Goal: Task Accomplishment & Management: Use online tool/utility

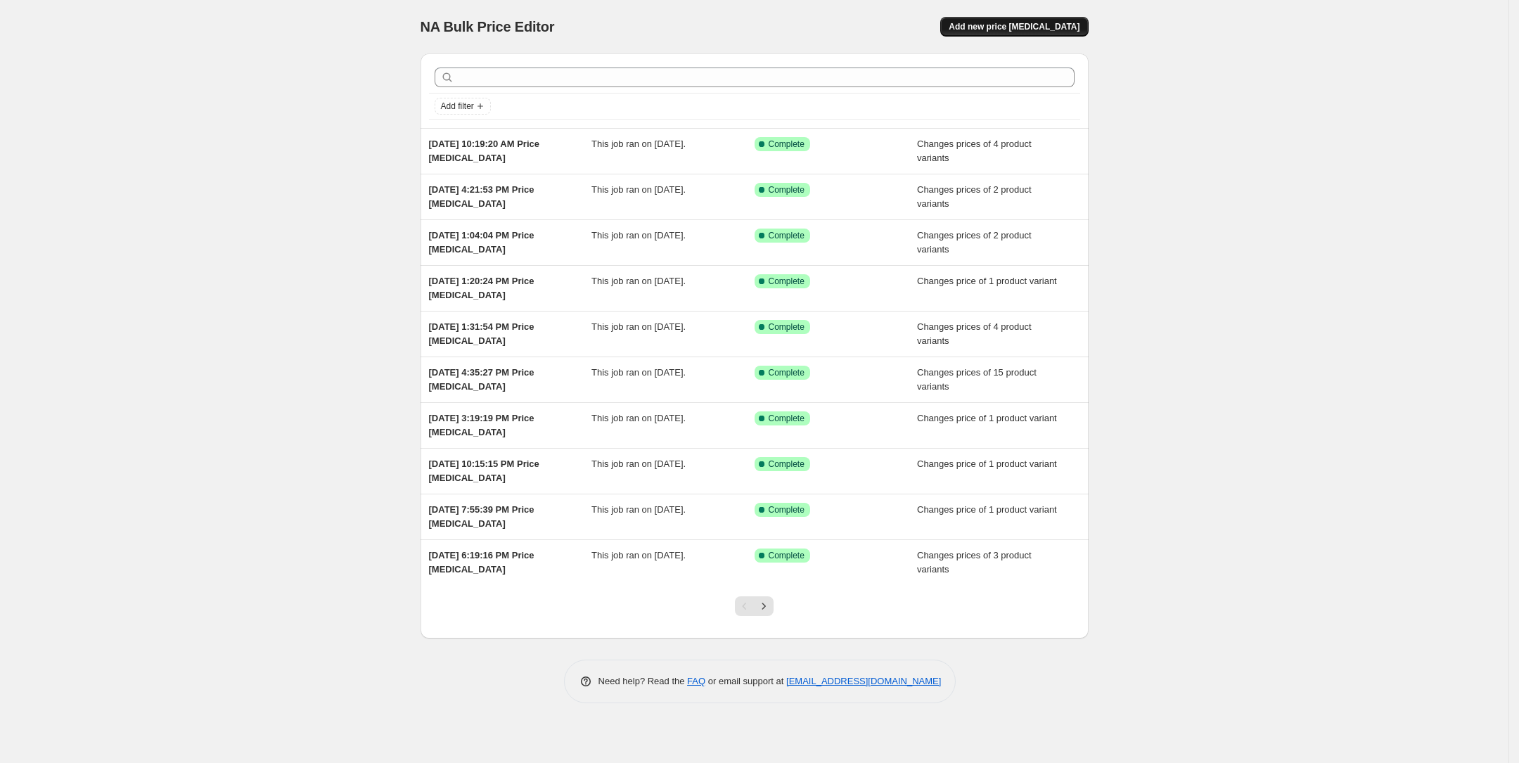
click at [1010, 24] on span "Add new price [MEDICAL_DATA]" at bounding box center [1014, 26] width 131 height 11
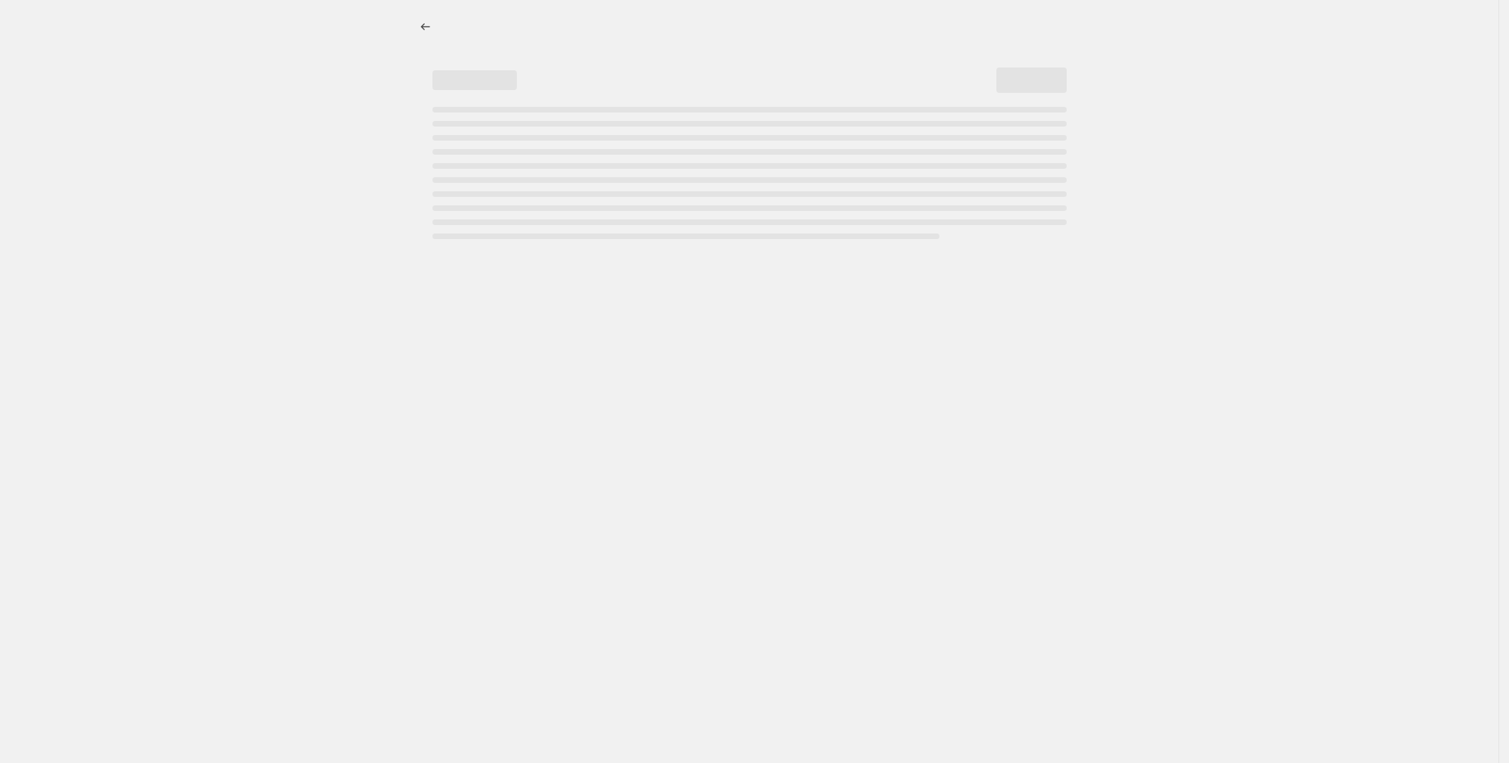
select select "percentage"
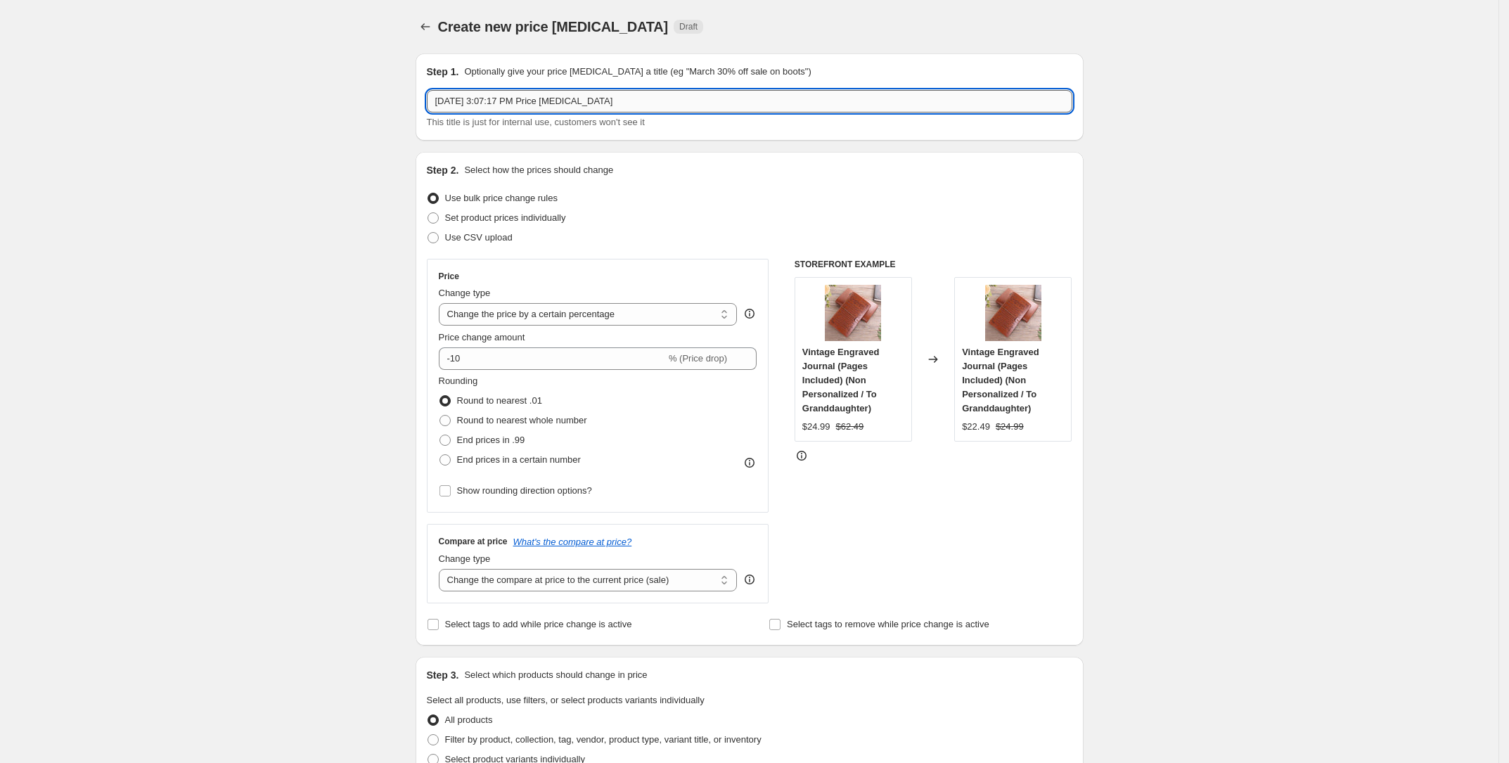
click at [489, 96] on input "Sep 9, 2025, 3:07:17 PM Price change job" at bounding box center [750, 101] width 646 height 23
type input "final sale"
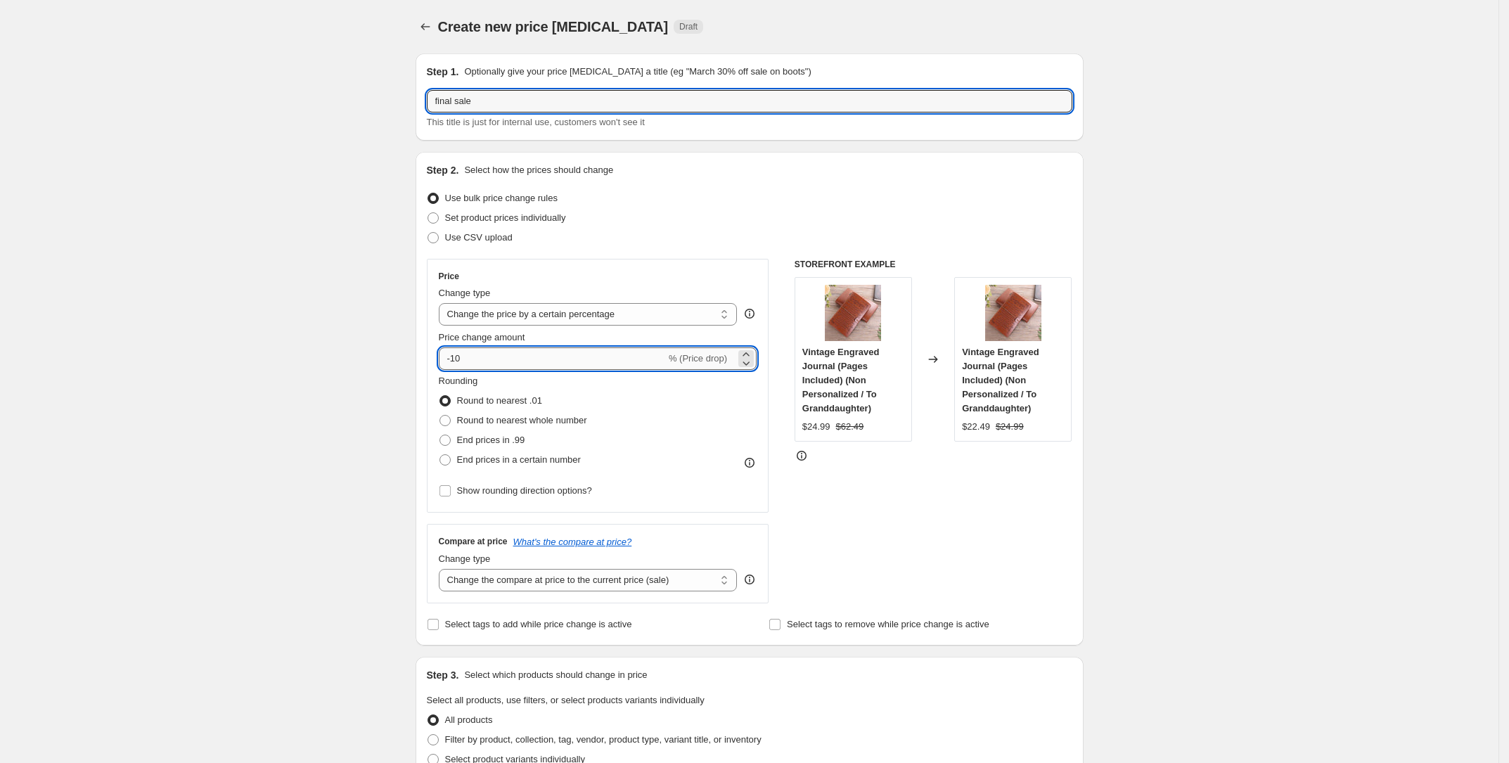
click at [463, 359] on input "-10" at bounding box center [552, 358] width 227 height 23
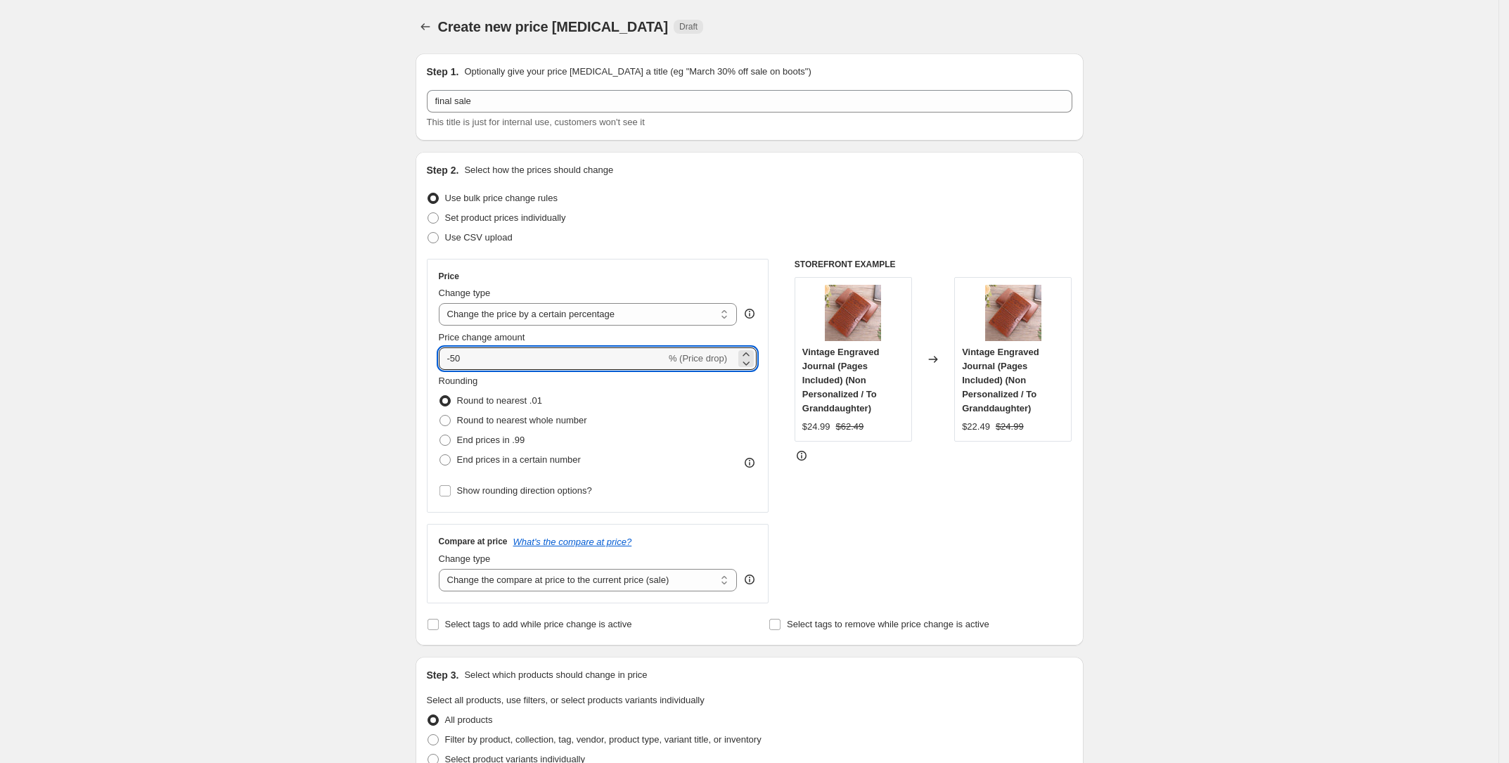
type input "-50"
click at [370, 446] on div "Create new price change job. This page is ready Create new price change job Dra…" at bounding box center [749, 753] width 1499 height 1507
click at [449, 437] on span at bounding box center [445, 440] width 11 height 11
click at [440, 435] on input "End prices in .99" at bounding box center [440, 435] width 1 height 1
radio input "true"
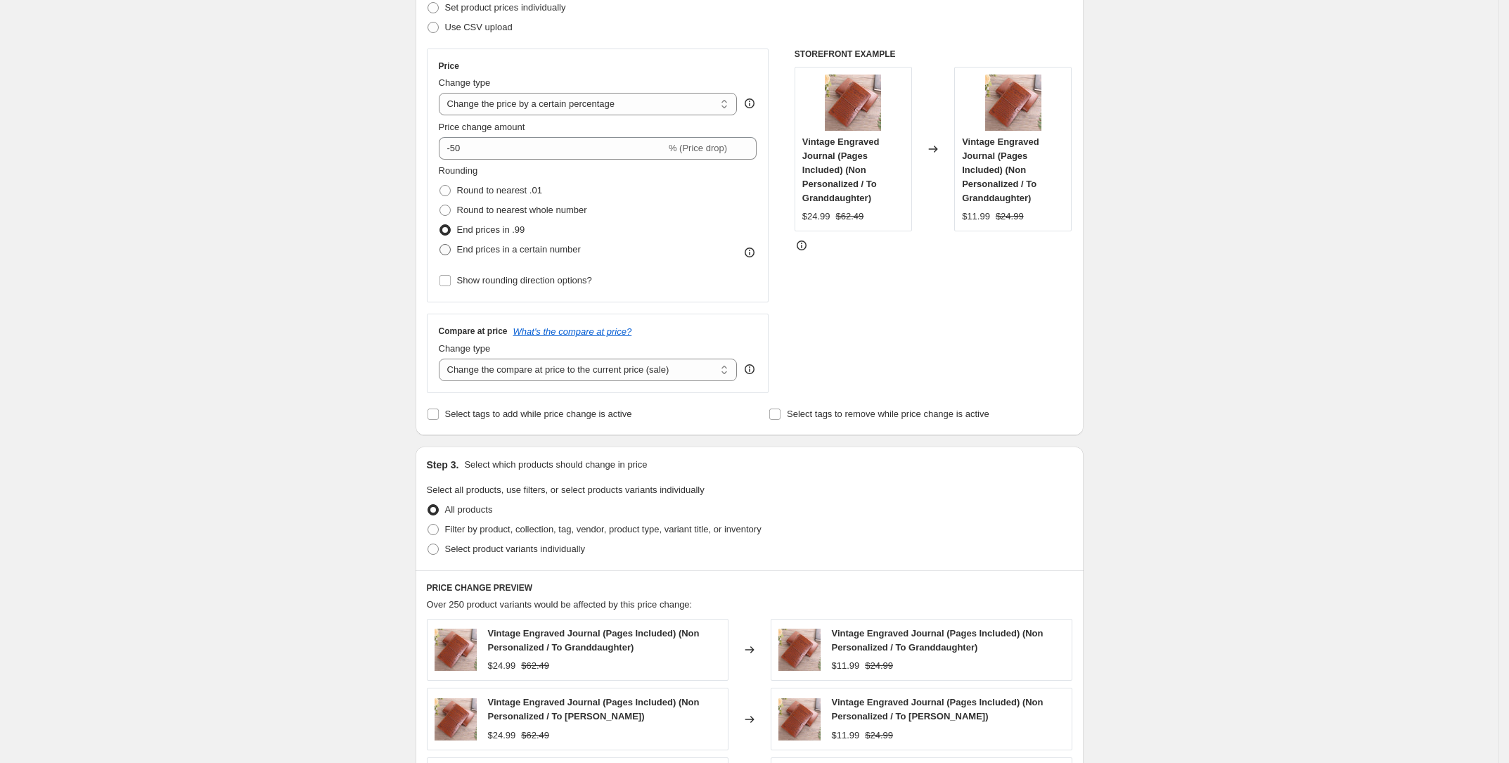
scroll to position [223, 0]
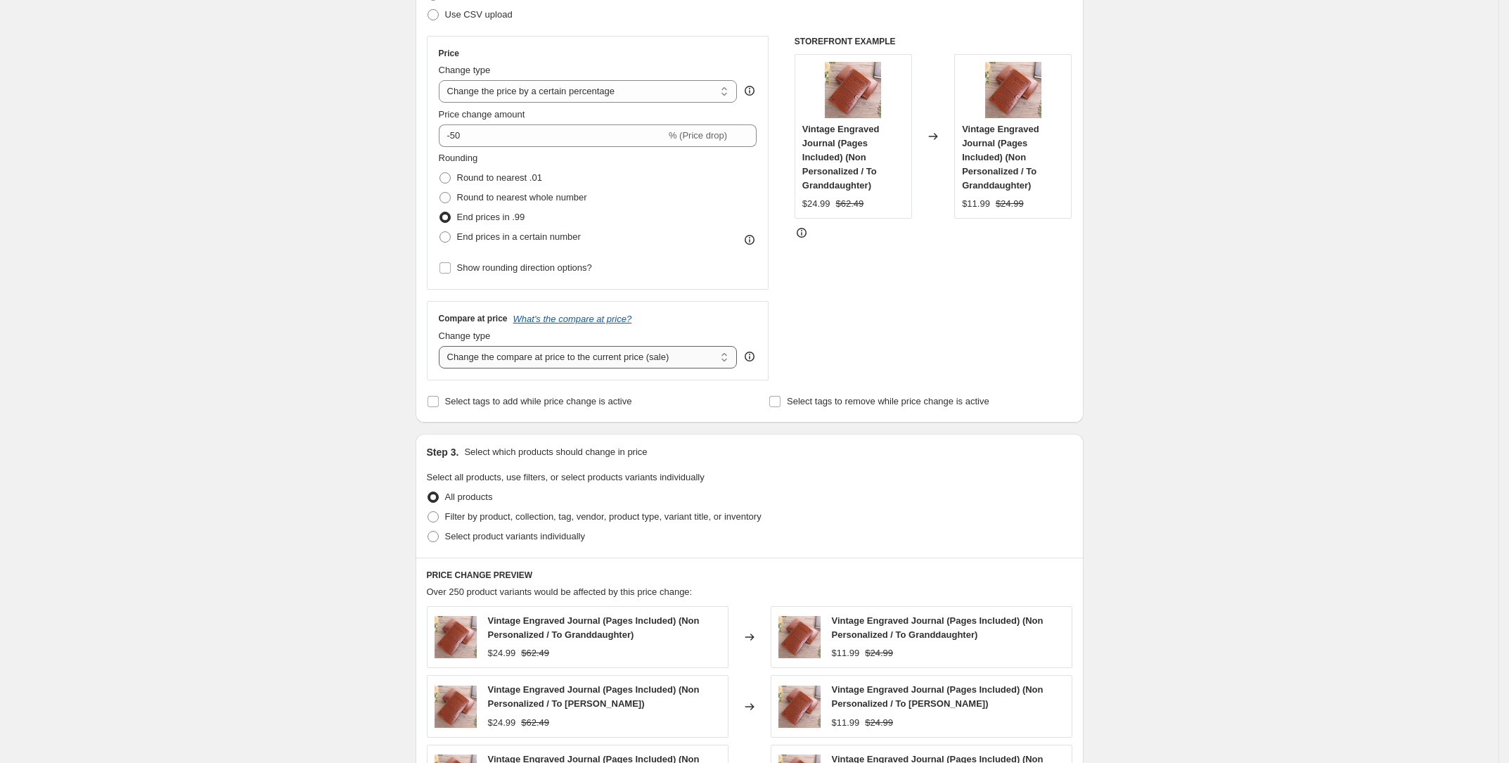
click at [576, 362] on select "Change the compare at price to the current price (sale) Change the compare at p…" at bounding box center [588, 357] width 299 height 23
select select "no_change"
click at [526, 404] on span "Select tags to add while price change is active" at bounding box center [538, 402] width 187 height 14
click at [439, 404] on input "Select tags to add while price change is active" at bounding box center [433, 401] width 11 height 11
checkbox input "true"
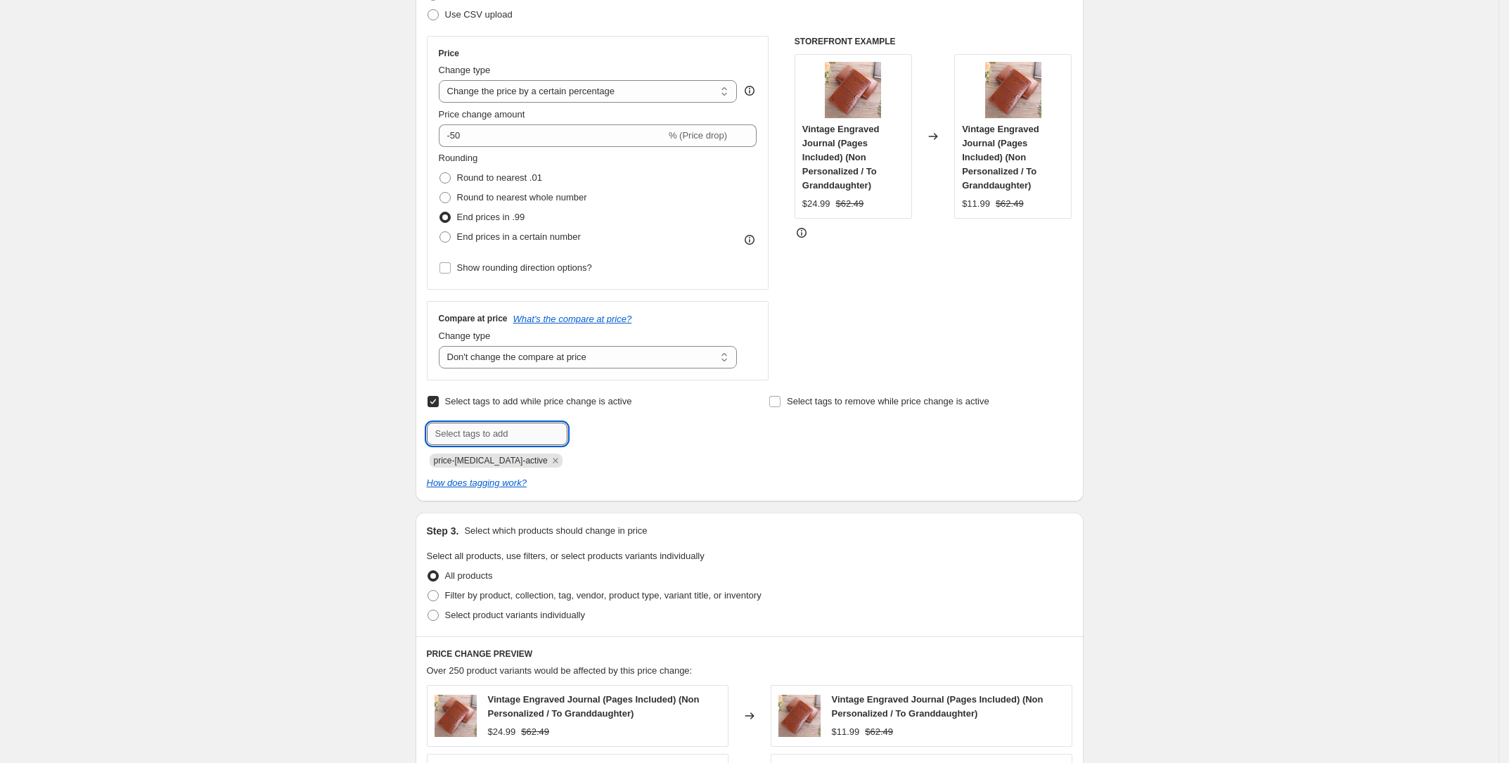
click at [511, 430] on input "text" at bounding box center [497, 434] width 141 height 23
click at [781, 399] on input "Select tags to remove while price change is active" at bounding box center [774, 401] width 11 height 11
click at [796, 436] on input "text" at bounding box center [839, 434] width 141 height 23
click at [781, 402] on input "Select tags to remove while price change is active" at bounding box center [774, 401] width 11 height 11
checkbox input "false"
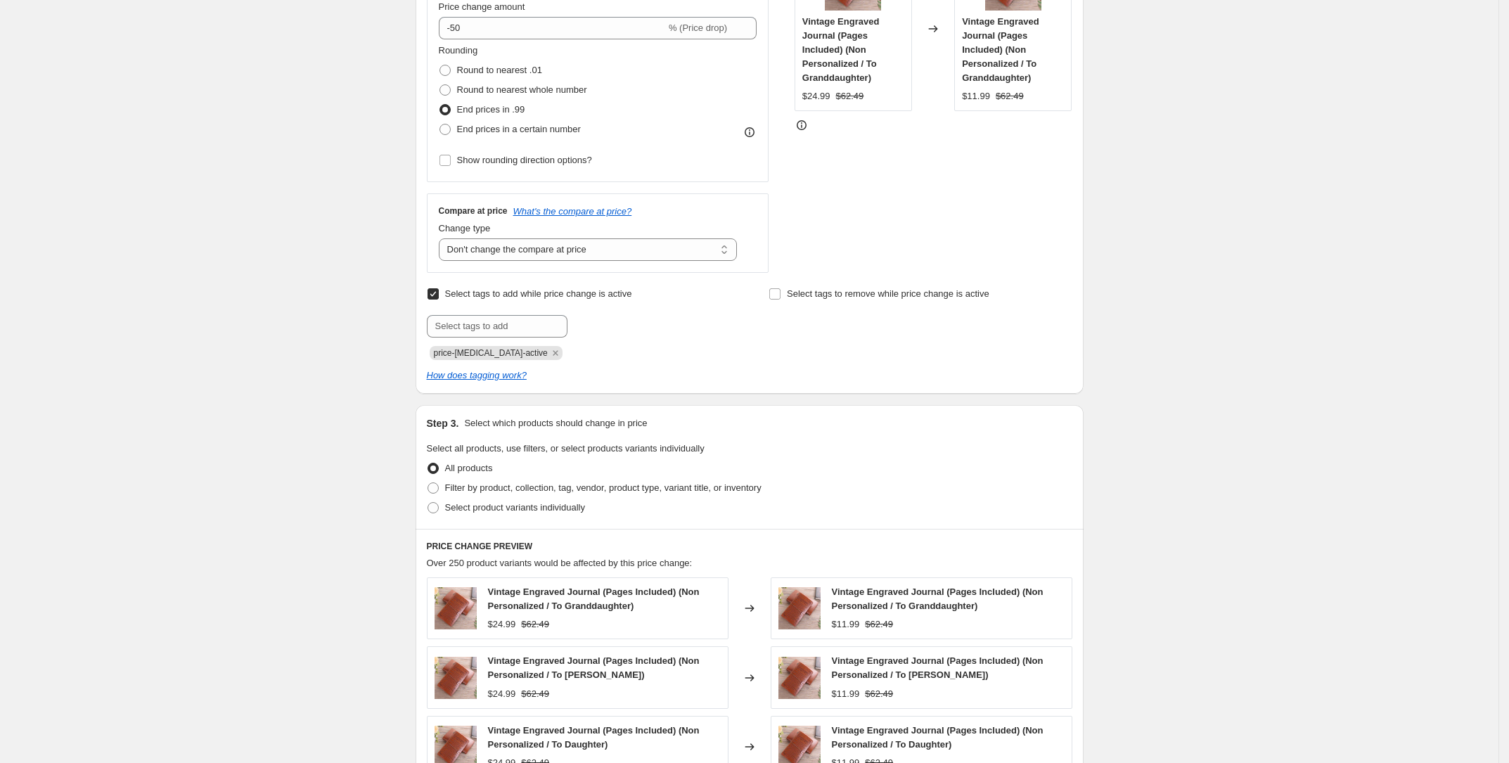
scroll to position [359, 0]
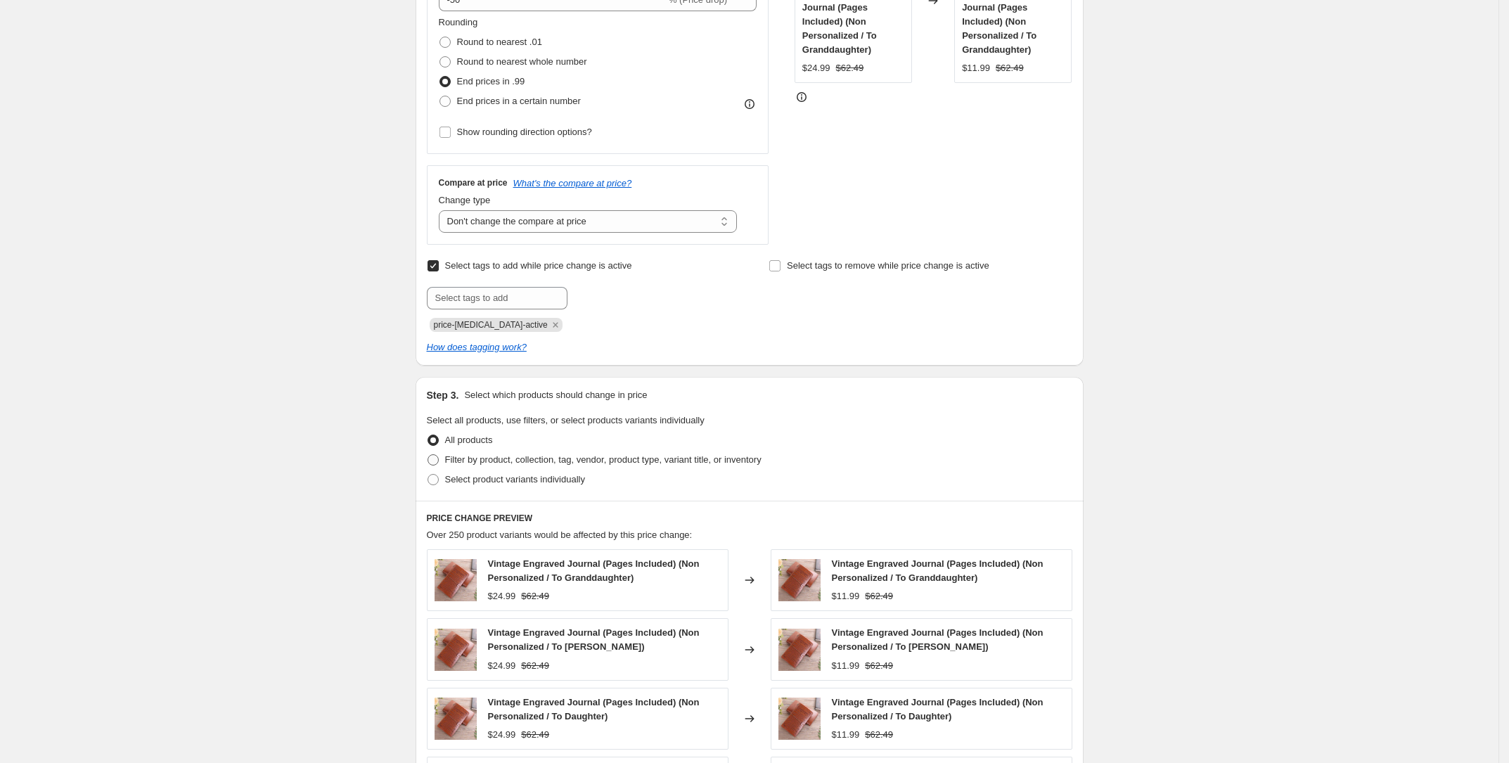
click at [490, 462] on span "Filter by product, collection, tag, vendor, product type, variant title, or inv…" at bounding box center [603, 459] width 317 height 11
click at [428, 455] on input "Filter by product, collection, tag, vendor, product type, variant title, or inv…" at bounding box center [428, 454] width 1 height 1
radio input "true"
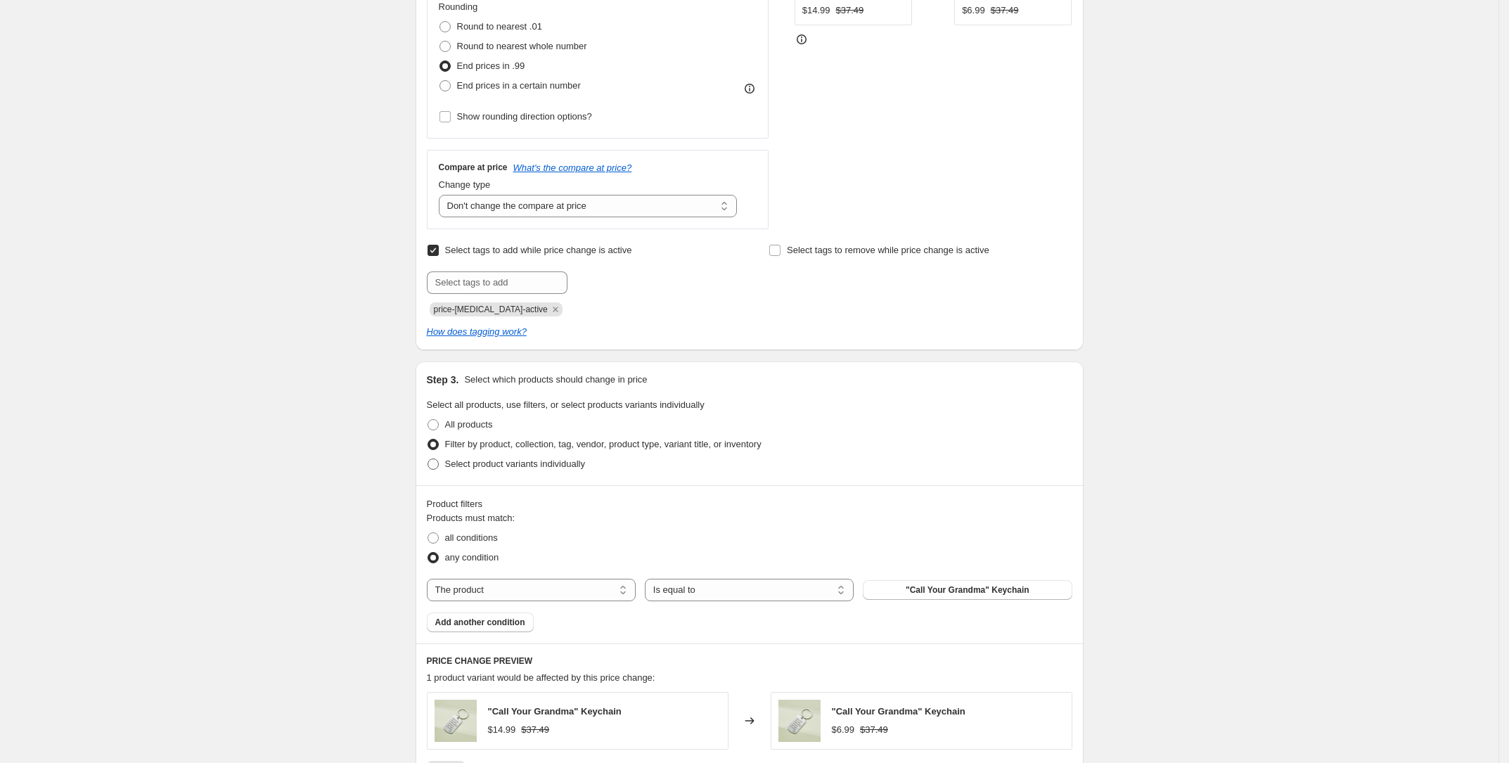
scroll to position [497, 0]
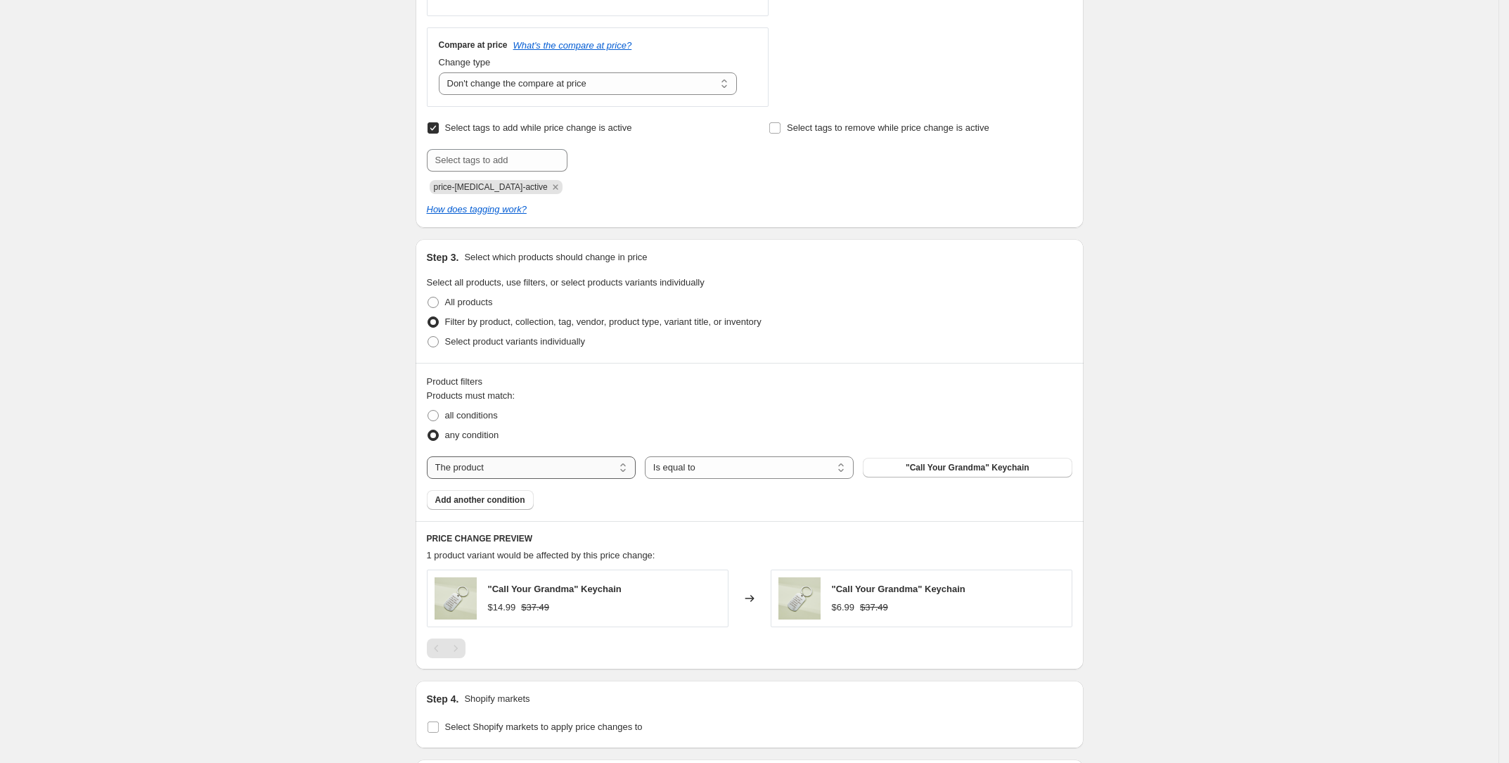
click at [532, 472] on select "The product The product's collection The product's tag The product's vendor The…" at bounding box center [531, 467] width 209 height 23
select select "tag"
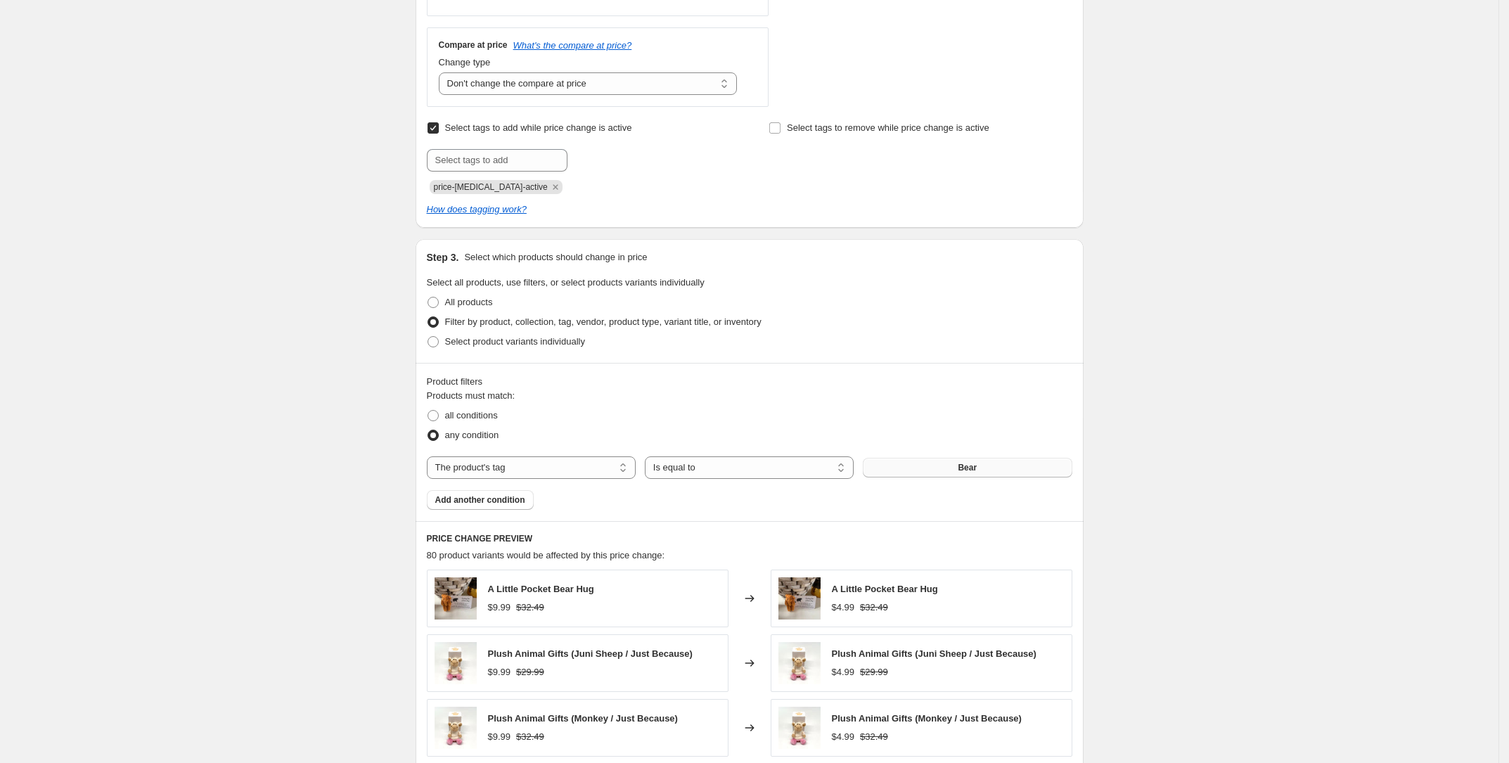
click at [907, 458] on button "Bear" at bounding box center [967, 468] width 209 height 20
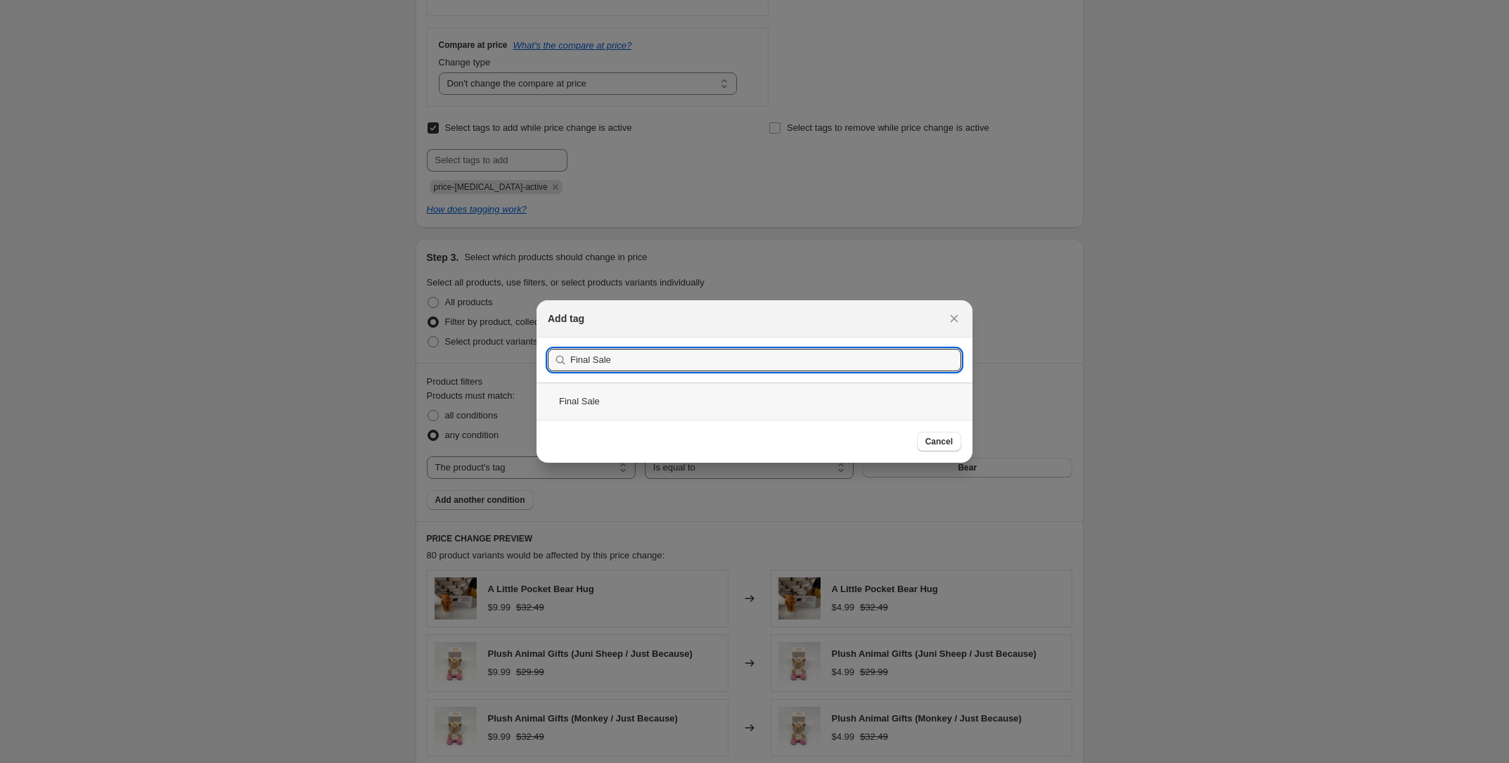
type input "Final Sale"
click at [893, 413] on div "Final Sale" at bounding box center [755, 401] width 436 height 37
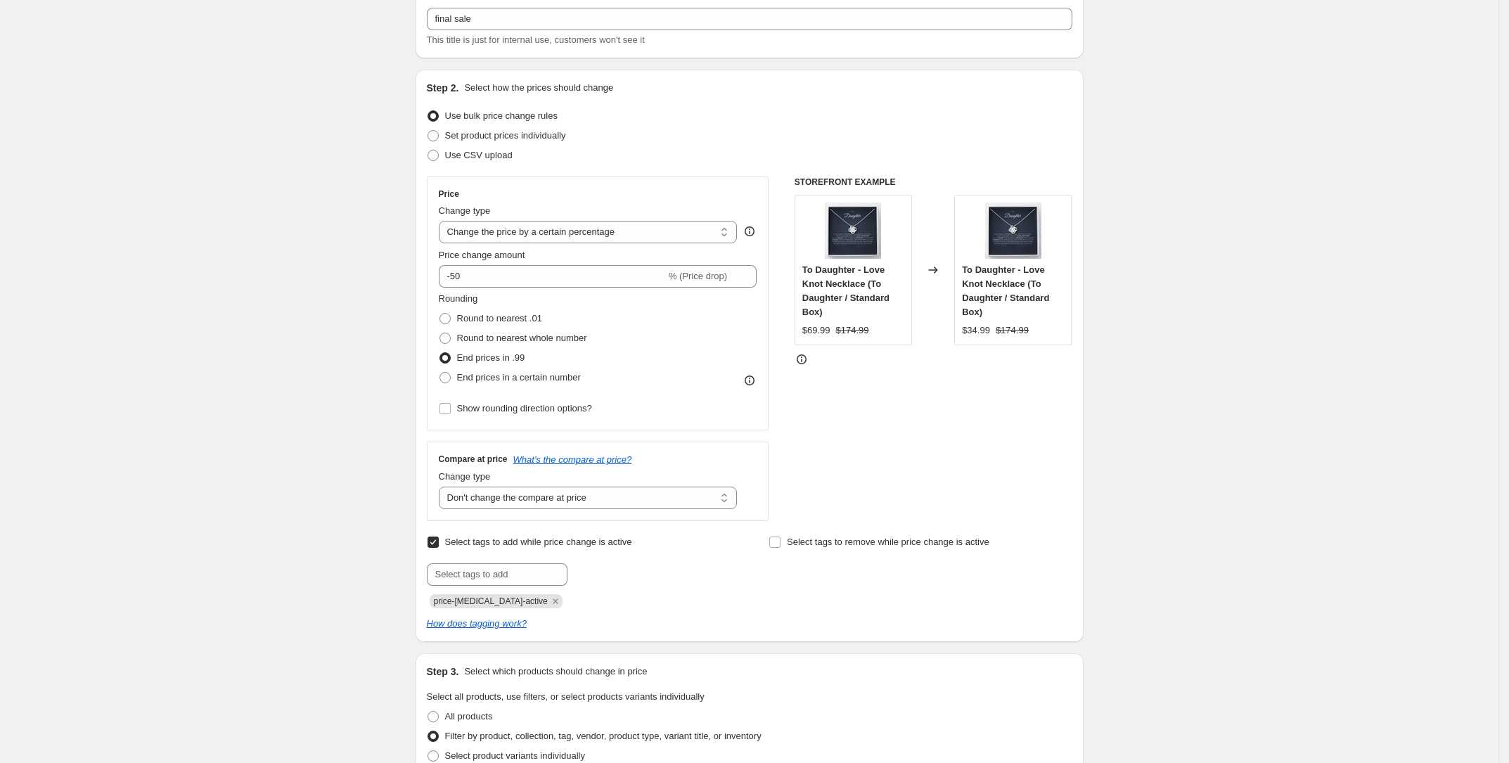
scroll to position [79, 0]
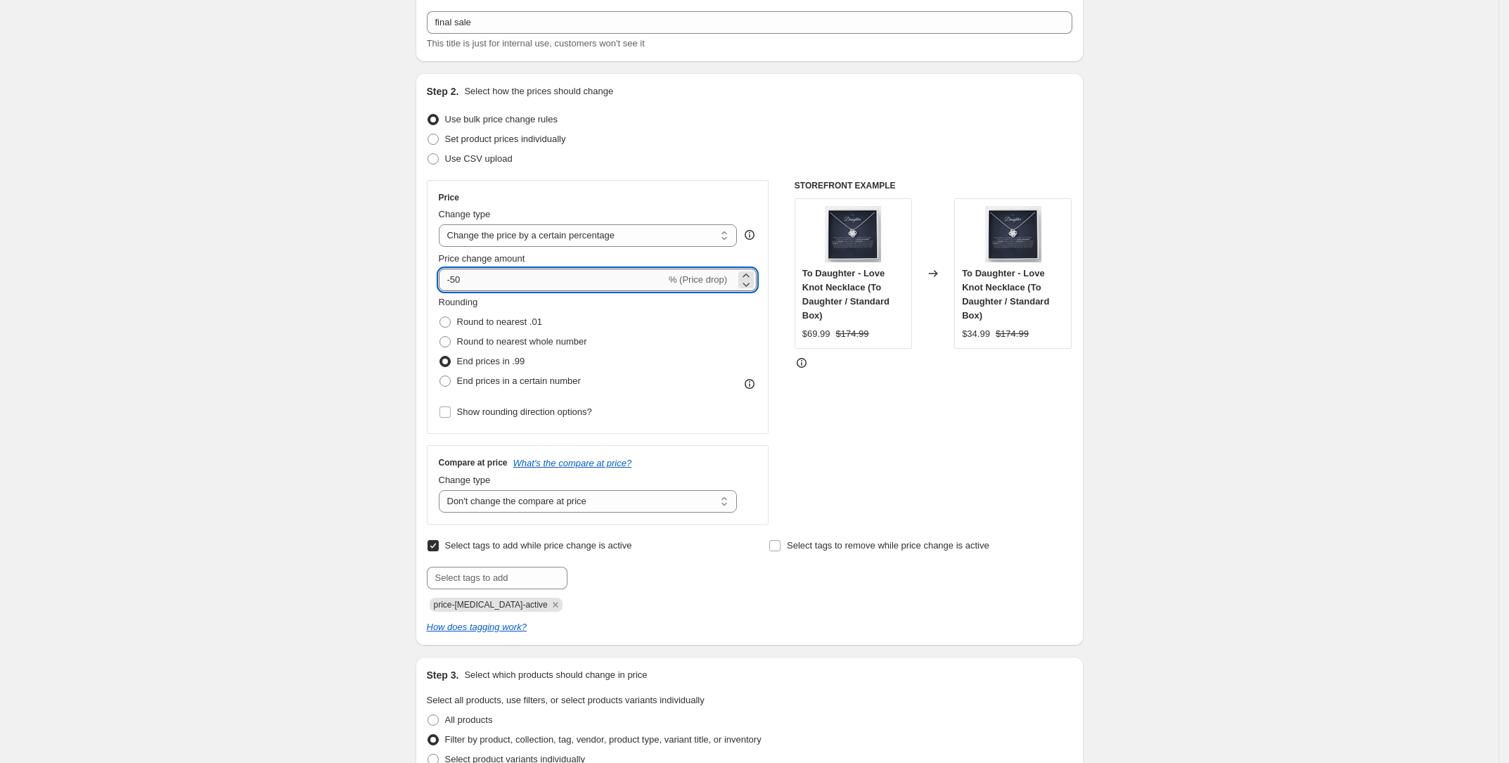
drag, startPoint x: 457, startPoint y: 279, endPoint x: 466, endPoint y: 280, distance: 9.3
click at [466, 280] on input "-50" at bounding box center [552, 280] width 227 height 23
drag, startPoint x: 466, startPoint y: 281, endPoint x: 457, endPoint y: 280, distance: 9.2
click at [457, 280] on input "-55" at bounding box center [552, 280] width 227 height 23
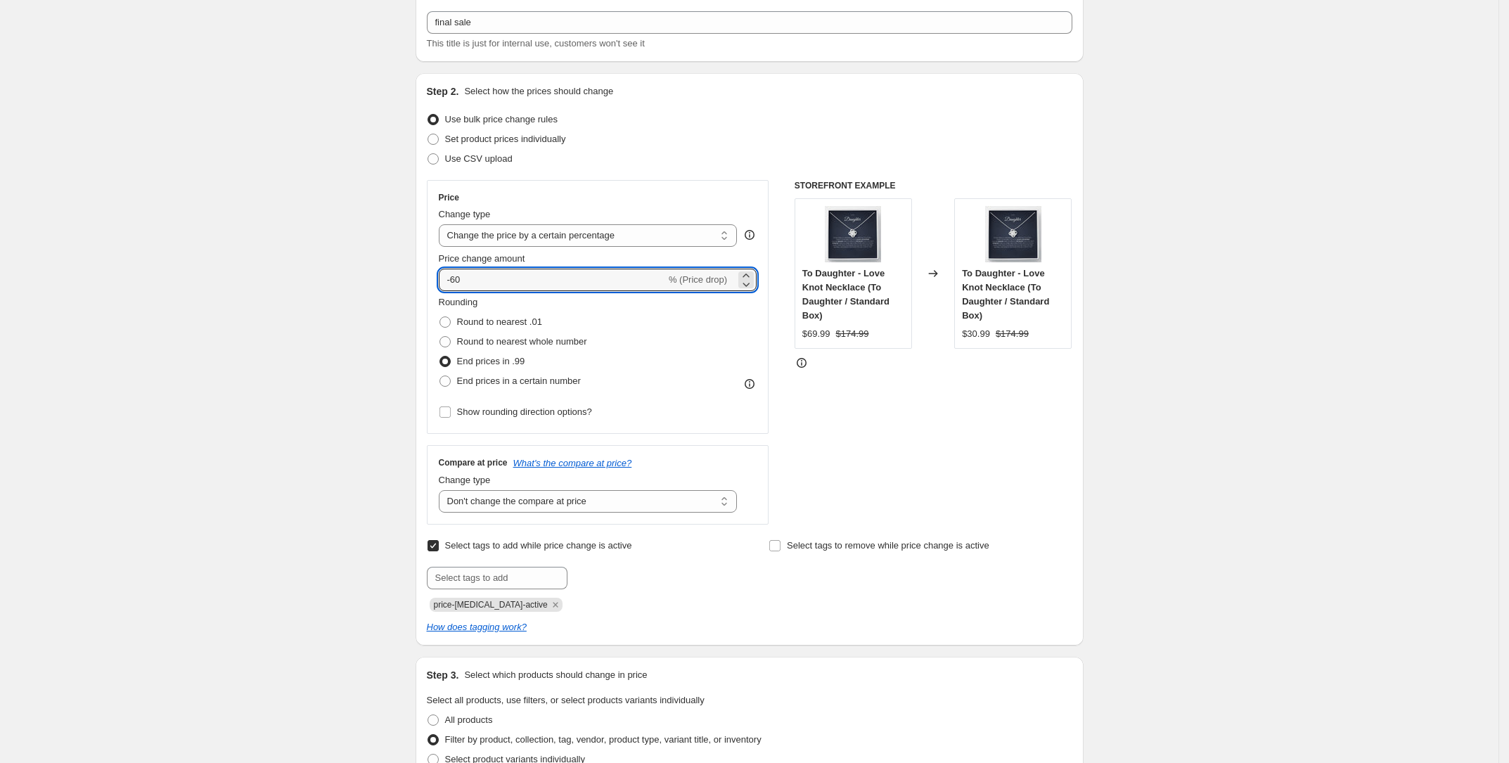
type input "-60"
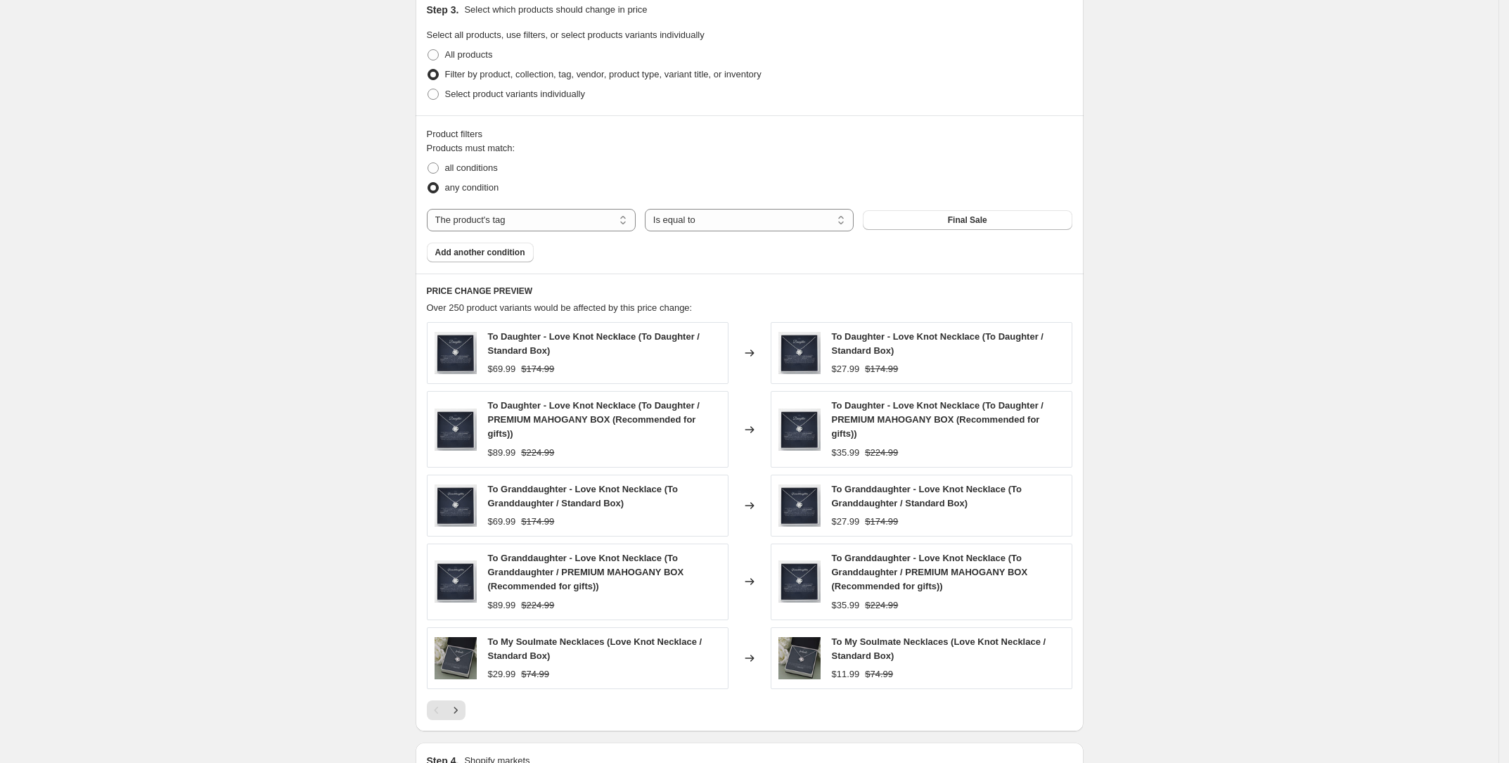
scroll to position [748, 0]
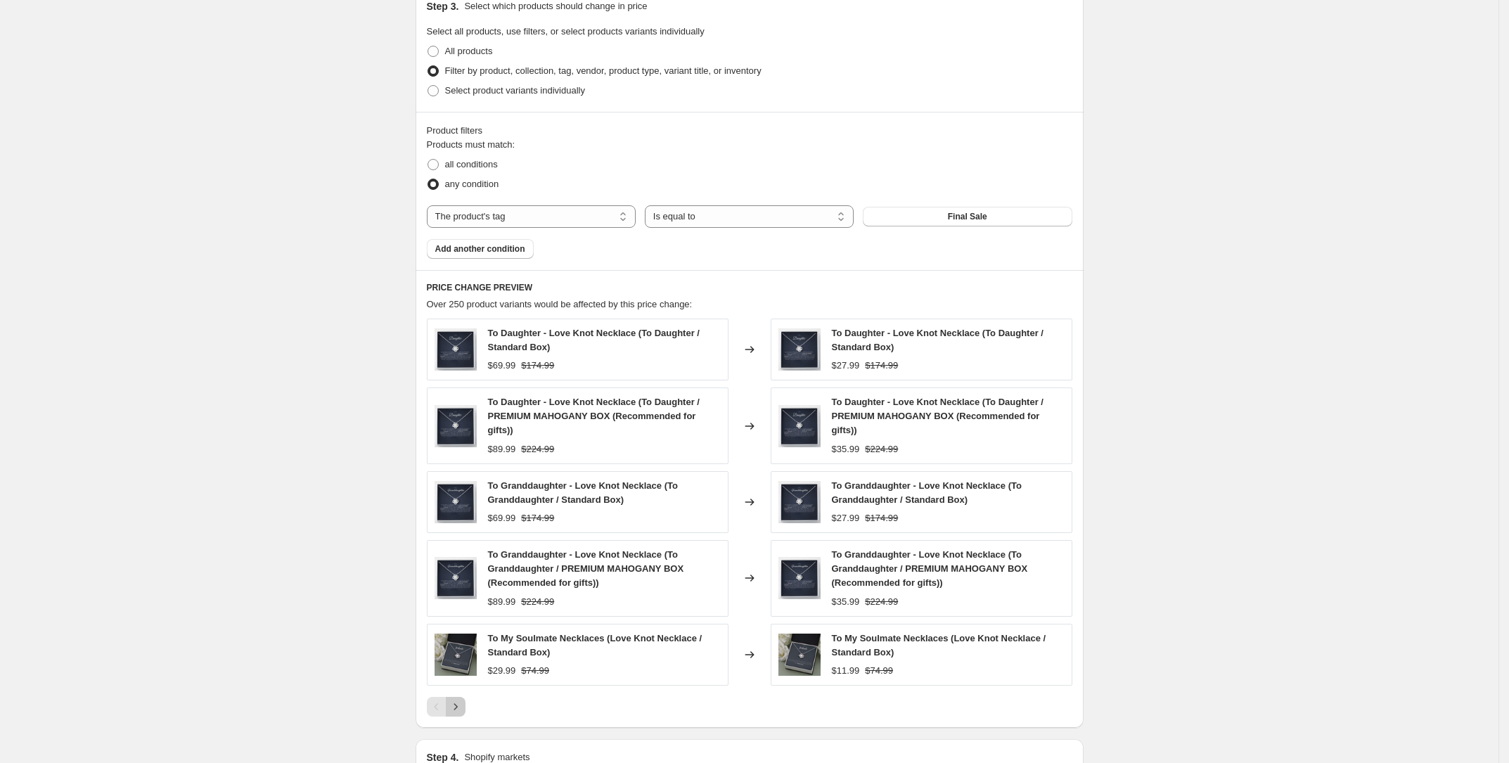
click at [463, 705] on icon "Next" at bounding box center [456, 707] width 14 height 14
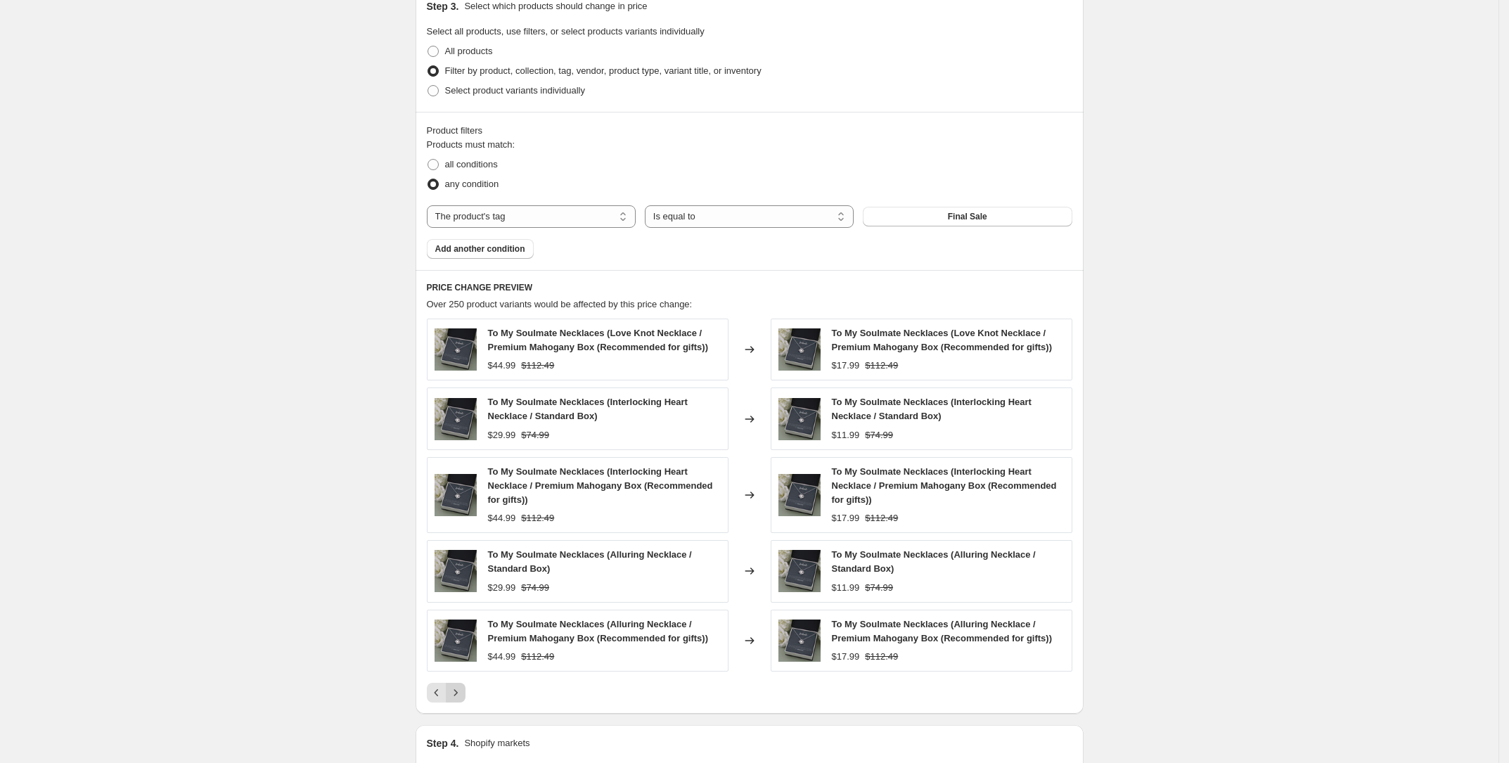
click at [455, 686] on icon "Next" at bounding box center [456, 693] width 14 height 14
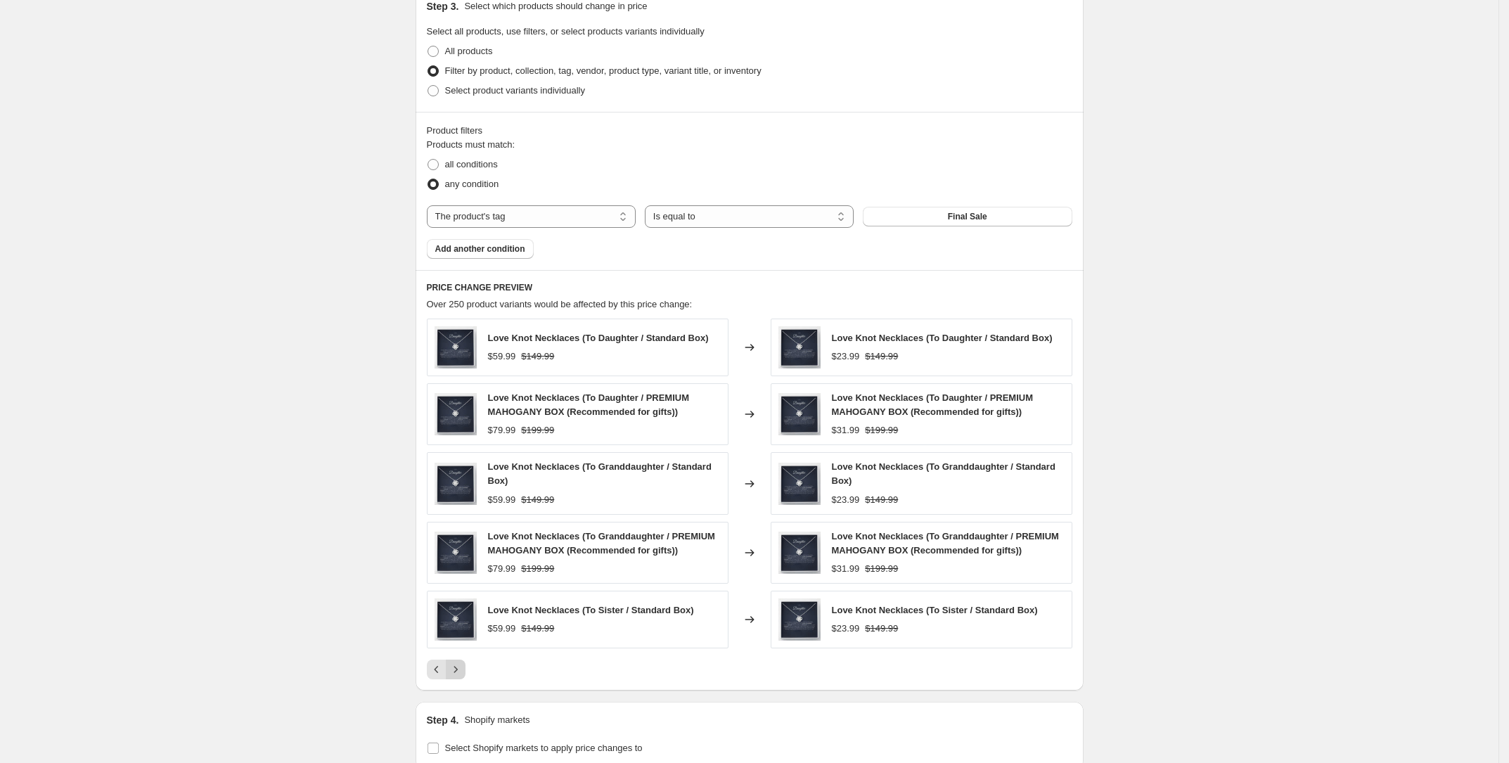
click at [466, 671] on button "Next" at bounding box center [456, 670] width 20 height 20
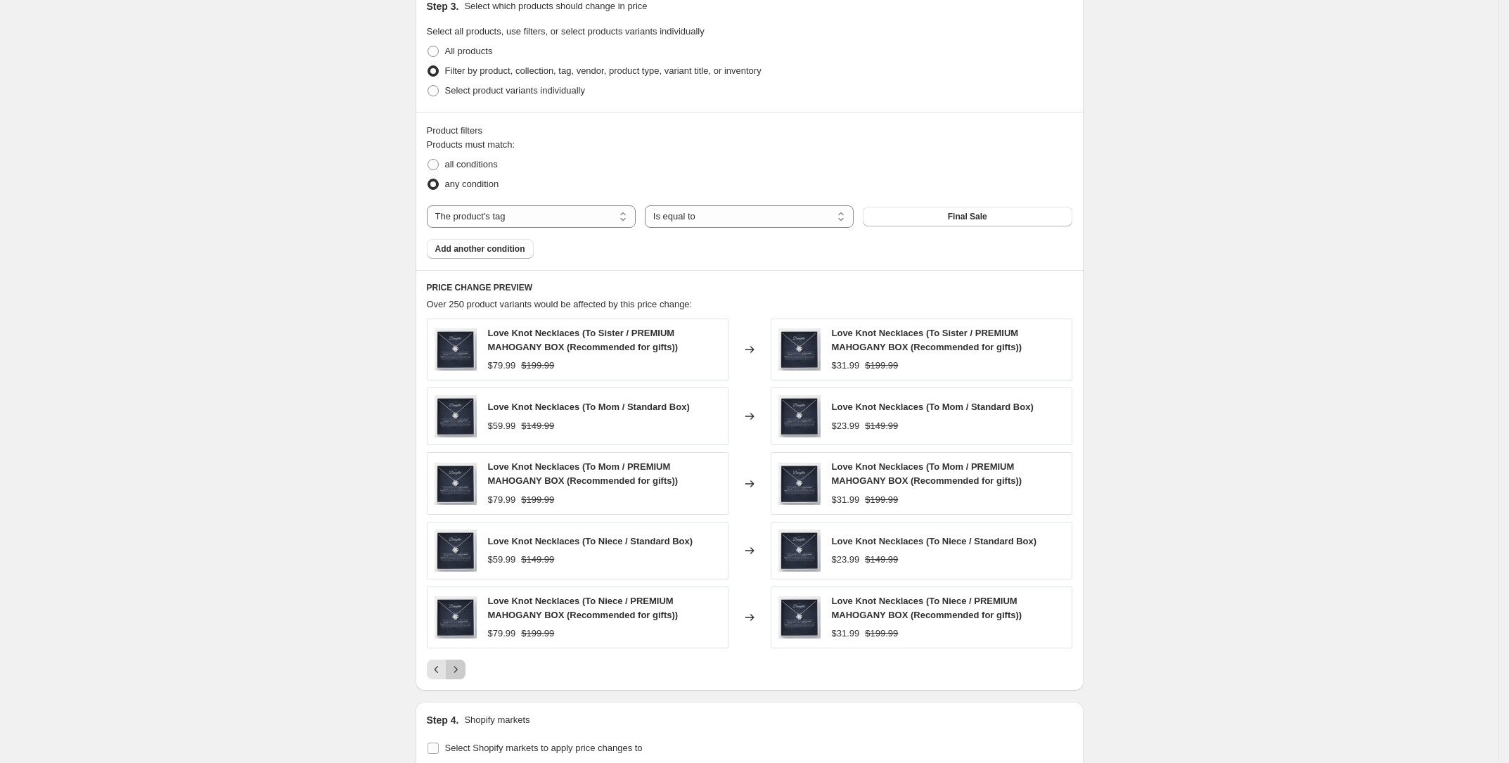
click at [466, 671] on button "Next" at bounding box center [456, 670] width 20 height 20
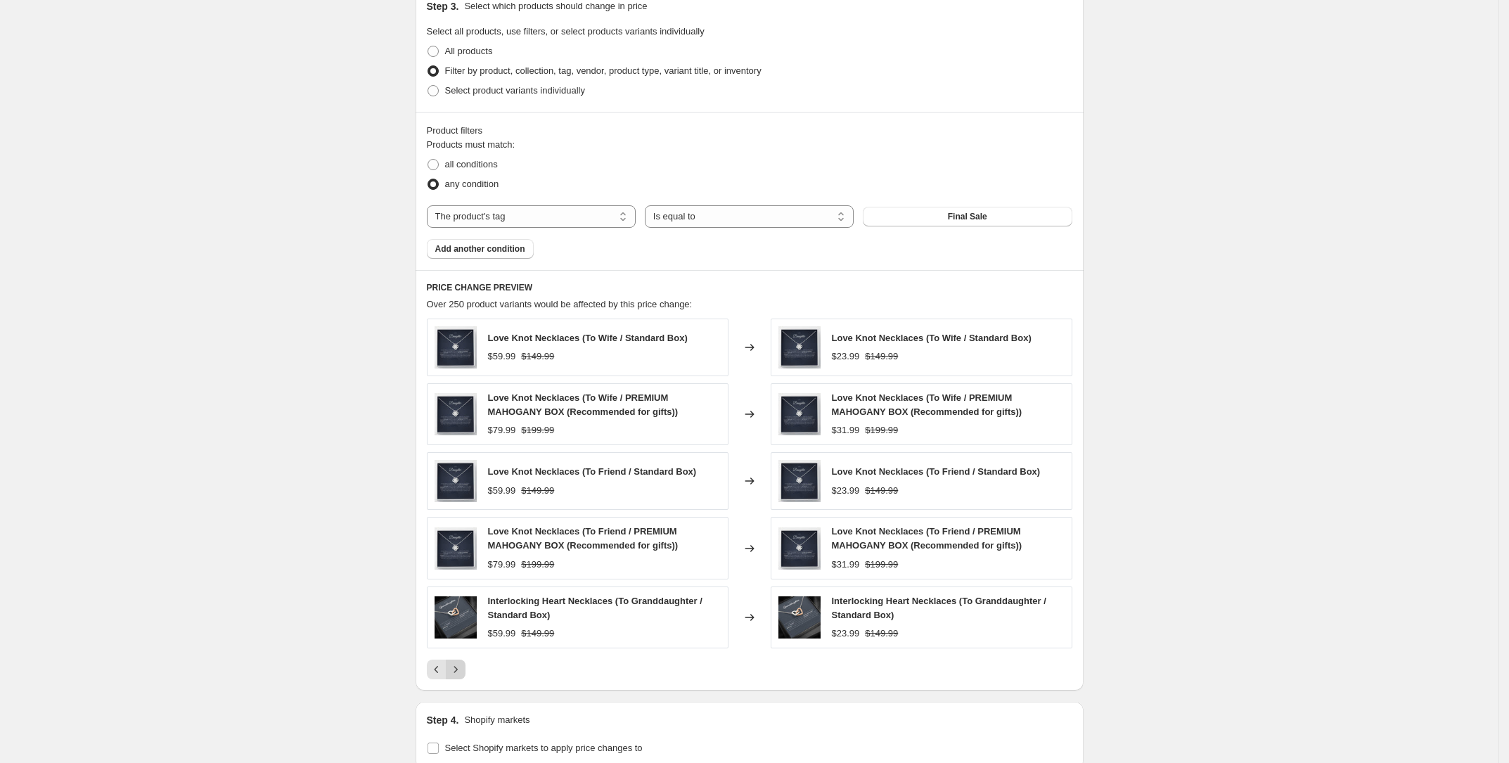
click at [466, 671] on button "Next" at bounding box center [456, 670] width 20 height 20
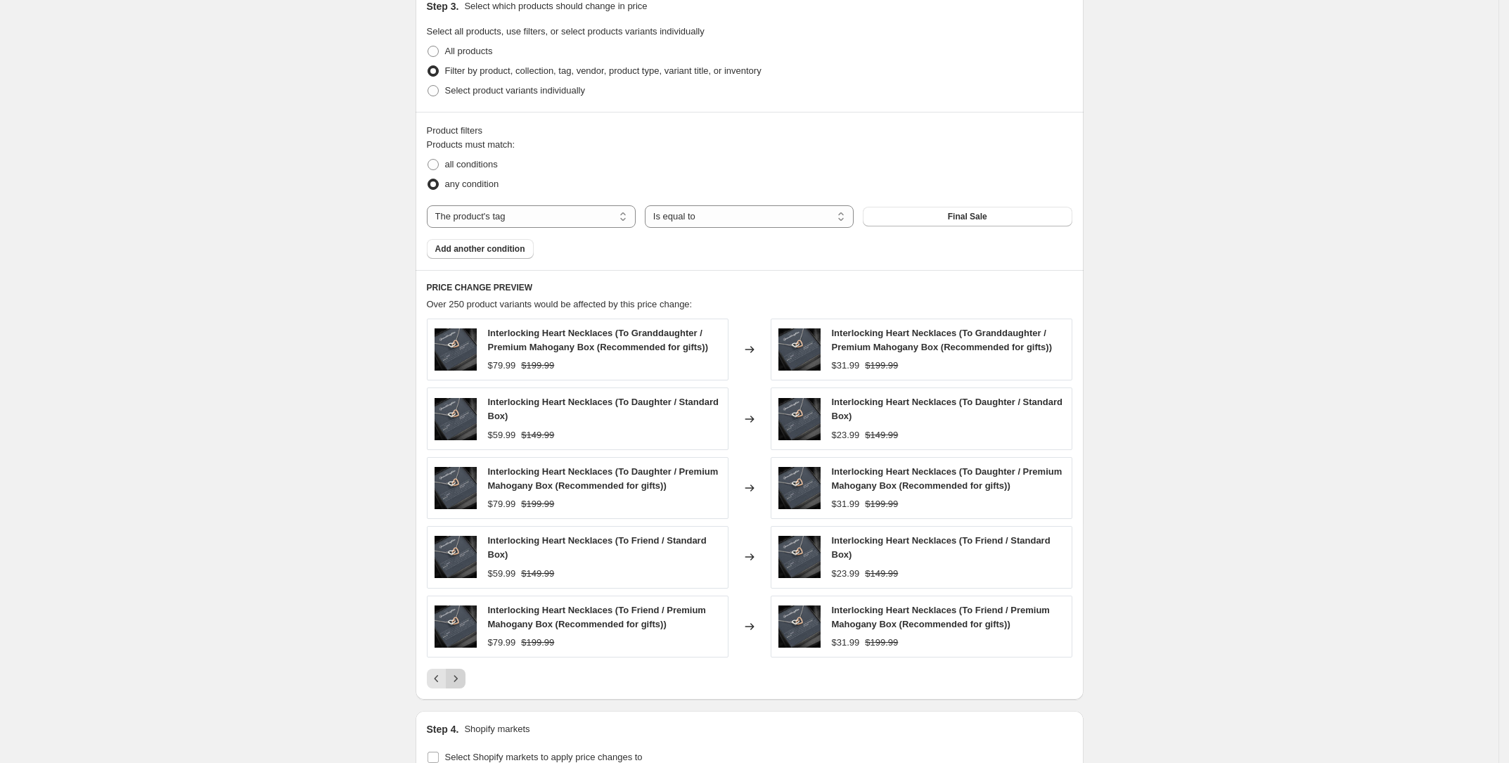
click at [466, 671] on button "Next" at bounding box center [456, 679] width 20 height 20
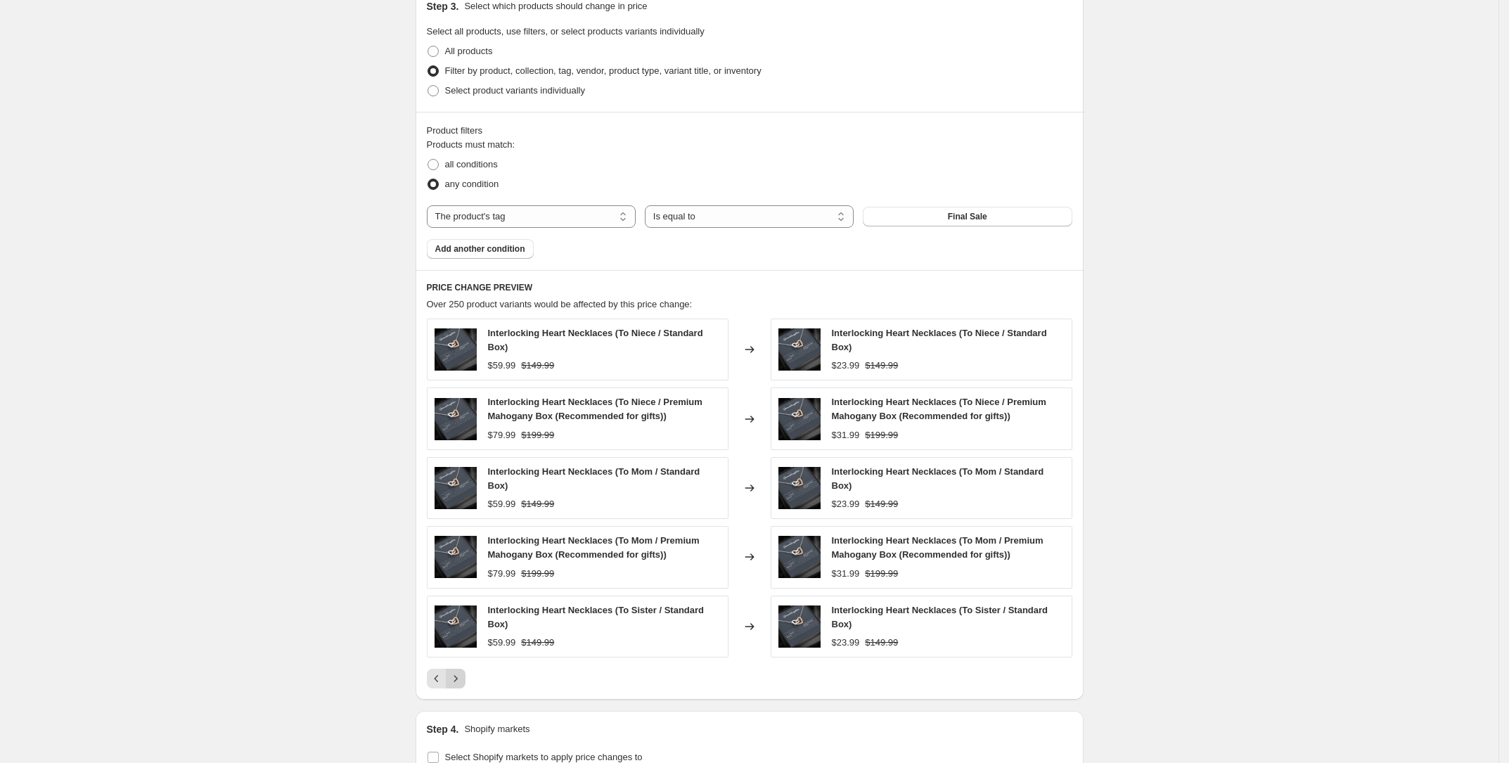
click at [466, 671] on button "Next" at bounding box center [456, 679] width 20 height 20
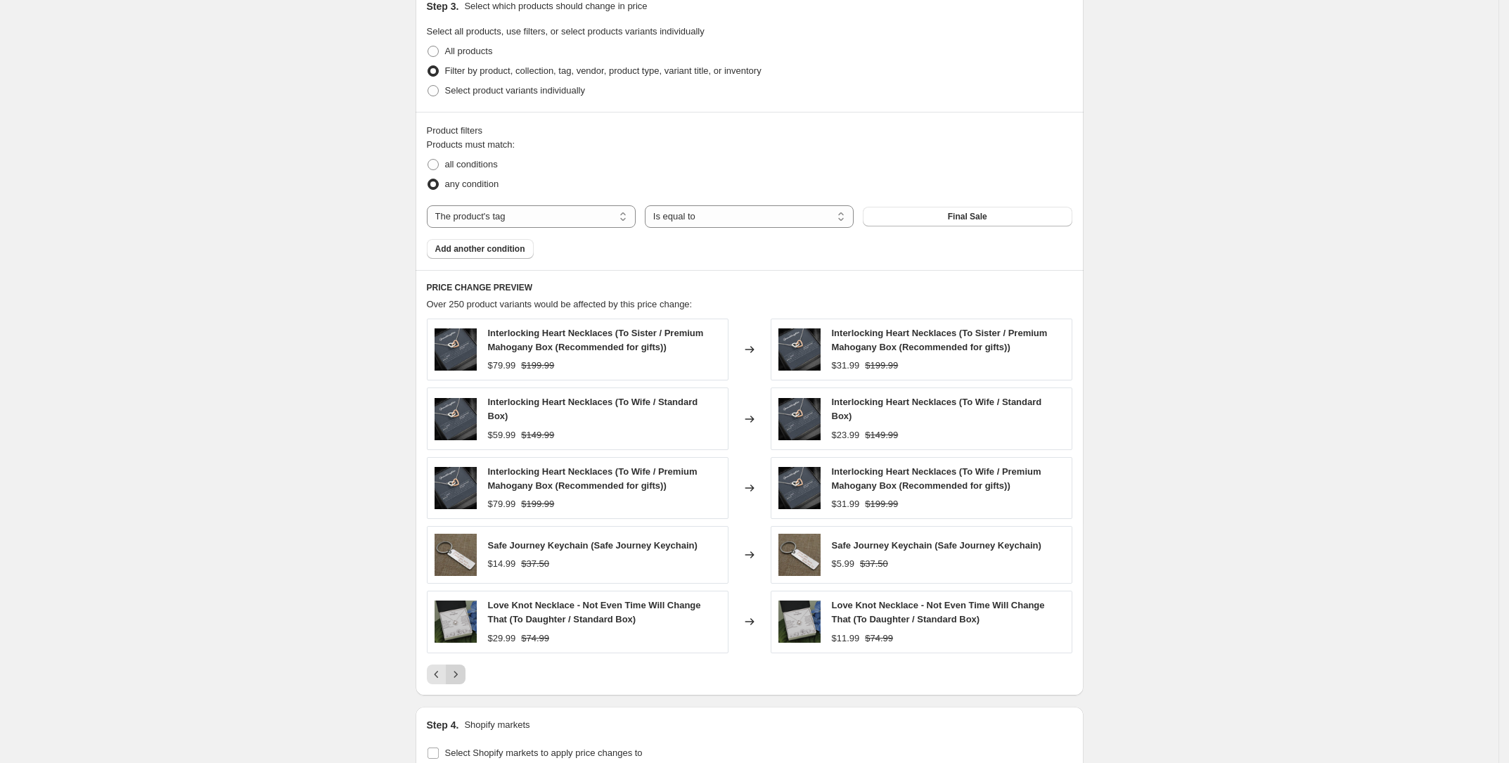
click at [466, 671] on button "Next" at bounding box center [456, 675] width 20 height 20
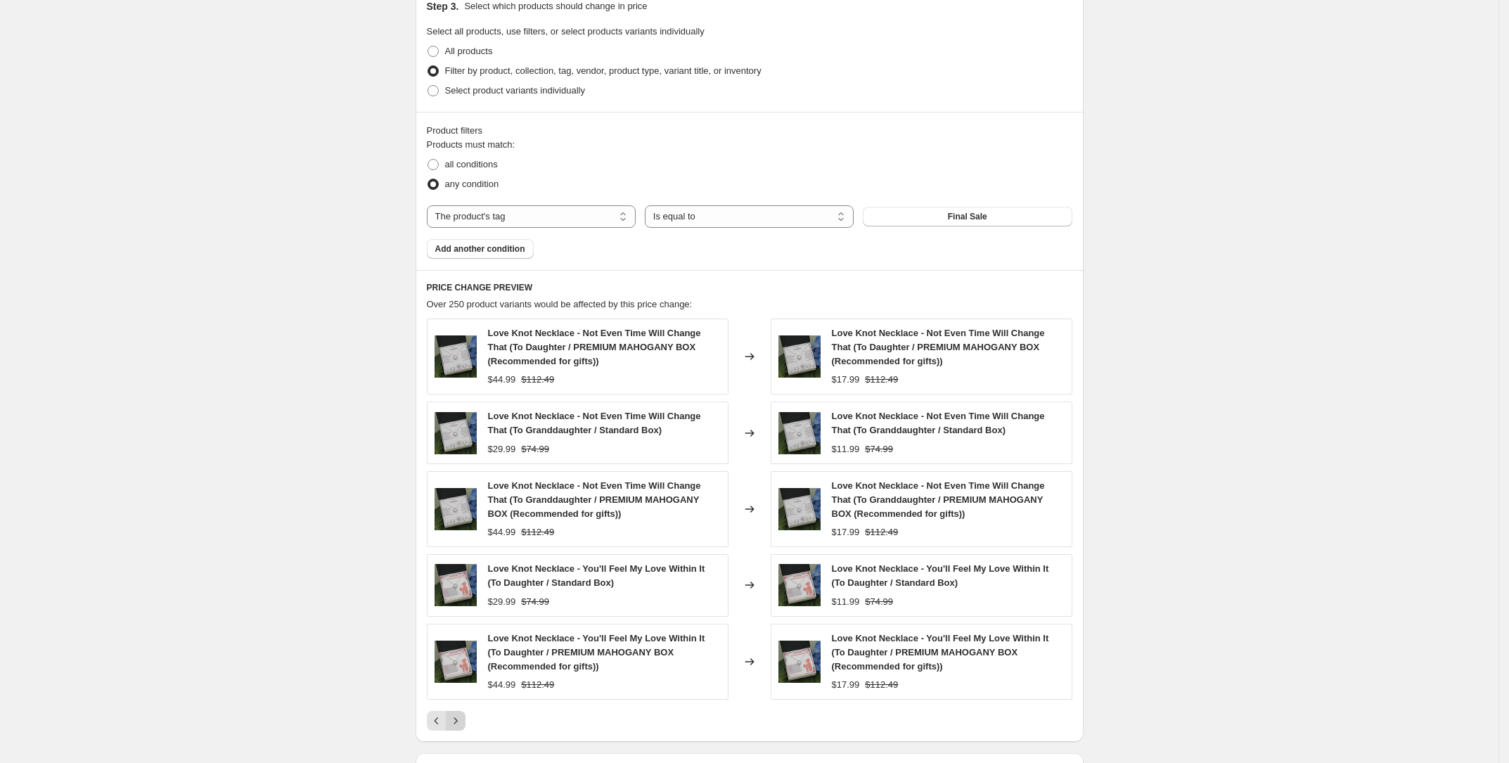
click at [462, 714] on icon "Next" at bounding box center [456, 721] width 14 height 14
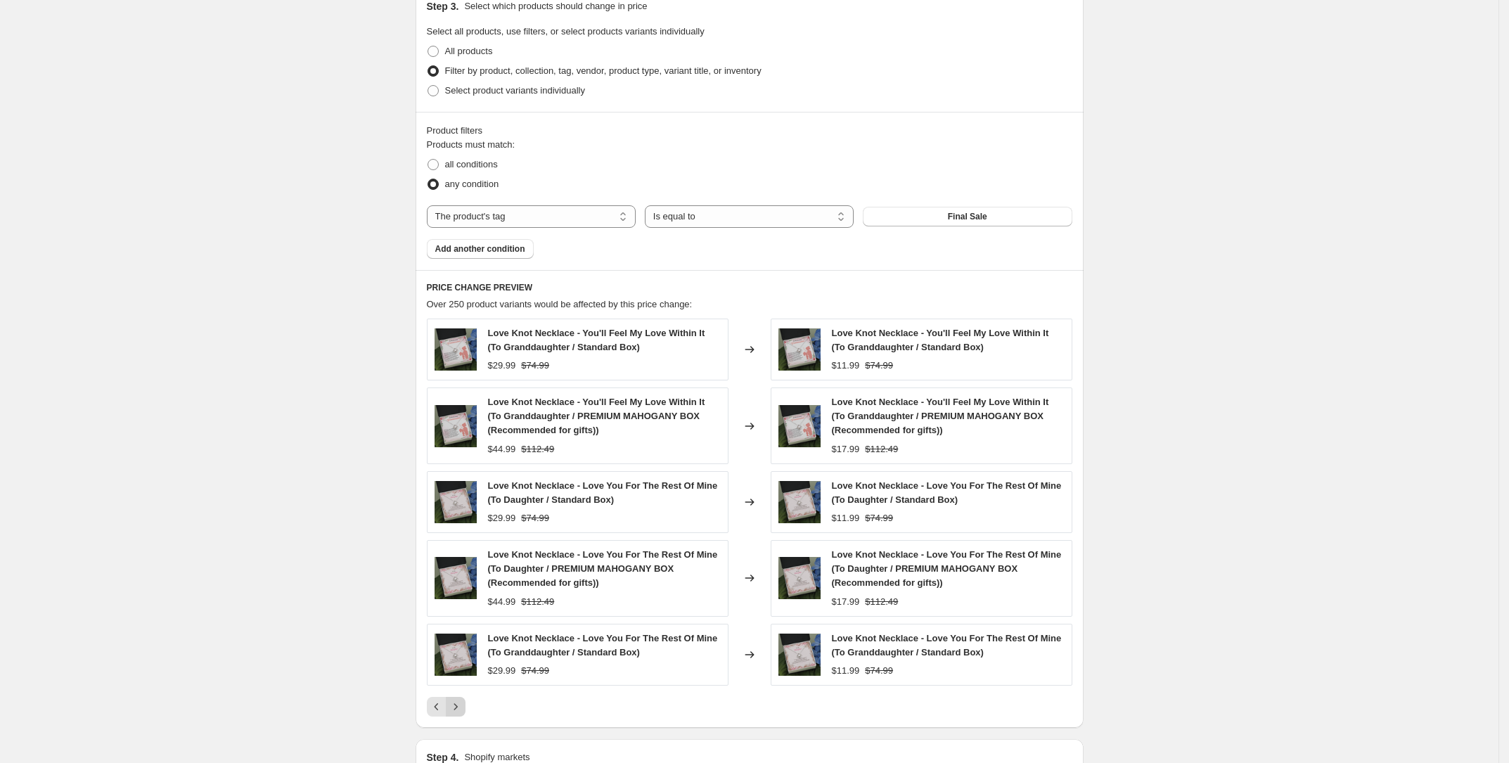
click at [462, 710] on button "Next" at bounding box center [456, 707] width 20 height 20
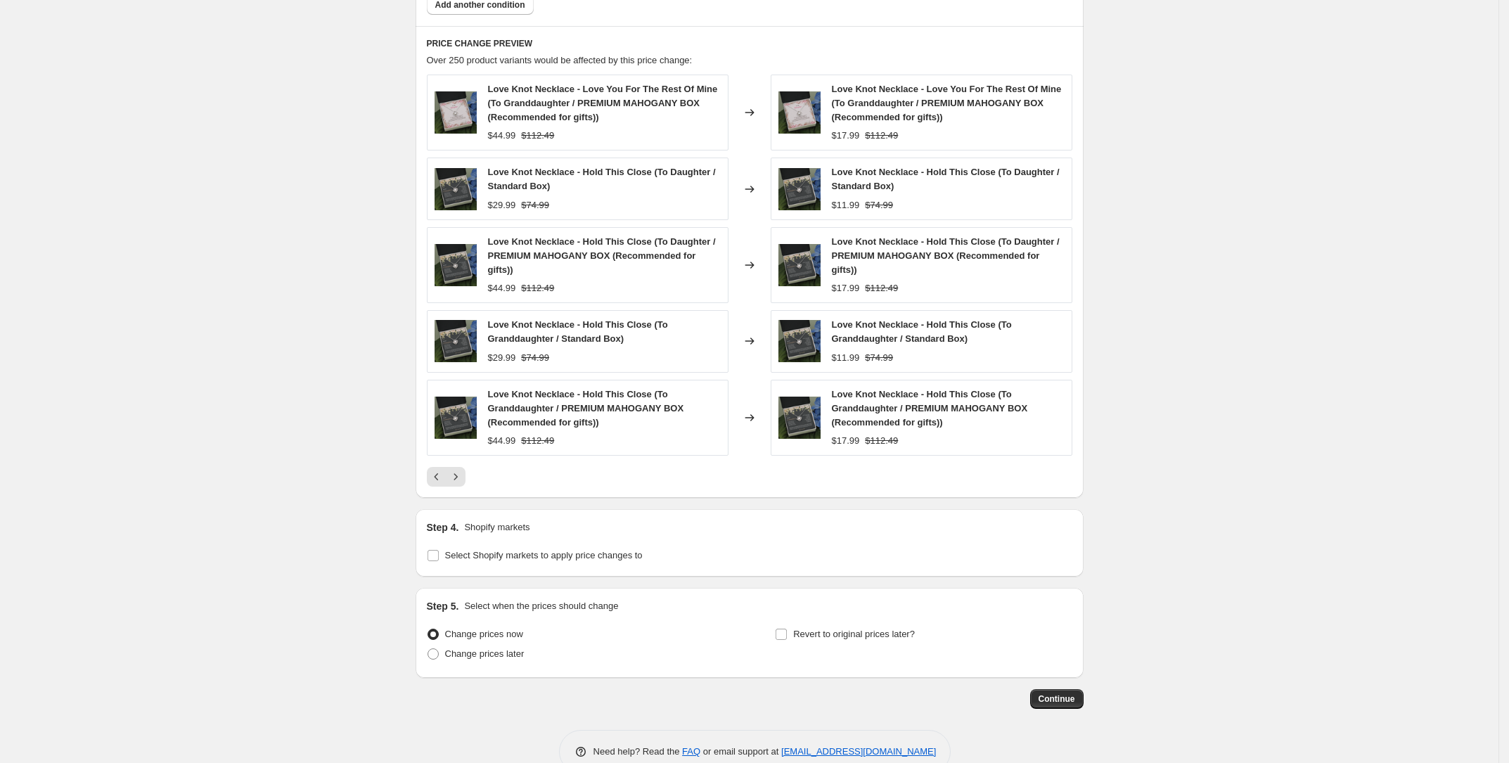
scroll to position [1018, 0]
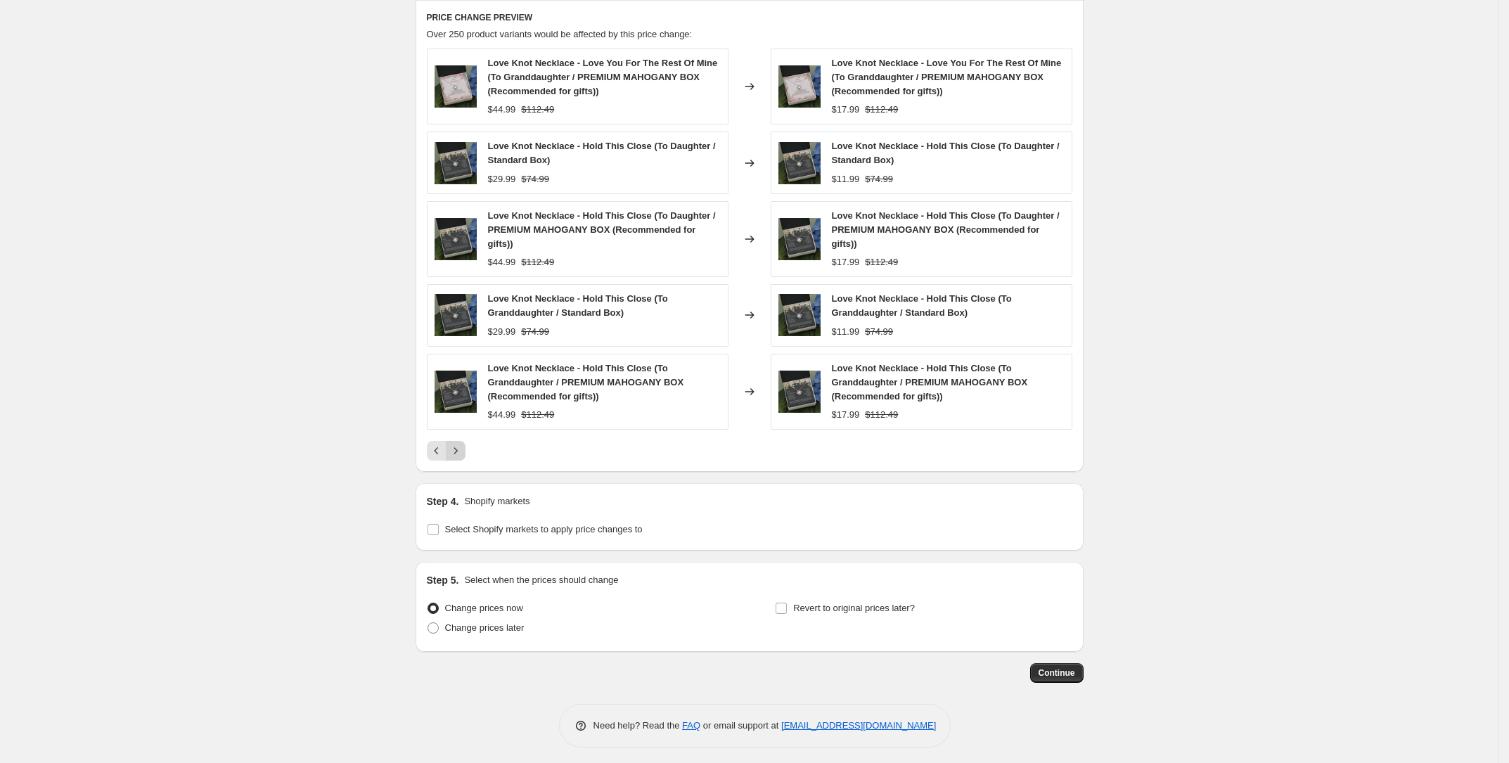
click at [460, 446] on icon "Next" at bounding box center [456, 451] width 14 height 14
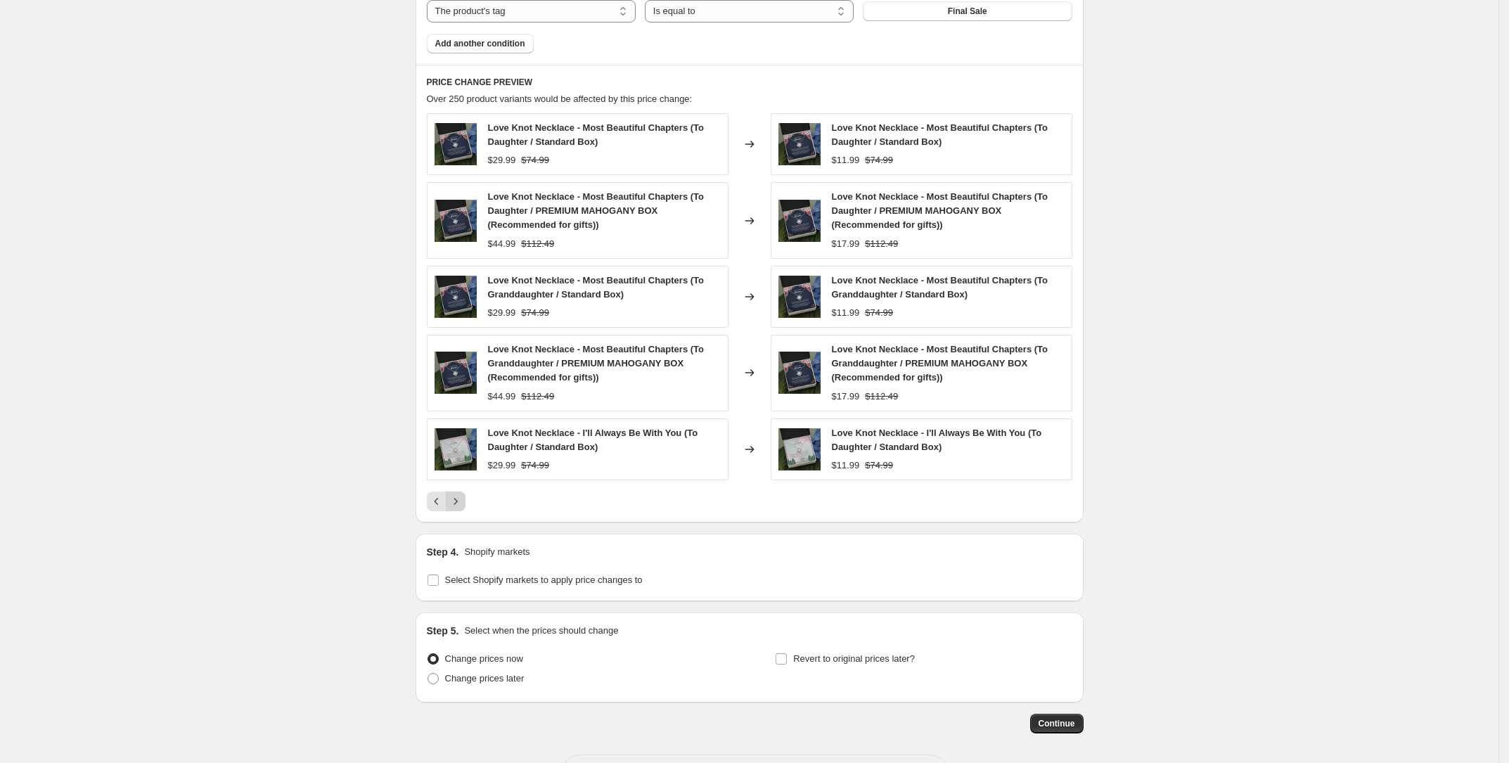
scroll to position [1004, 0]
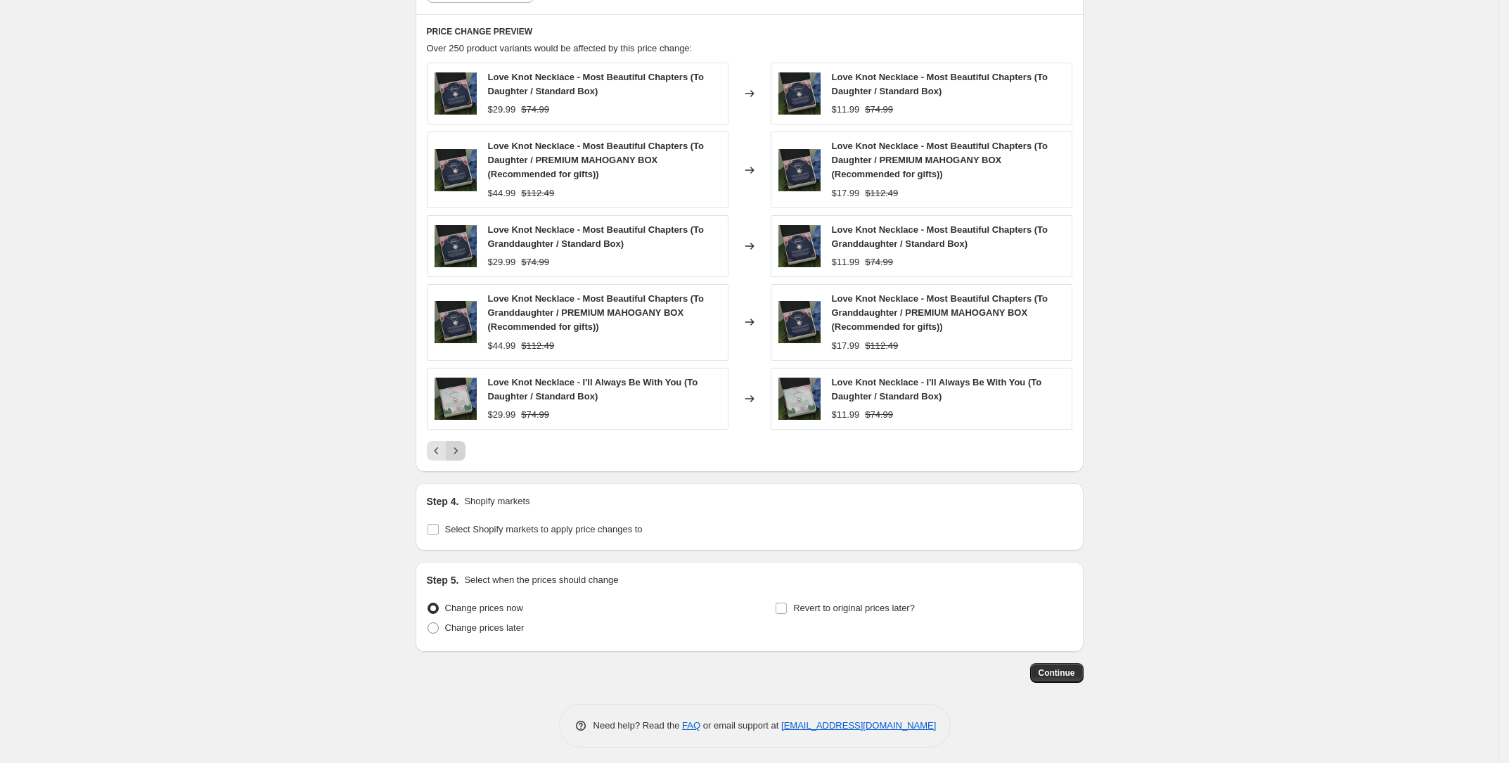
click at [460, 446] on icon "Next" at bounding box center [456, 451] width 14 height 14
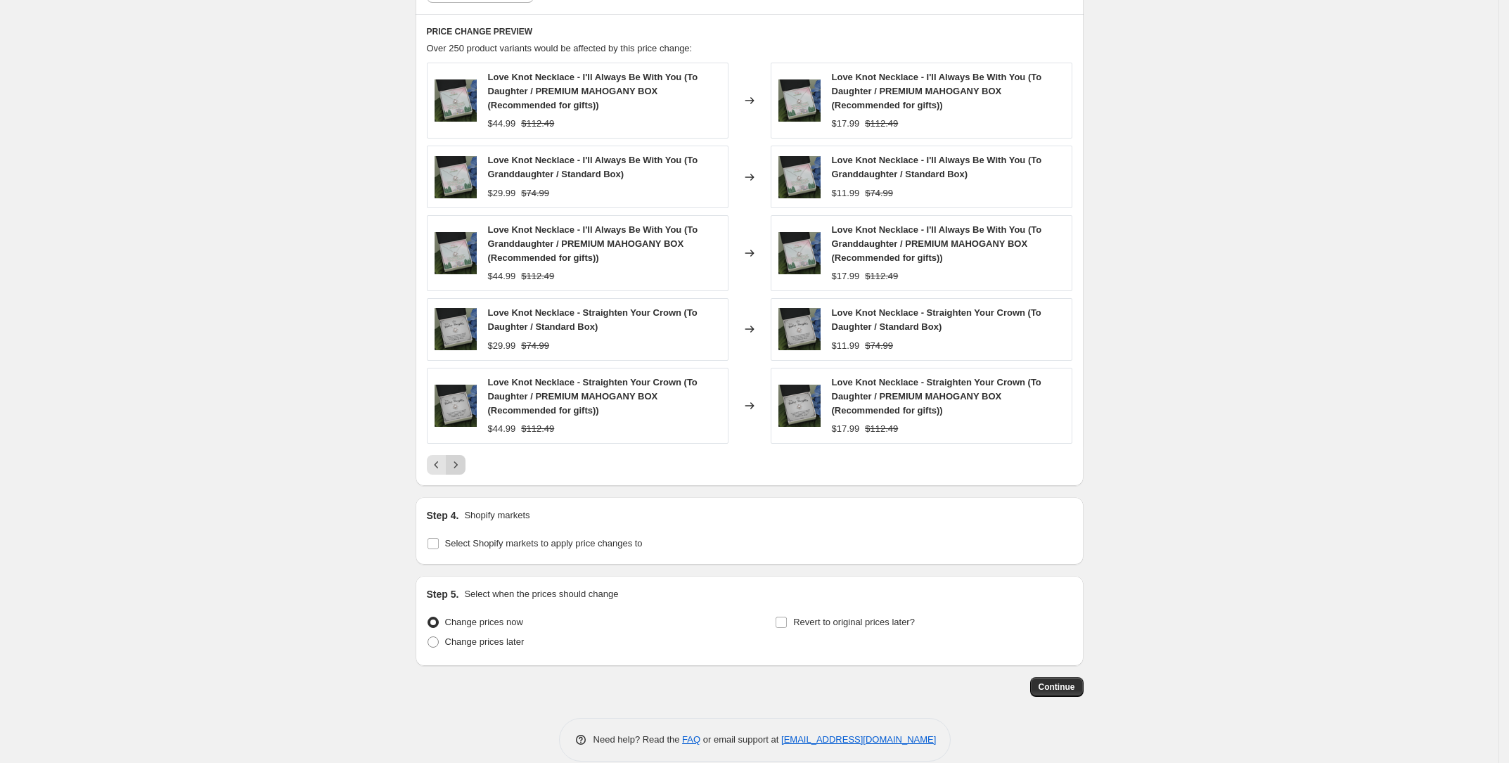
click at [463, 459] on icon "Next" at bounding box center [456, 465] width 14 height 14
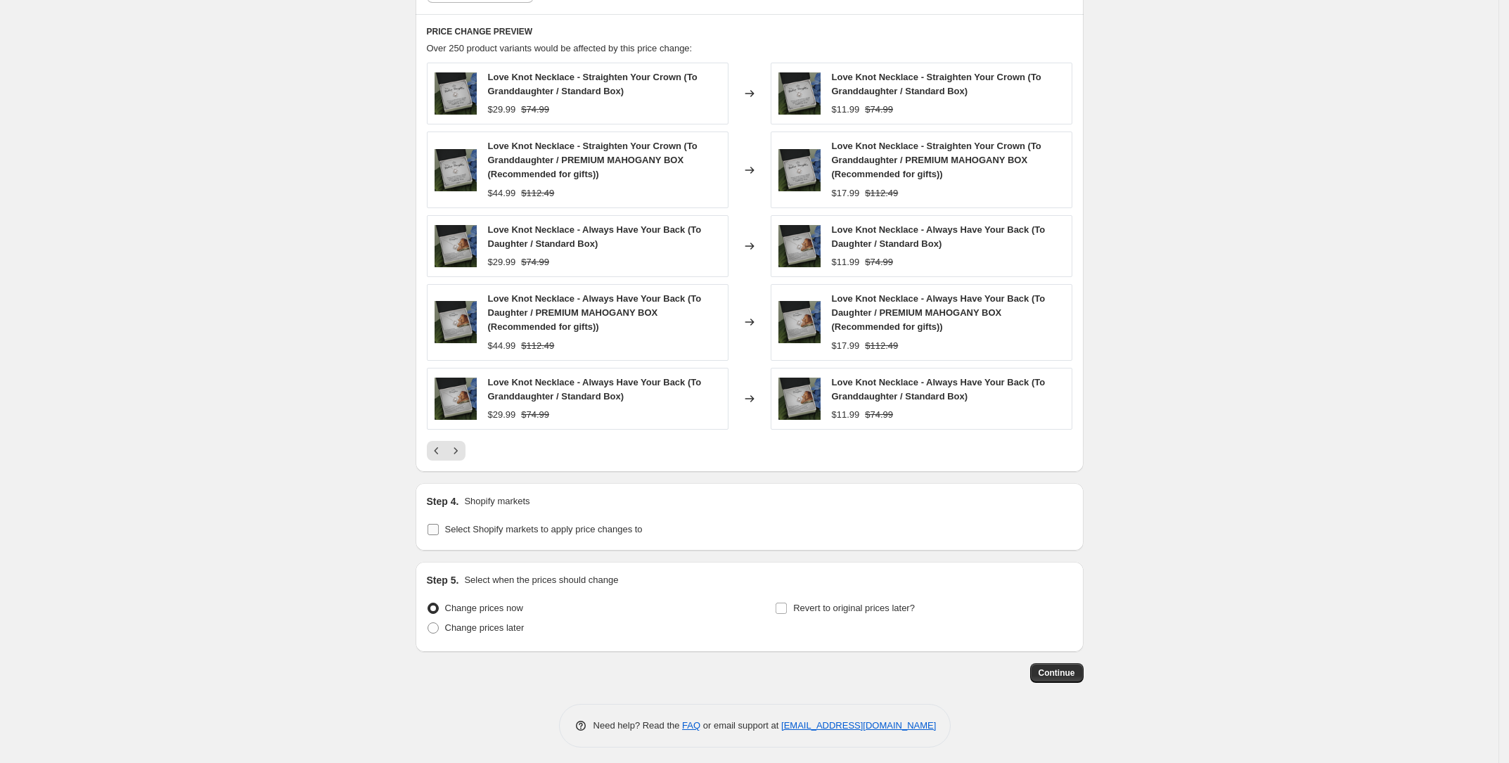
click at [458, 524] on span "Select Shopify markets to apply price changes to" at bounding box center [544, 529] width 198 height 11
click at [439, 524] on input "Select Shopify markets to apply price changes to" at bounding box center [433, 529] width 11 height 11
checkbox input "true"
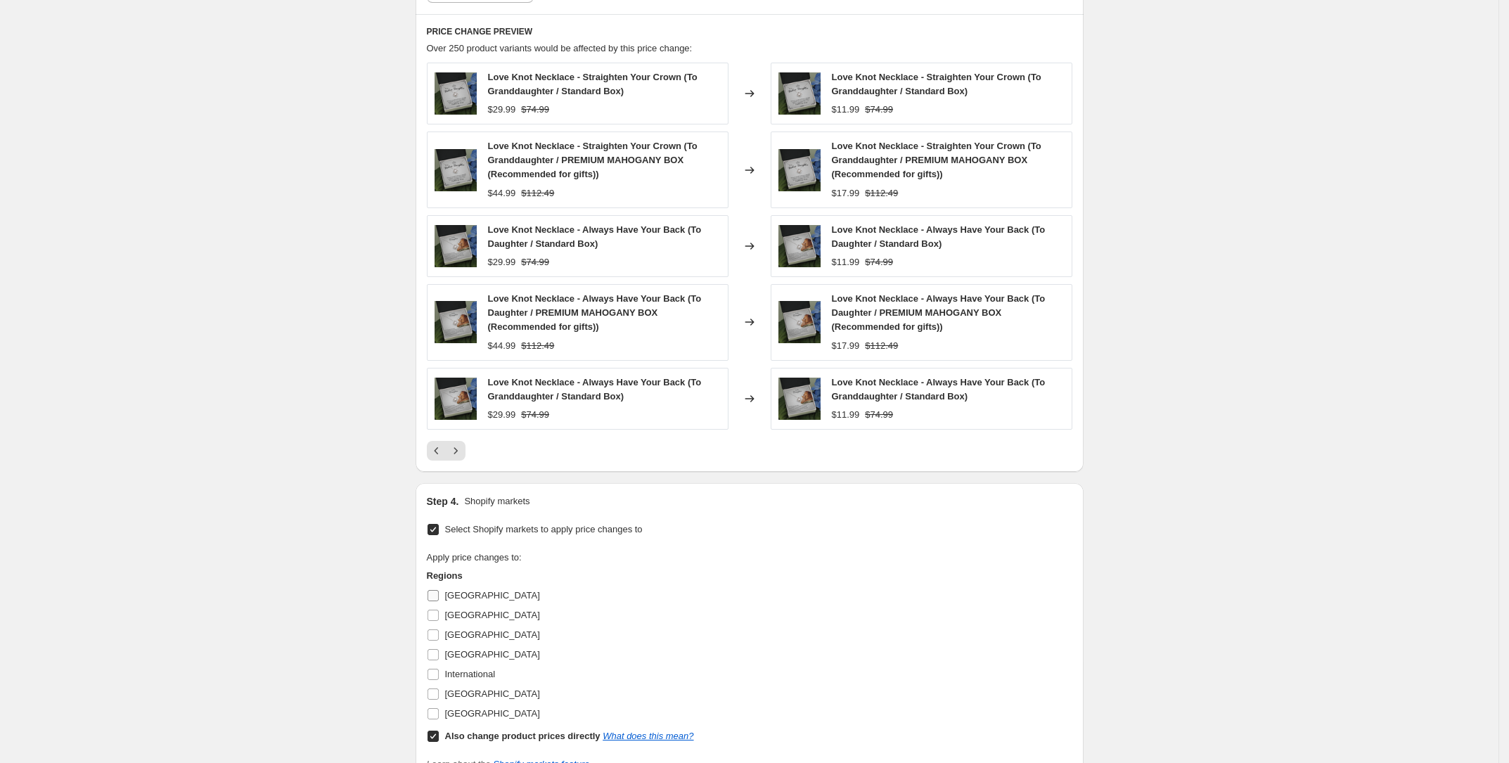
click at [437, 590] on input "Australia" at bounding box center [433, 595] width 11 height 11
checkbox input "true"
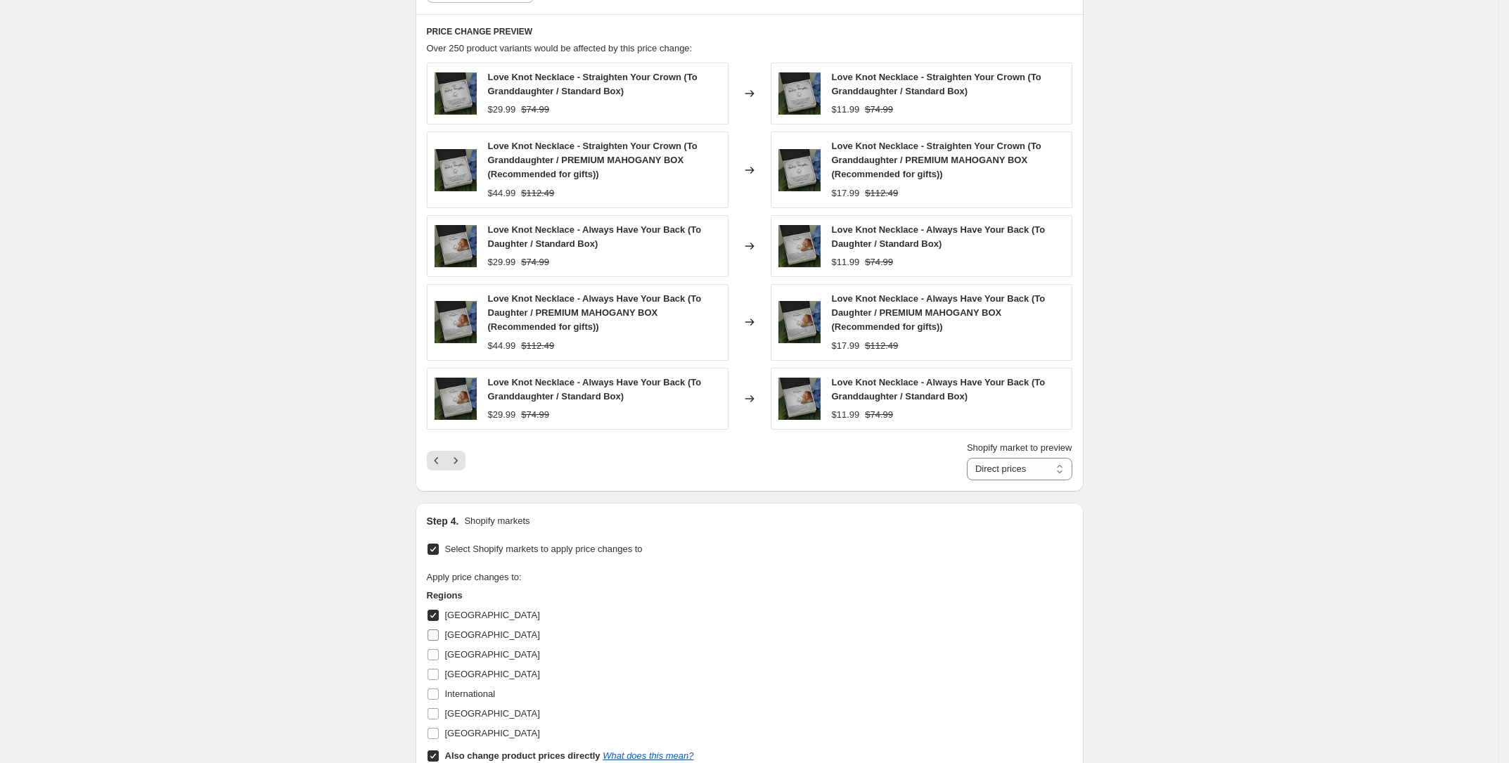
click at [439, 632] on input "Canada" at bounding box center [433, 634] width 11 height 11
checkbox input "true"
click at [439, 665] on label "Germany" at bounding box center [483, 675] width 113 height 20
click at [439, 669] on input "Germany" at bounding box center [433, 674] width 11 height 11
checkbox input "true"
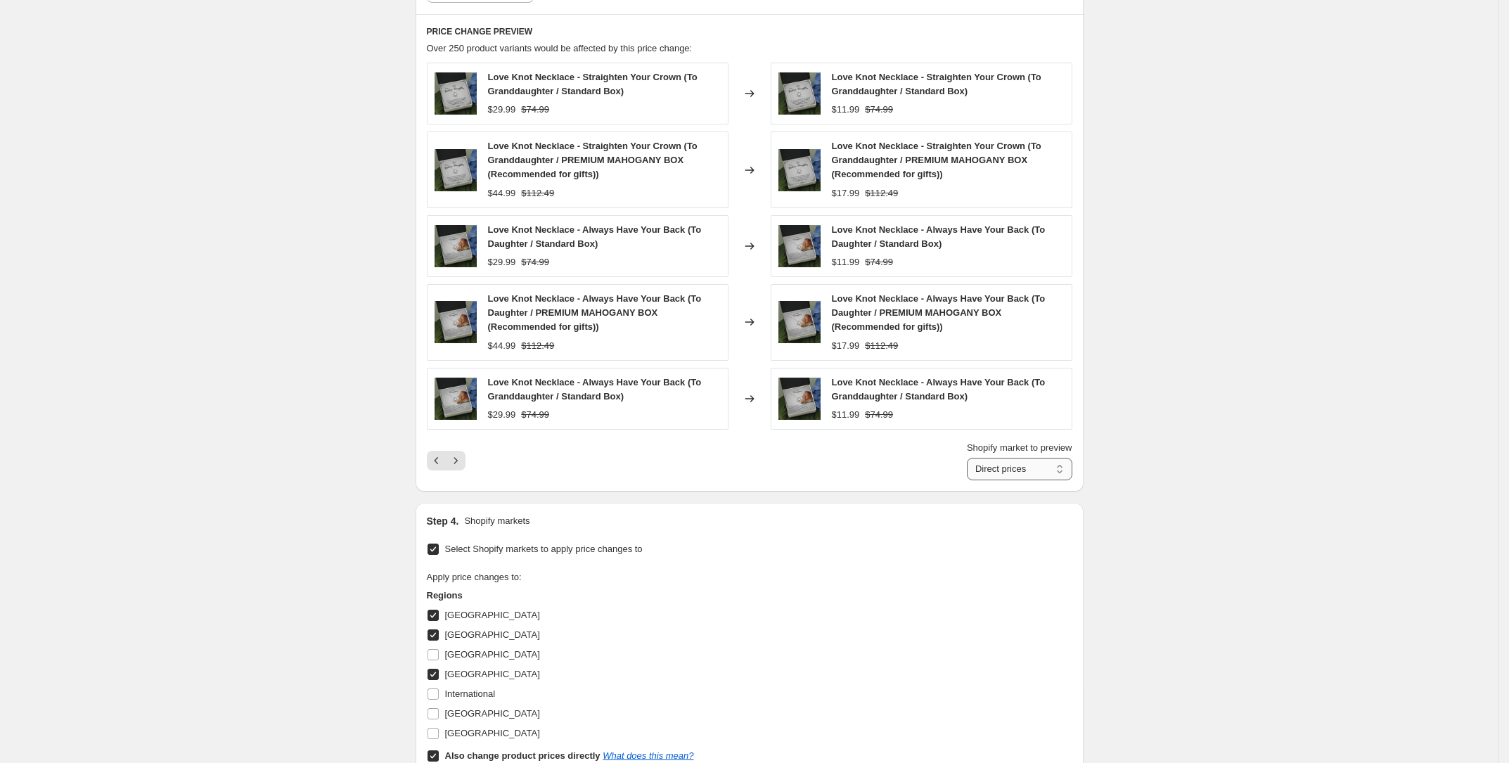
click at [980, 466] on select "Direct prices Australia Canada Germany" at bounding box center [1020, 469] width 106 height 23
select select "7201390661"
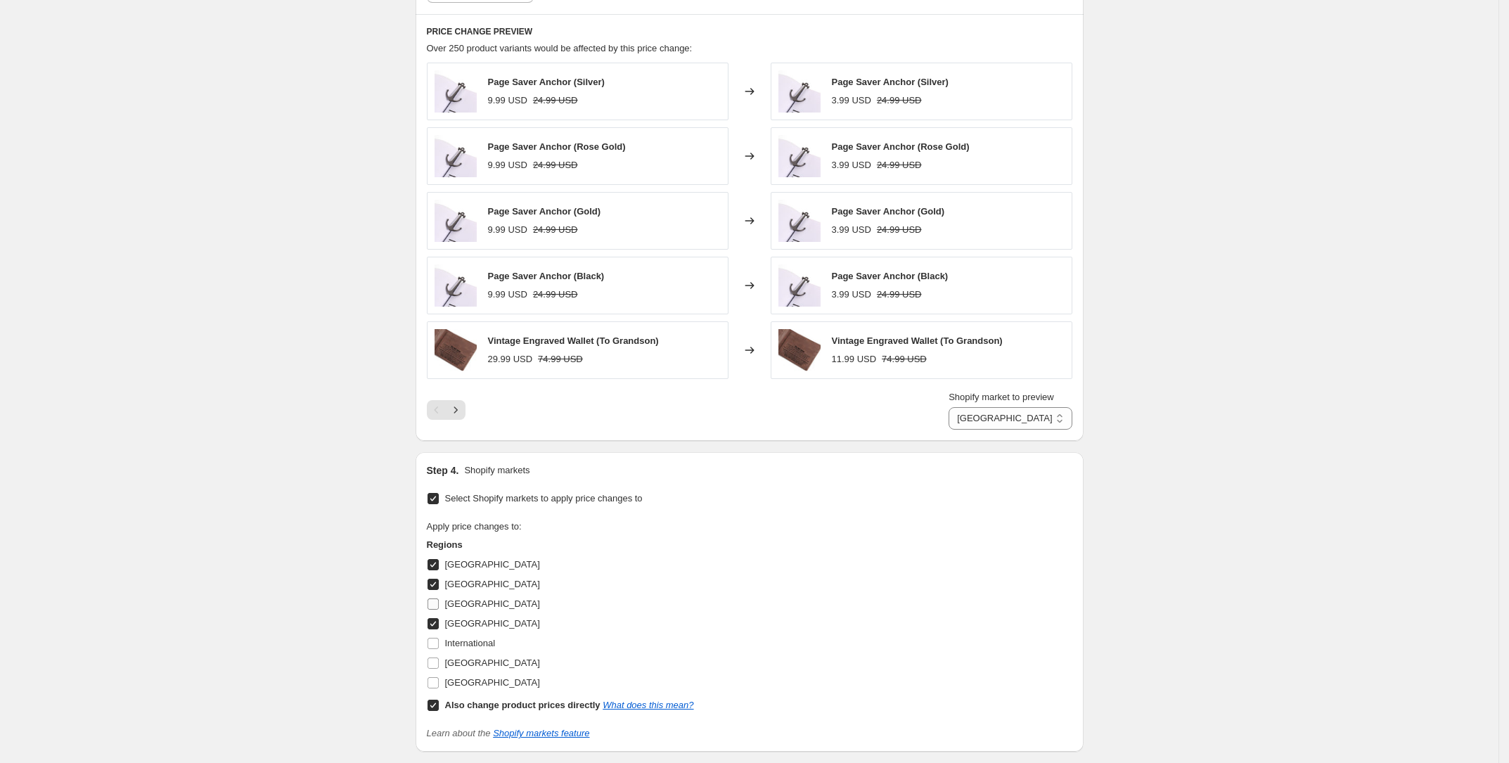
click at [433, 600] on input "France" at bounding box center [433, 604] width 11 height 11
checkbox input "true"
click at [435, 638] on input "International" at bounding box center [433, 643] width 11 height 11
checkbox input "true"
click at [435, 658] on input "United Kingdom" at bounding box center [433, 663] width 11 height 11
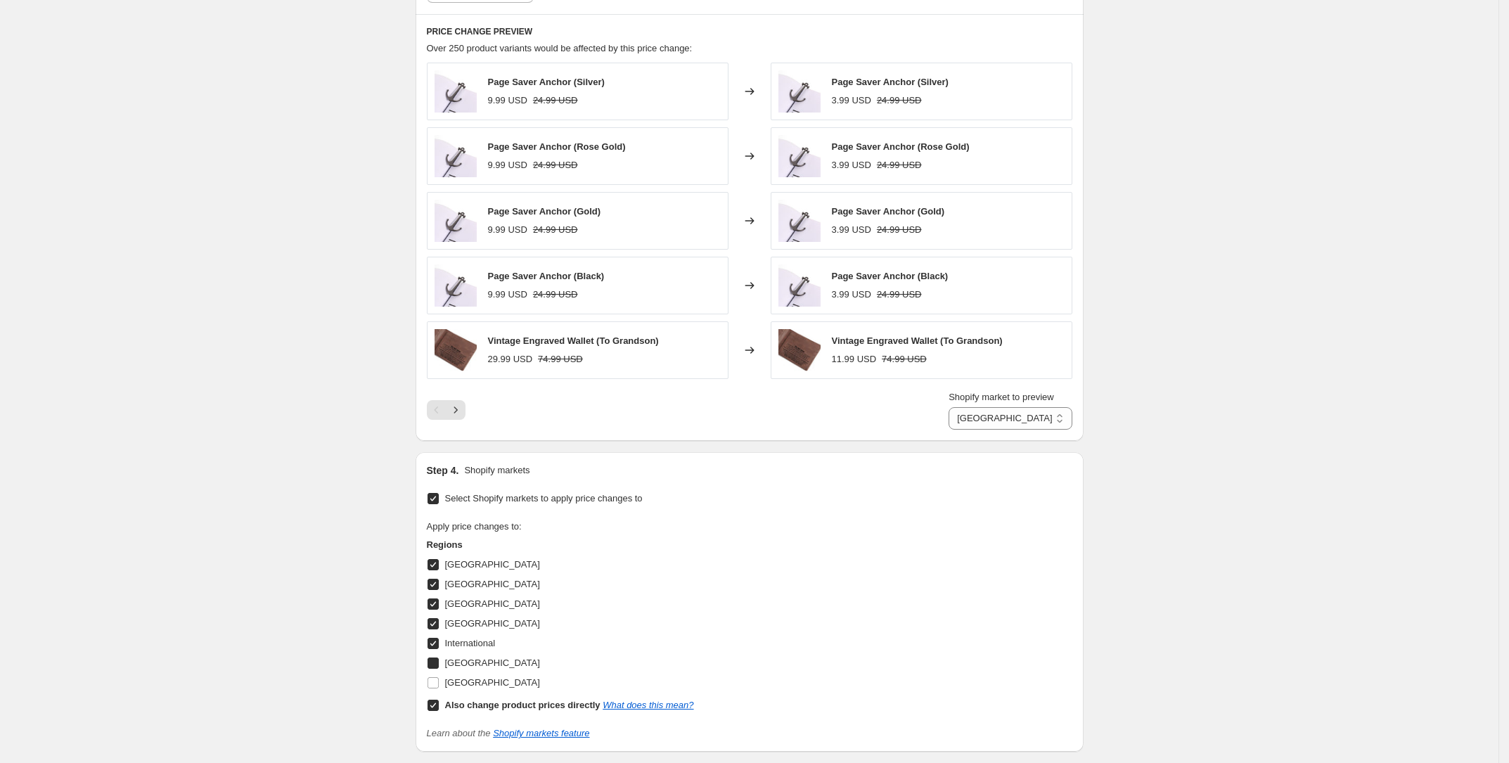
checkbox input "true"
drag, startPoint x: 437, startPoint y: 678, endPoint x: 445, endPoint y: 679, distance: 8.5
click at [437, 678] on input "United States" at bounding box center [433, 682] width 11 height 11
checkbox input "true"
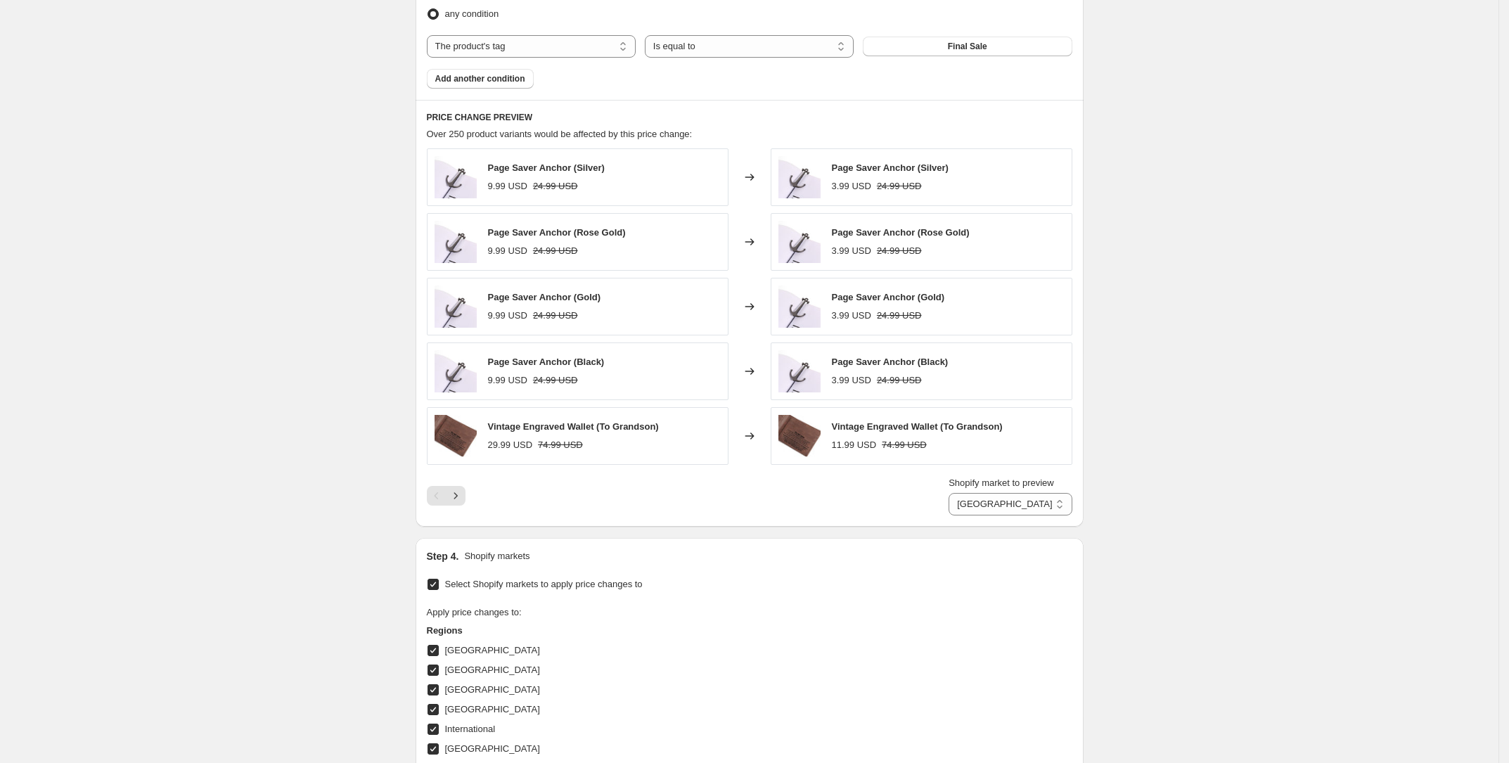
scroll to position [876, 0]
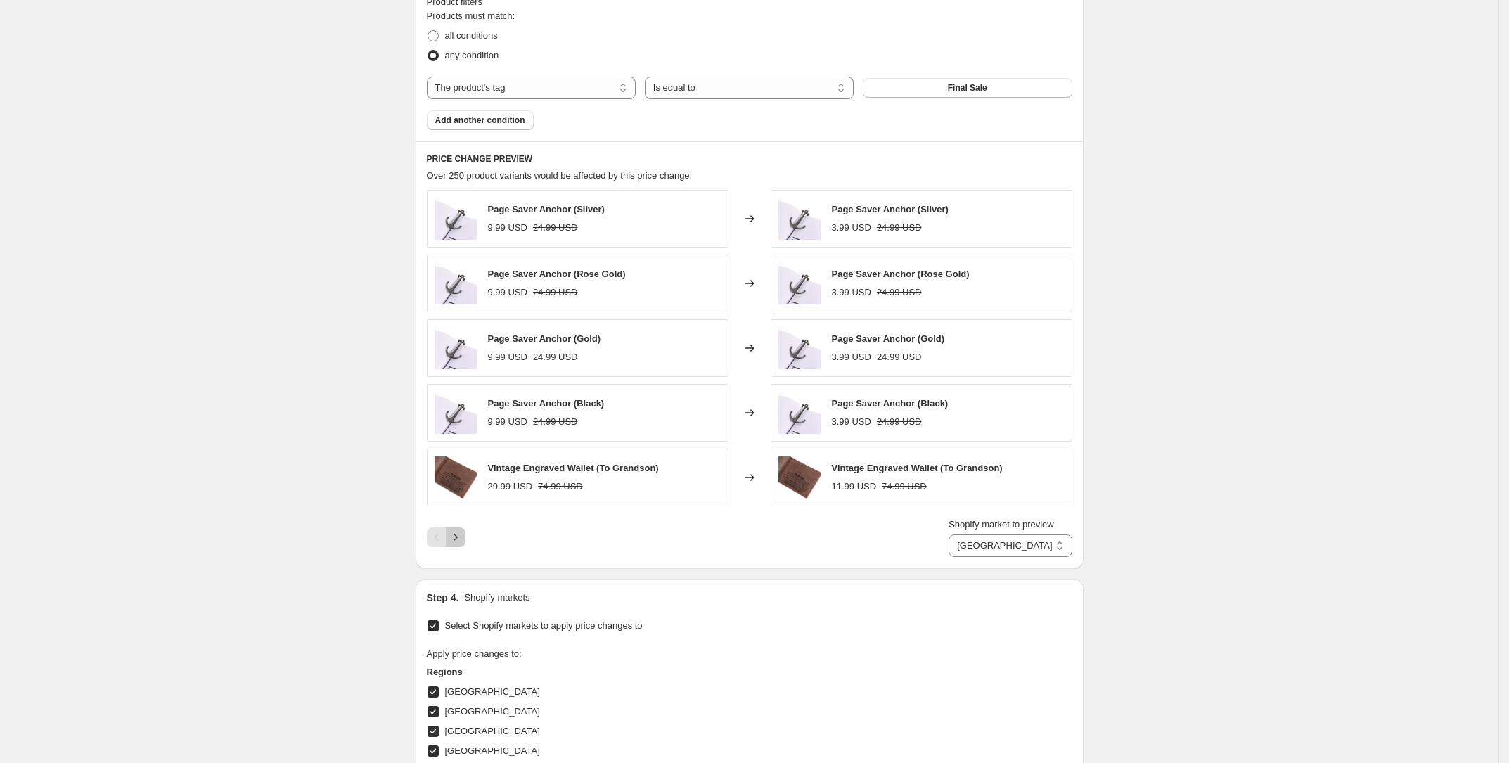
click at [458, 537] on icon "Next" at bounding box center [456, 537] width 14 height 14
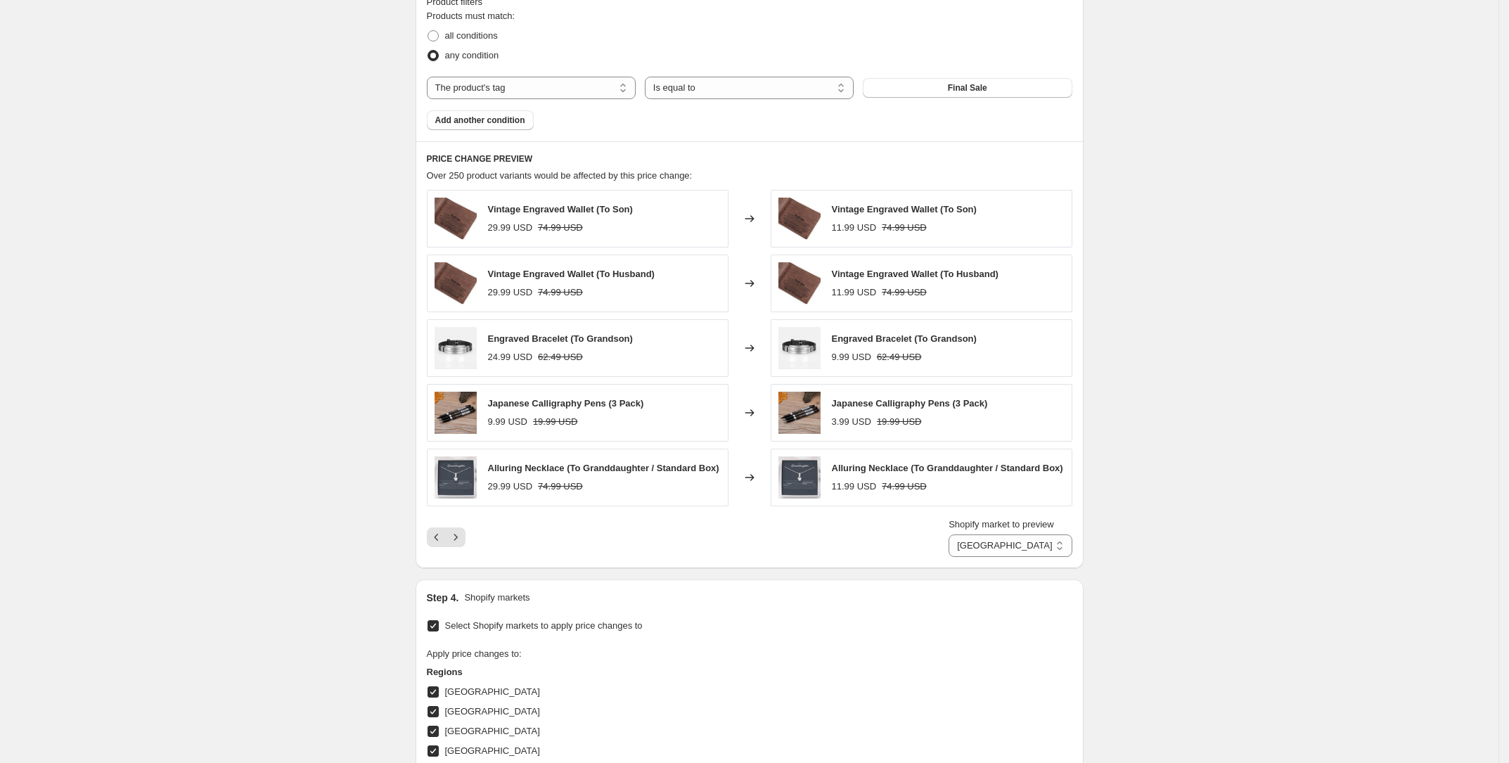
click at [1281, 183] on div "Create new price change job. This page is ready Create new price change job Dra…" at bounding box center [749, 111] width 1499 height 1974
drag, startPoint x: 838, startPoint y: 459, endPoint x: 916, endPoint y: 458, distance: 78.1
click at [916, 463] on span "Alluring Necklace (To Granddaughter / Standard Box)" at bounding box center [947, 468] width 231 height 11
copy span "Alluring Necklace"
drag, startPoint x: 603, startPoint y: 271, endPoint x: 487, endPoint y: 272, distance: 116.8
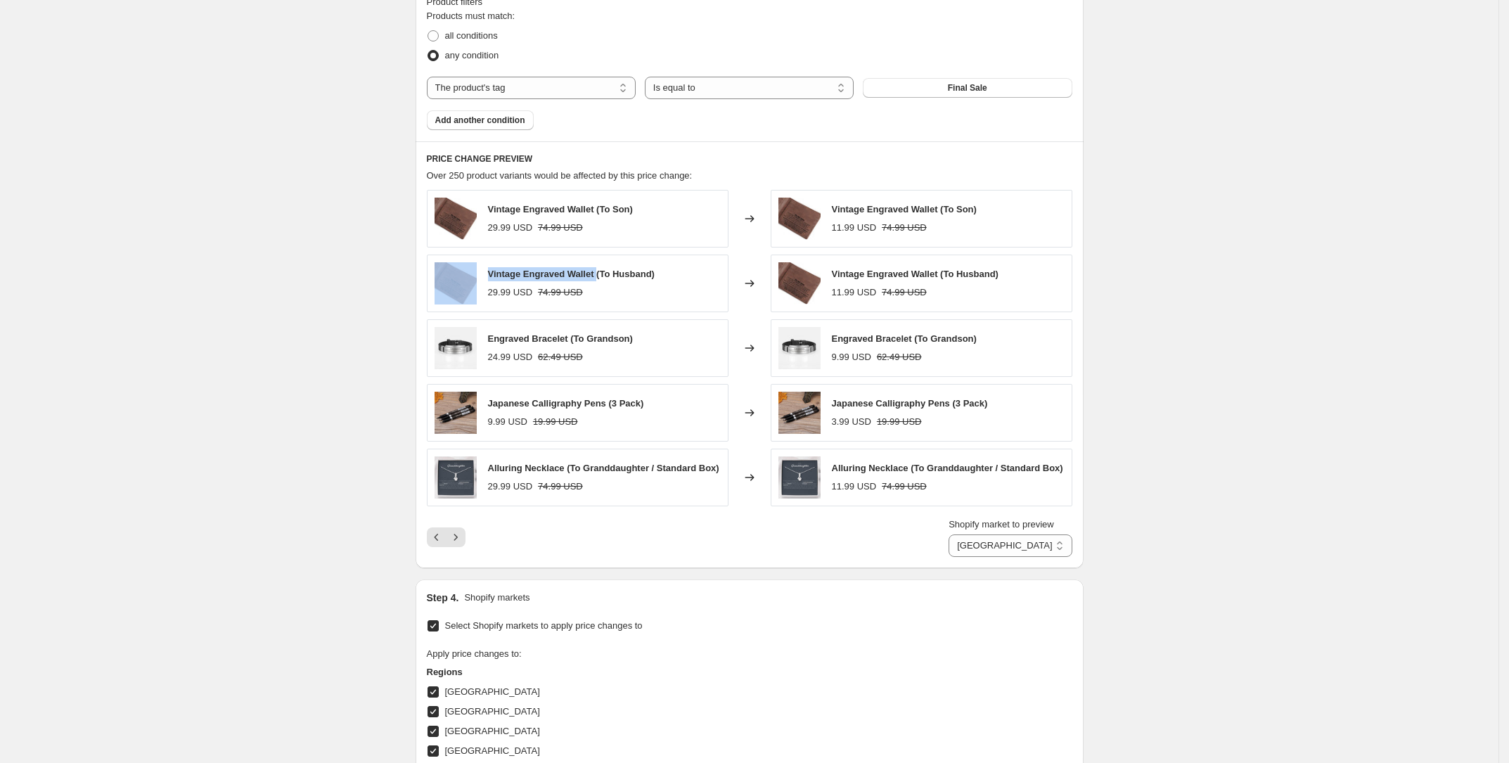
click at [487, 272] on div "Vintage Engraved Wallet (To Husband) 29.99 USD 74.99 USD" at bounding box center [578, 284] width 302 height 58
copy div "Vintage Engraved Wallet"
click at [463, 538] on icon "Next" at bounding box center [456, 537] width 14 height 14
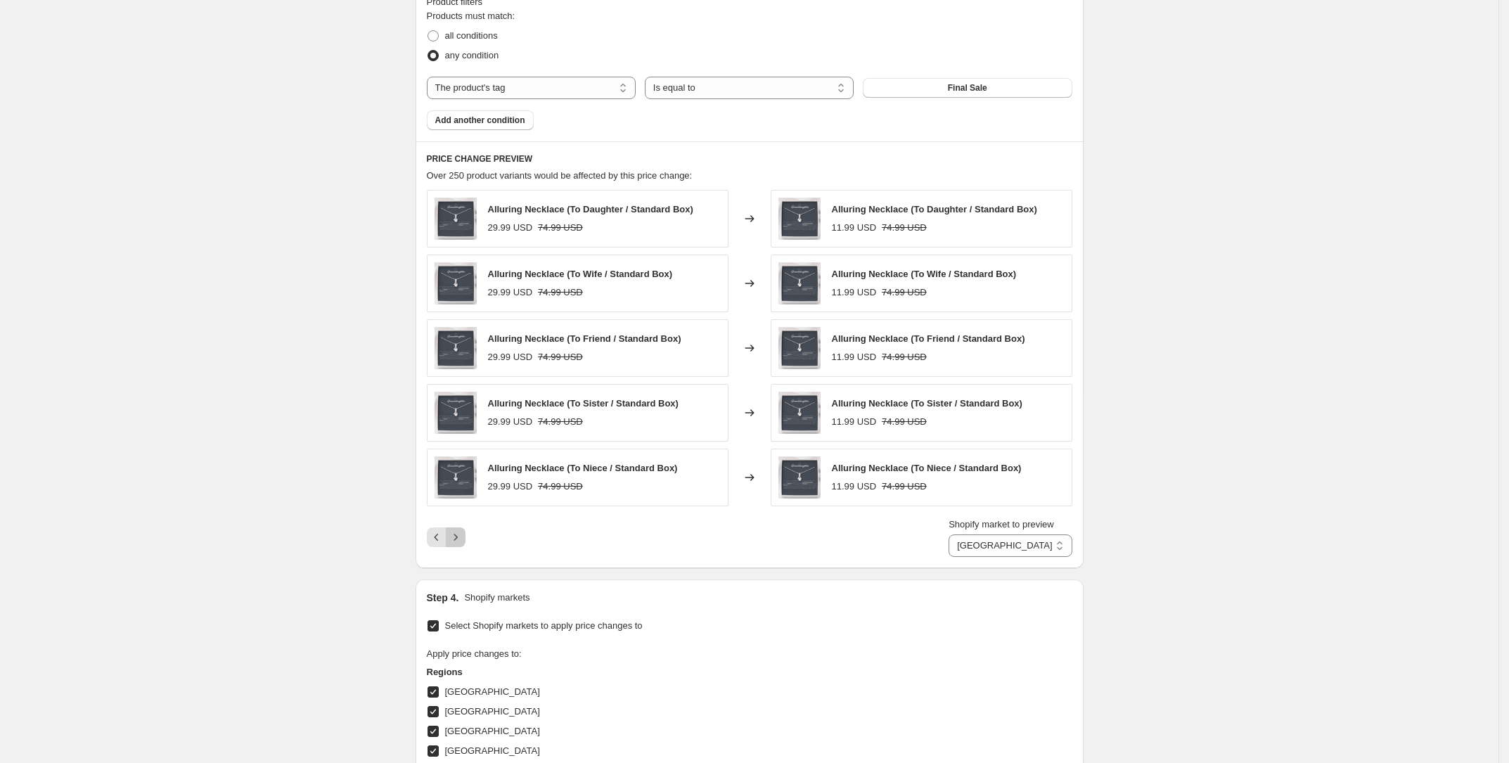
click at [463, 538] on icon "Next" at bounding box center [456, 537] width 14 height 14
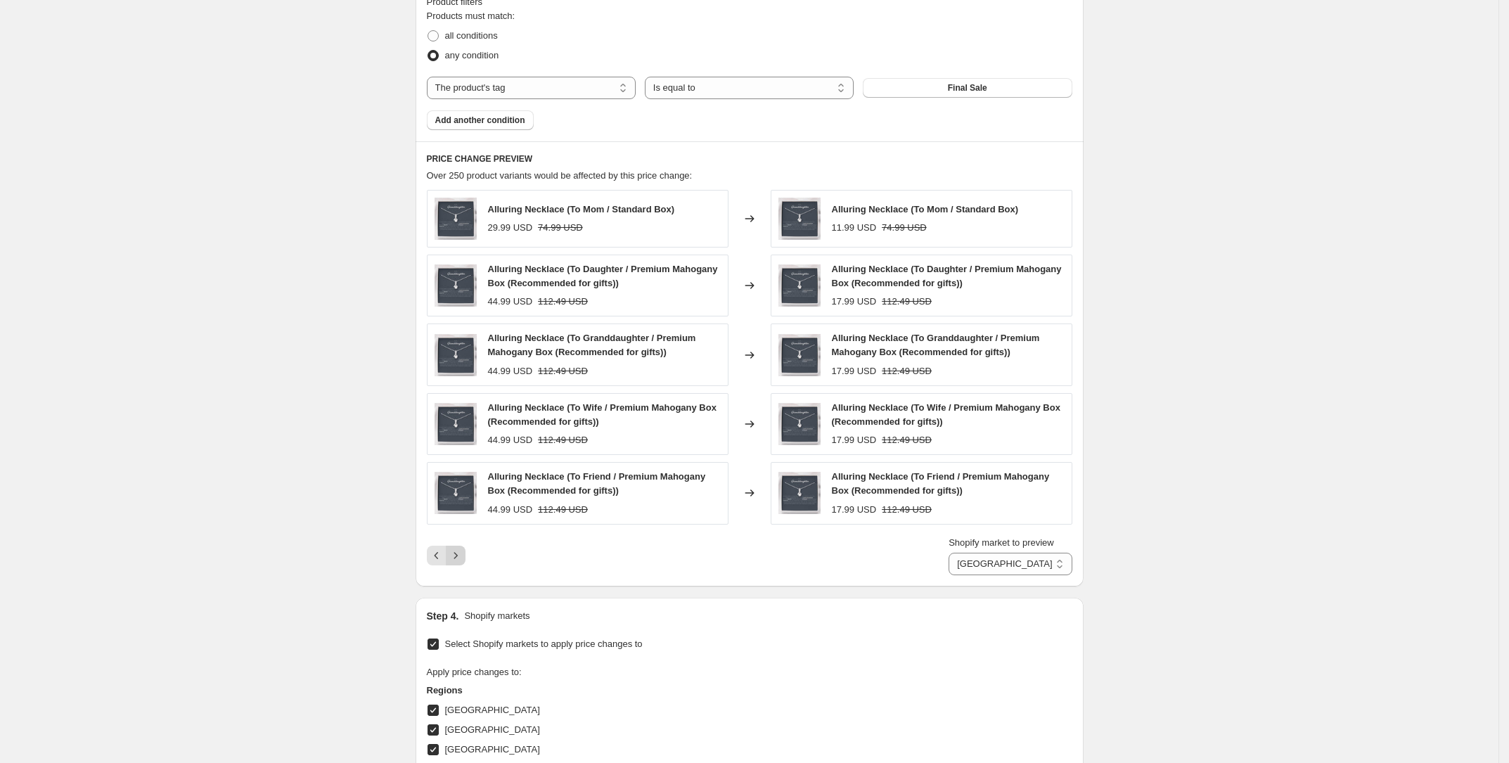
click at [466, 538] on div "Shopify market to preview Direct prices Australia Canada France Germany Interna…" at bounding box center [750, 555] width 646 height 39
click at [462, 558] on button "Next" at bounding box center [456, 556] width 20 height 20
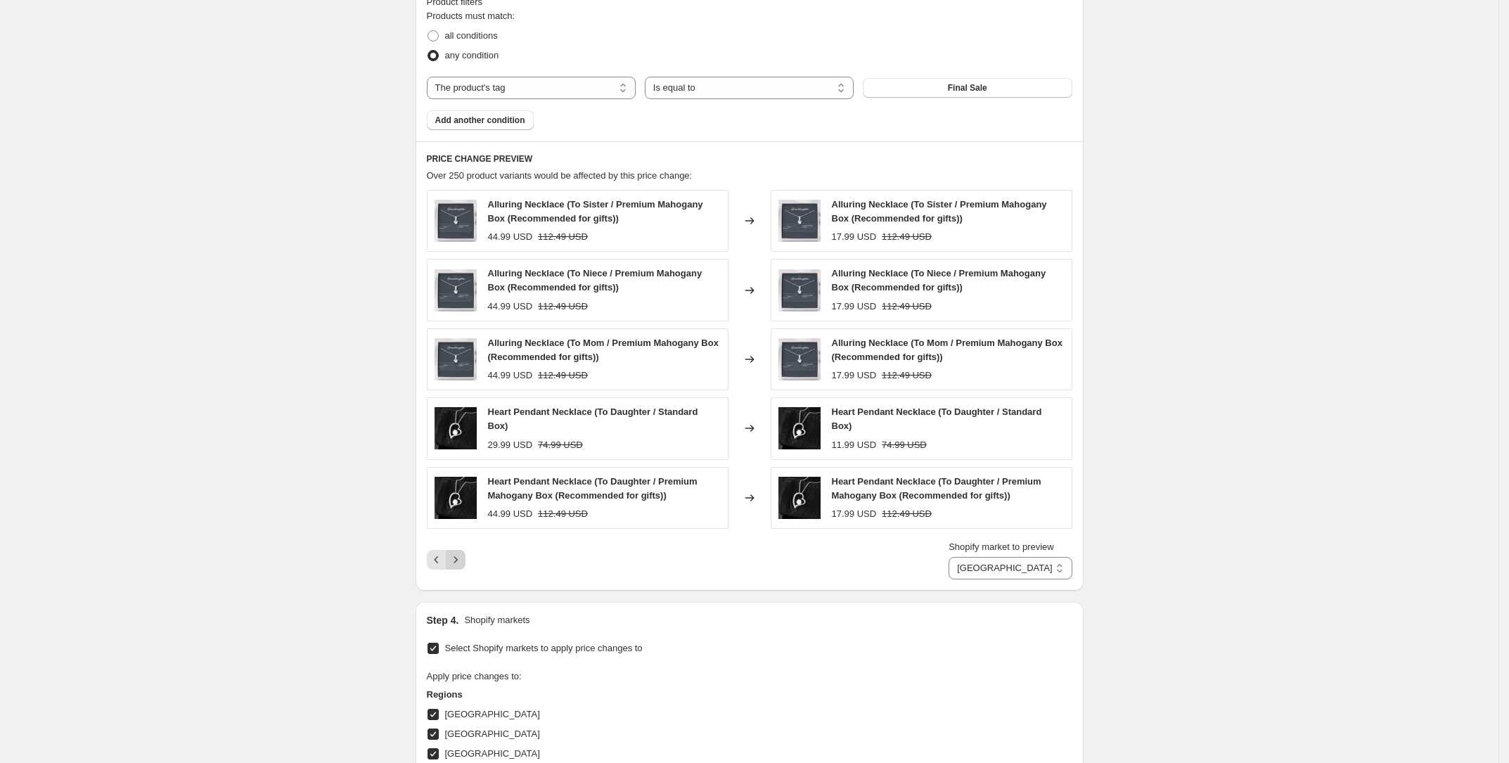
click at [460, 553] on icon "Next" at bounding box center [456, 560] width 14 height 14
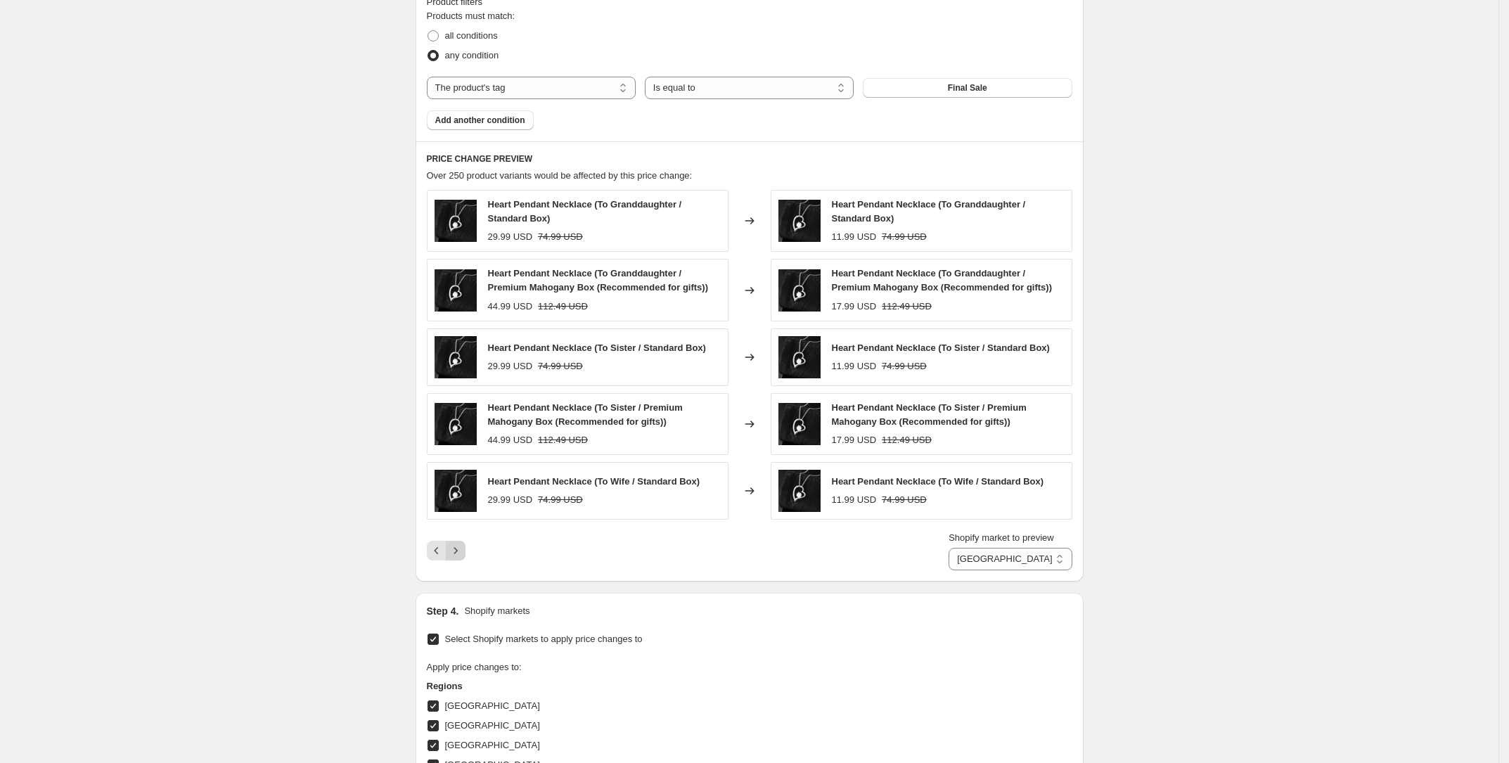
click at [460, 552] on icon "Next" at bounding box center [456, 551] width 14 height 14
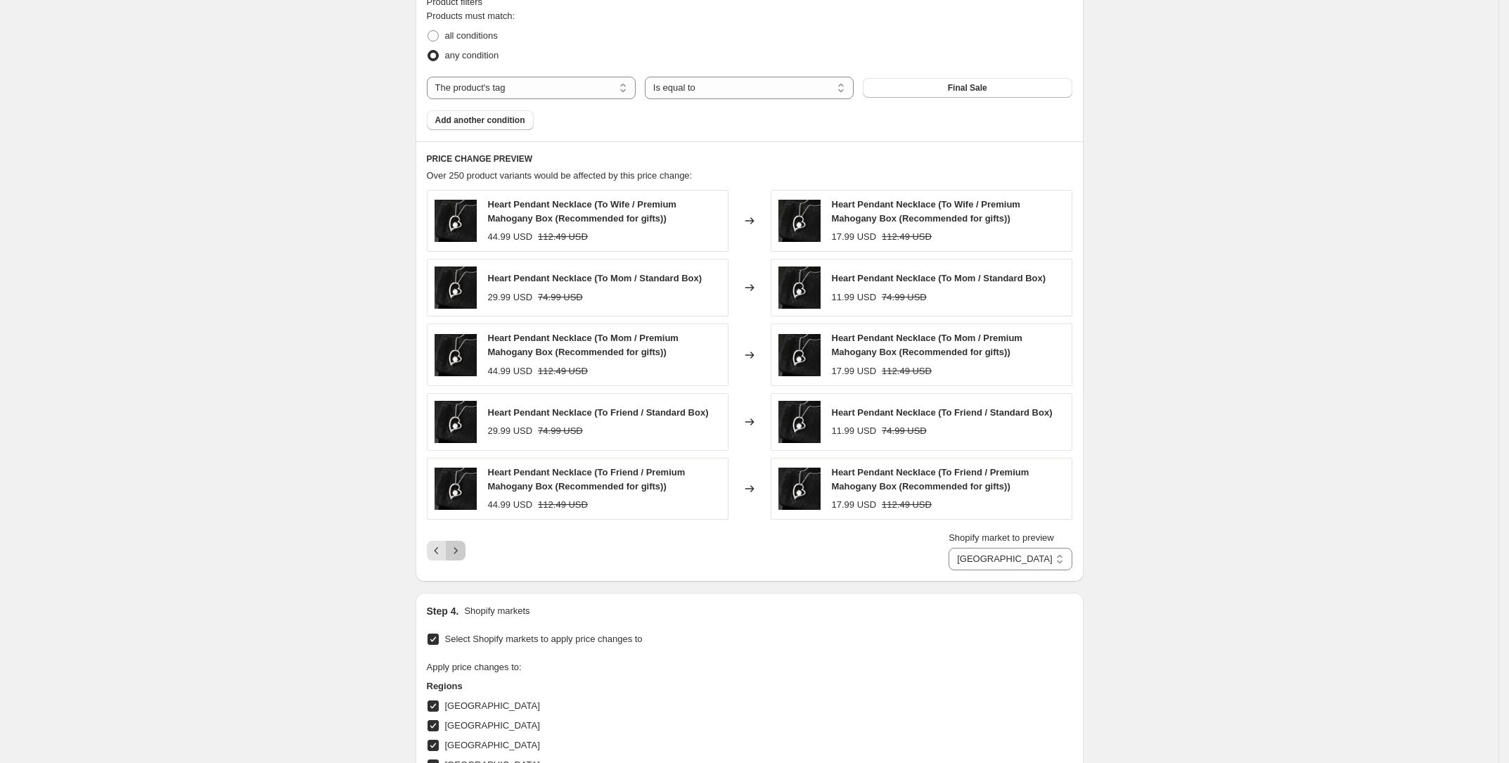
click at [460, 552] on icon "Next" at bounding box center [456, 551] width 14 height 14
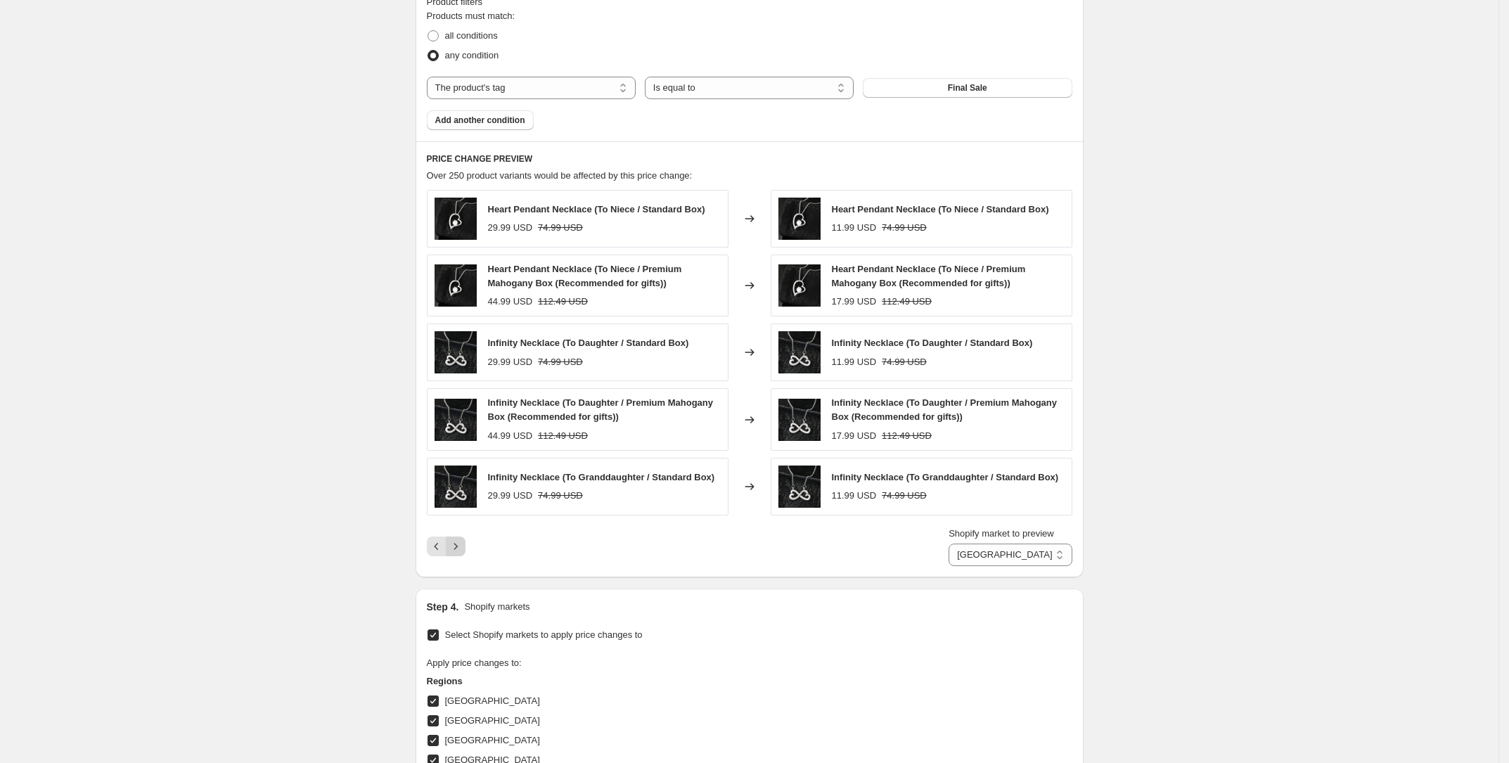
click at [460, 552] on icon "Next" at bounding box center [456, 546] width 14 height 14
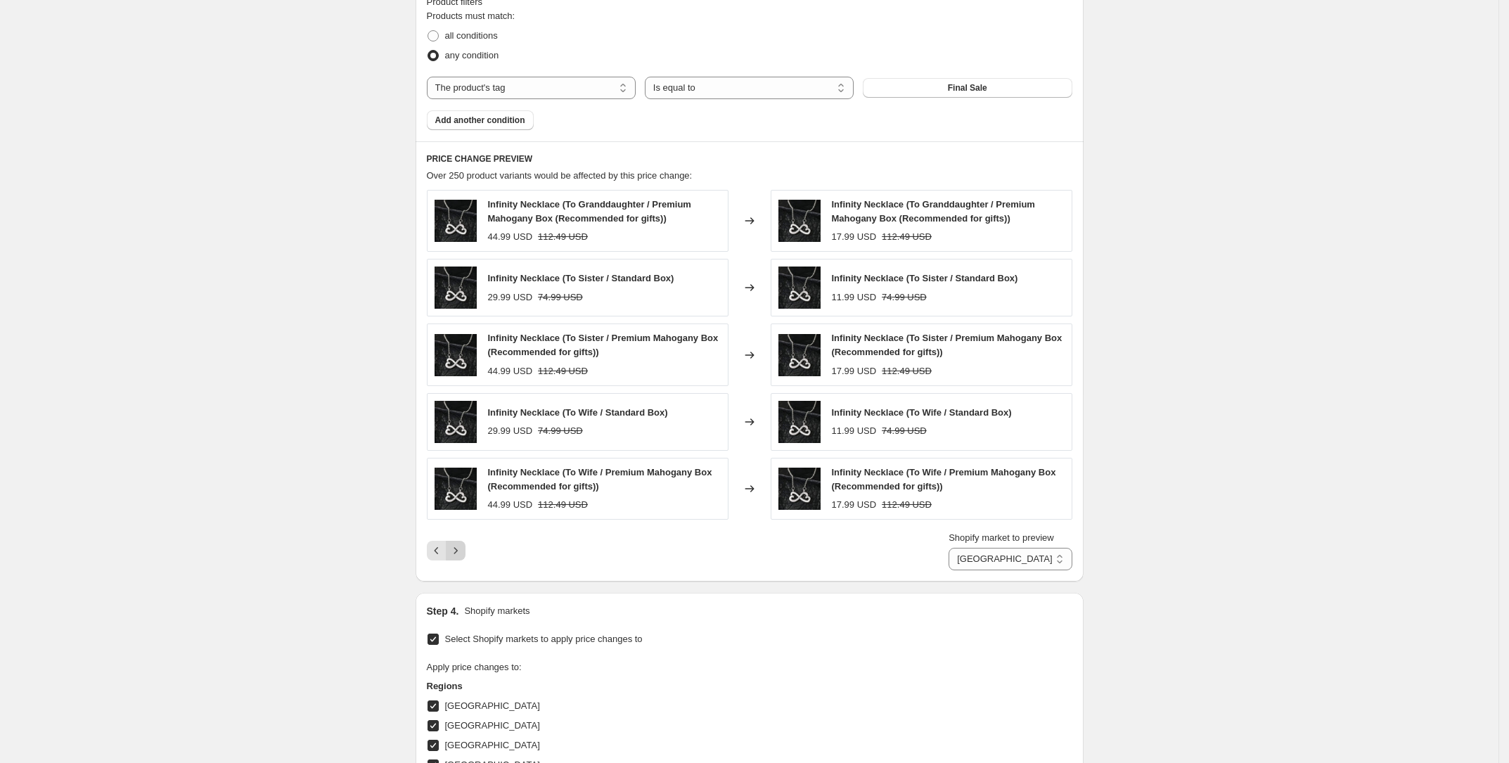
click at [460, 552] on icon "Next" at bounding box center [456, 551] width 14 height 14
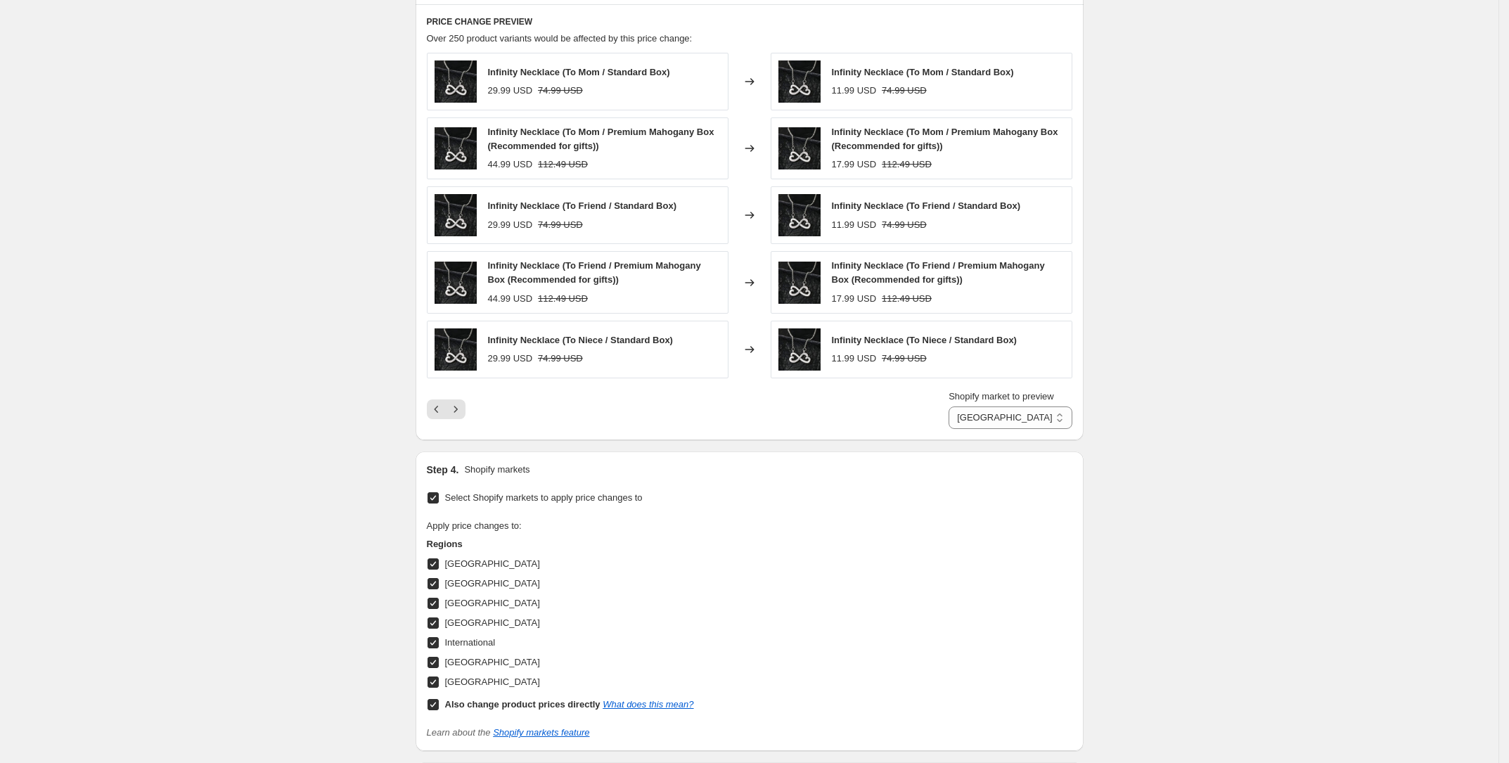
scroll to position [1214, 0]
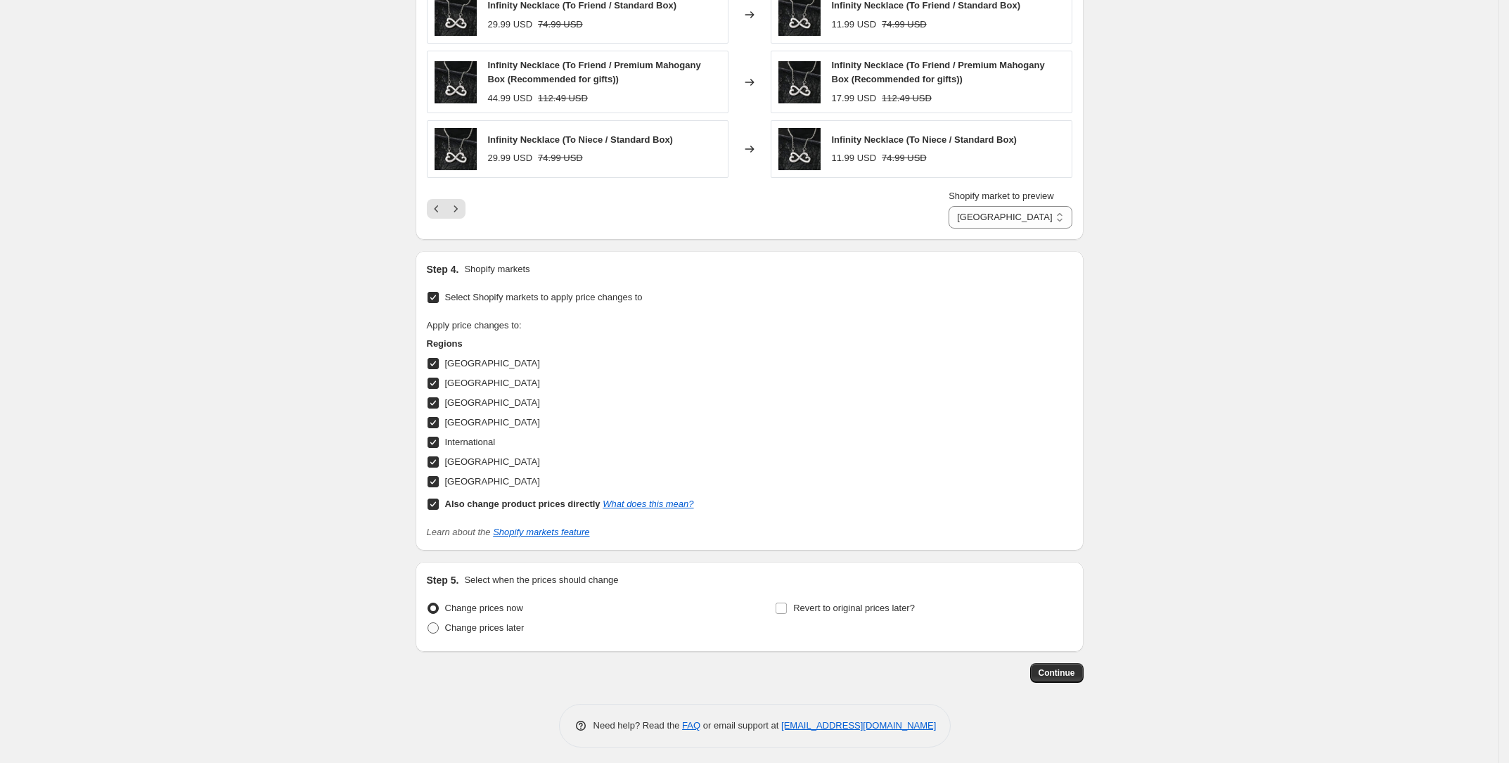
click at [437, 625] on span at bounding box center [433, 627] width 11 height 11
click at [428, 623] on input "Change prices later" at bounding box center [428, 622] width 1 height 1
radio input "true"
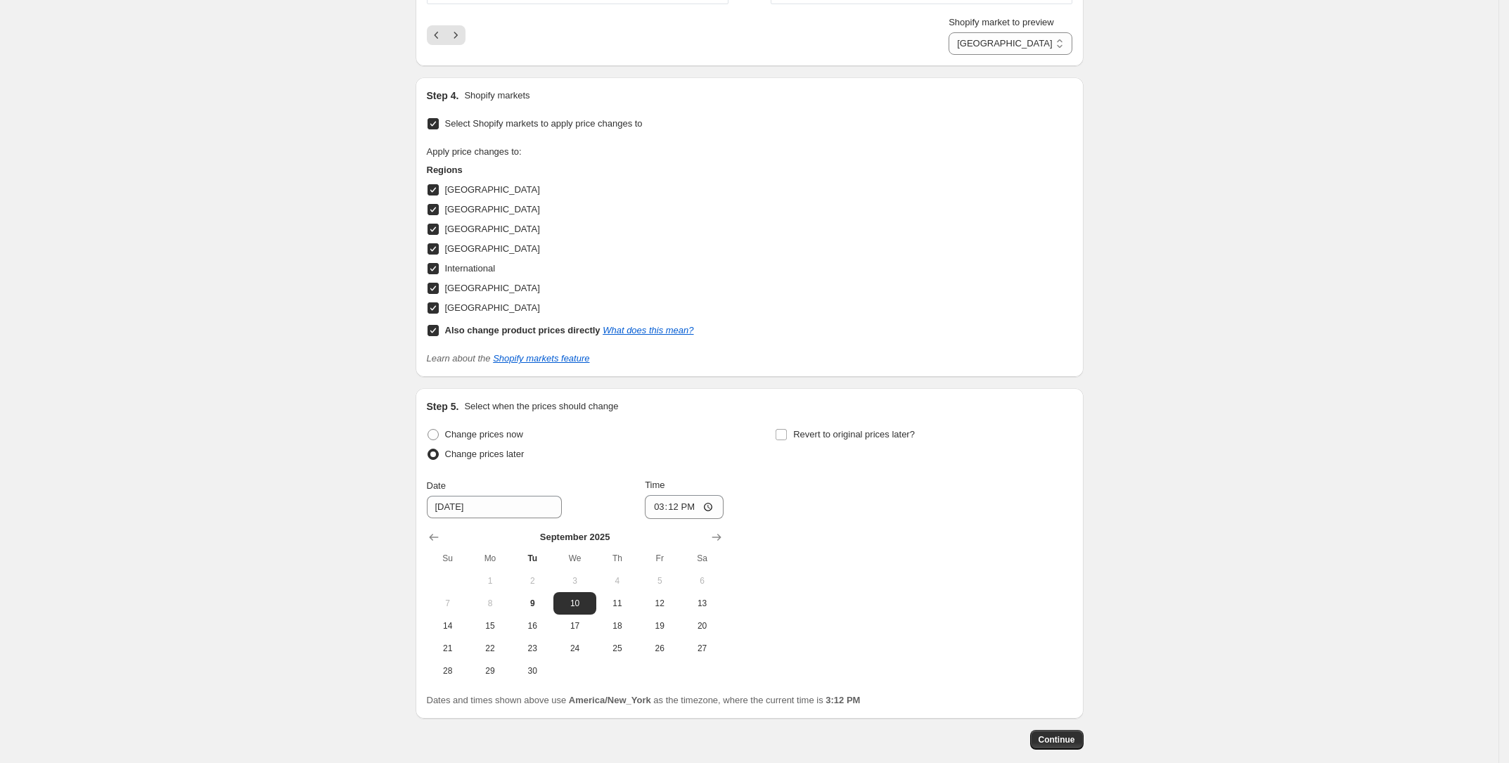
scroll to position [1455, 0]
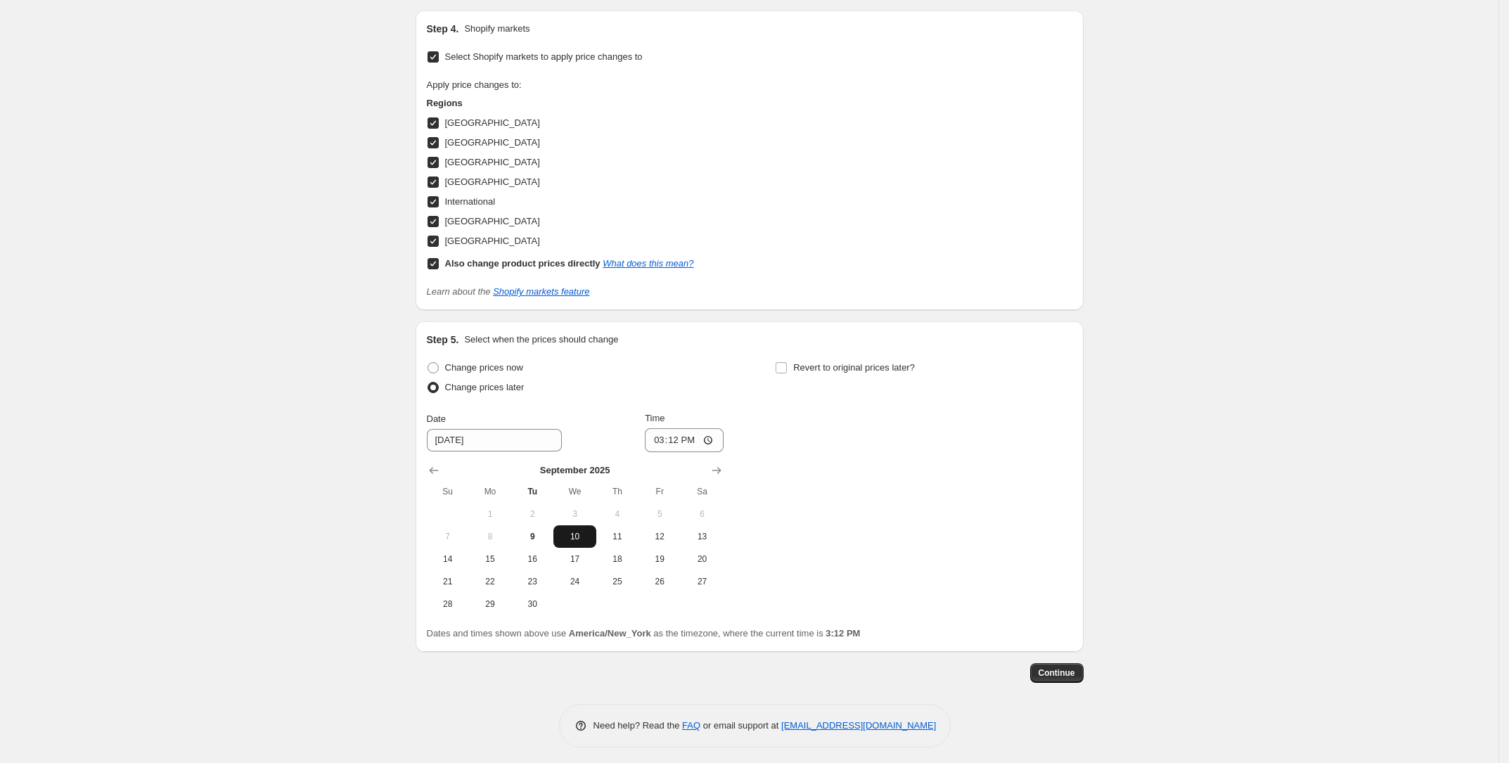
click at [582, 531] on span "10" at bounding box center [574, 536] width 31 height 11
click at [677, 437] on input "15:12" at bounding box center [684, 440] width 79 height 24
click at [665, 437] on input "15:12" at bounding box center [684, 440] width 79 height 24
click at [679, 437] on input "15:12" at bounding box center [684, 440] width 79 height 24
type input "15:30"
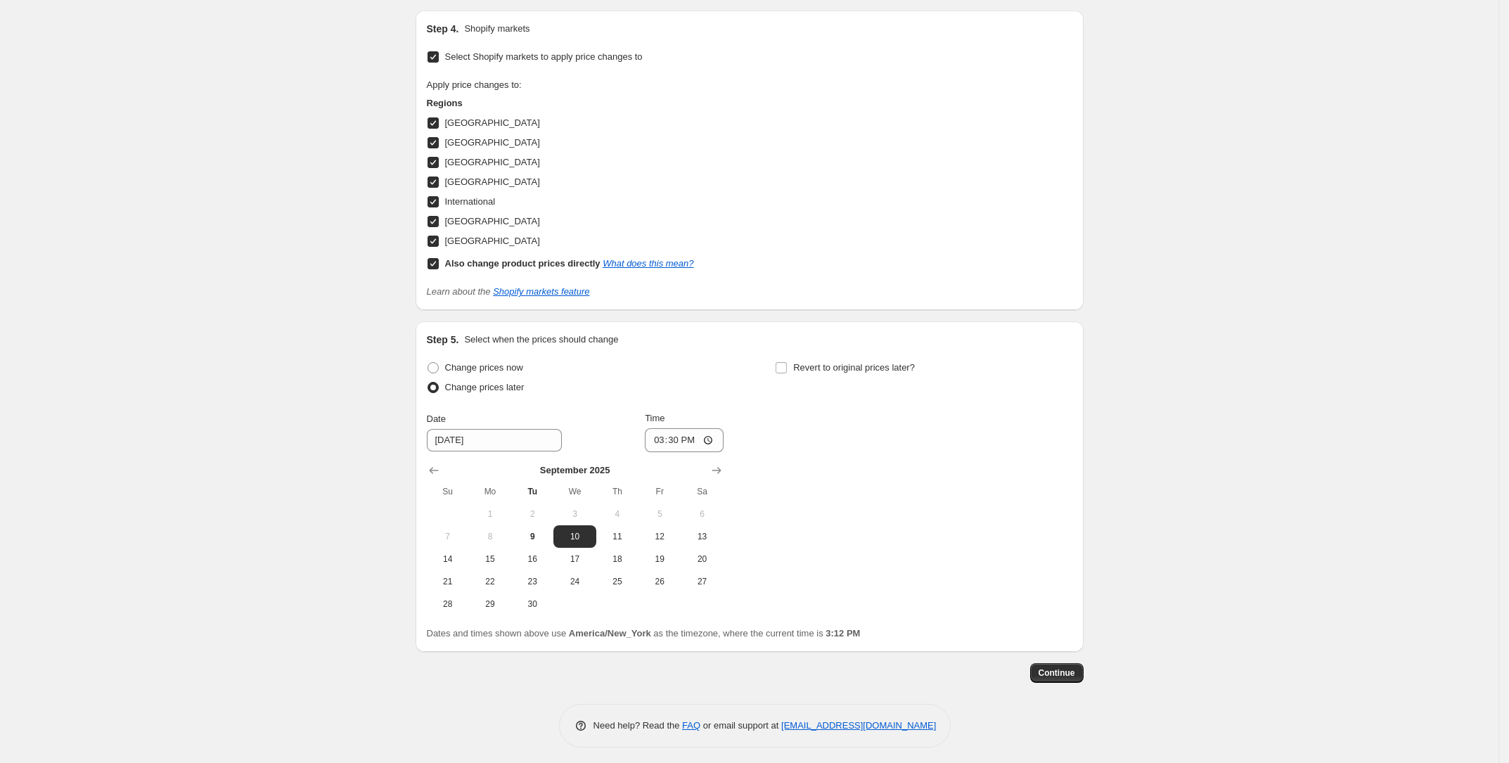
click at [1073, 668] on span "Continue" at bounding box center [1057, 672] width 37 height 11
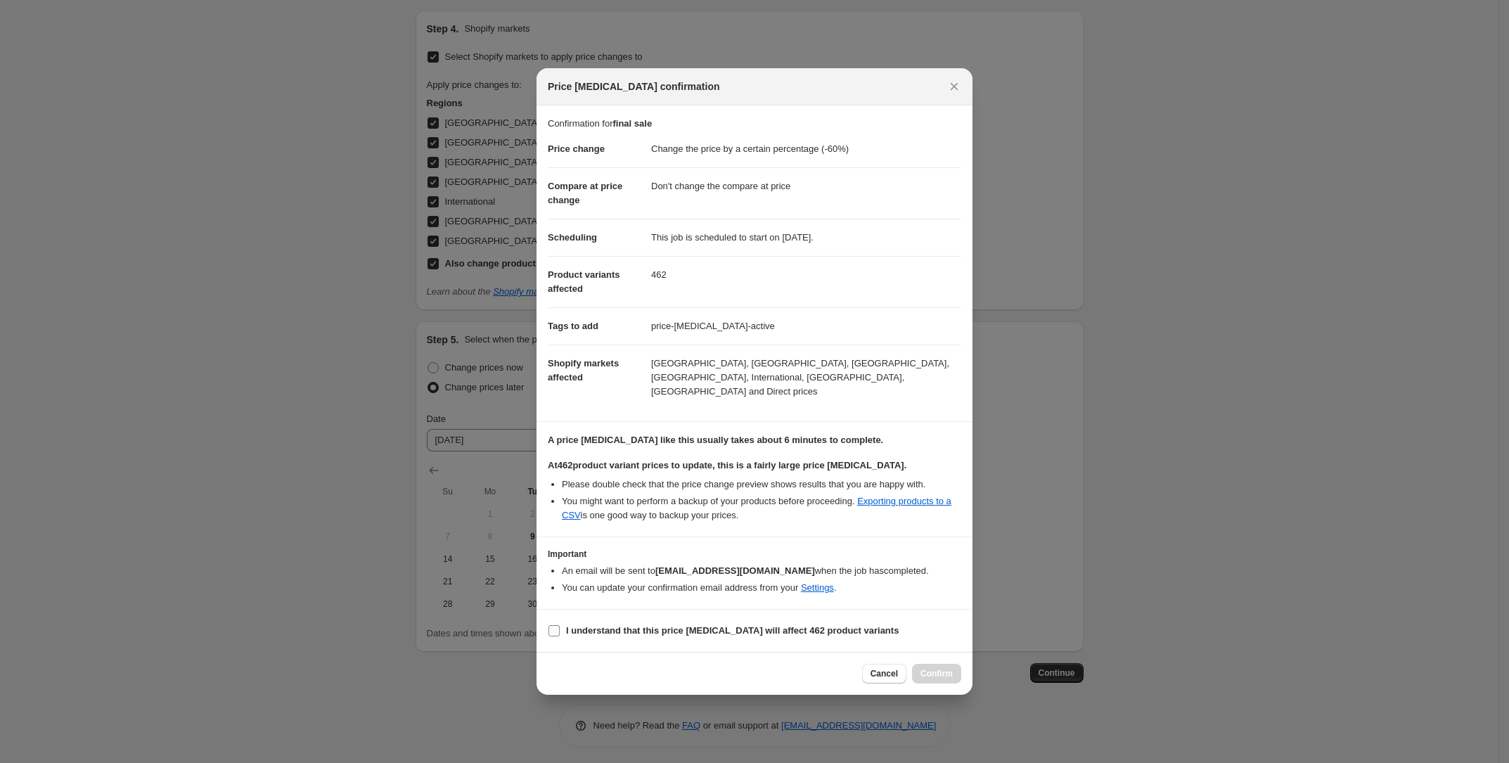
click at [590, 625] on b "I understand that this price change job will affect 462 product variants" at bounding box center [732, 630] width 333 height 11
click at [560, 625] on input "I understand that this price change job will affect 462 product variants" at bounding box center [554, 630] width 11 height 11
checkbox input "true"
click at [940, 670] on span "Confirm" at bounding box center [937, 673] width 32 height 11
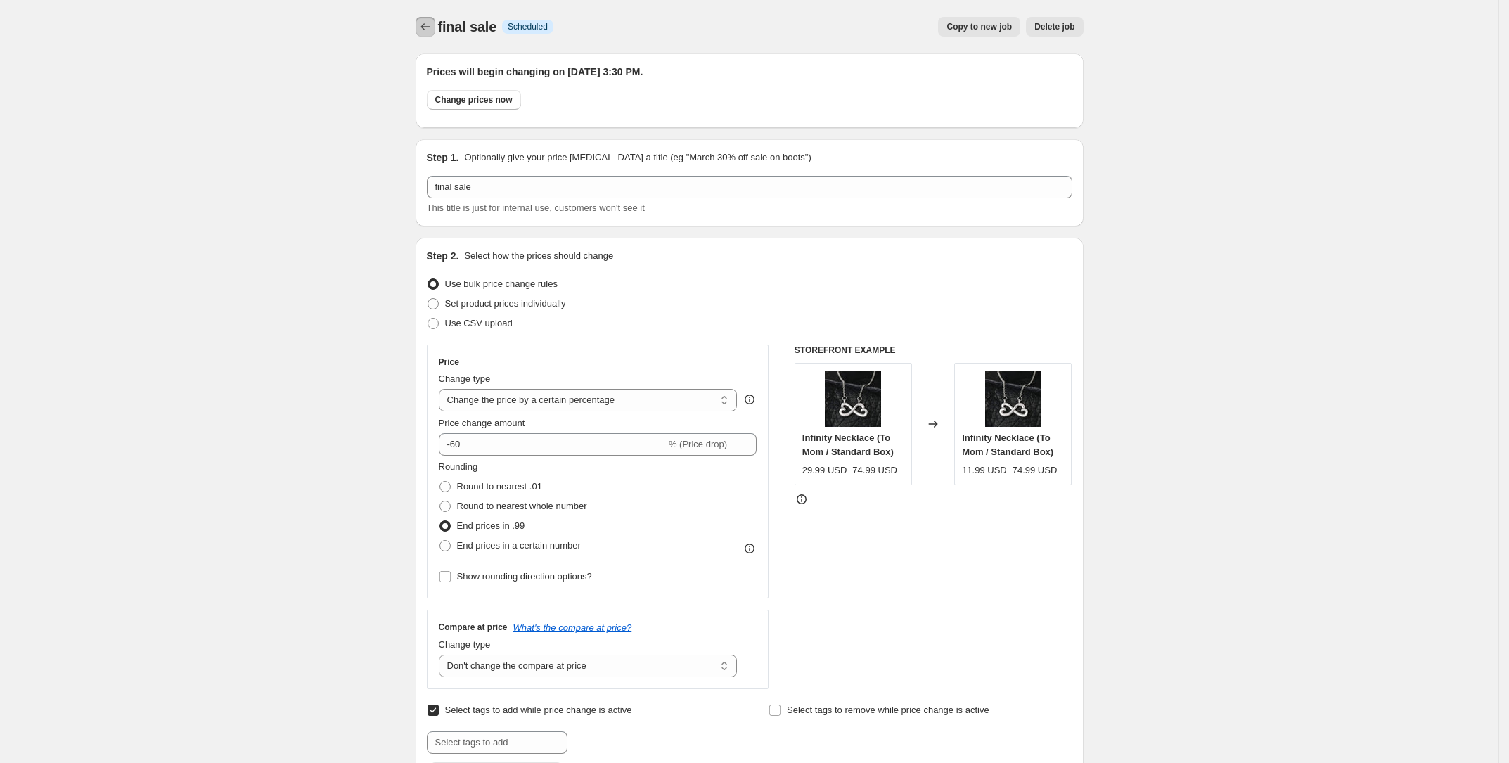
click at [423, 18] on button "Price change jobs" at bounding box center [426, 27] width 20 height 20
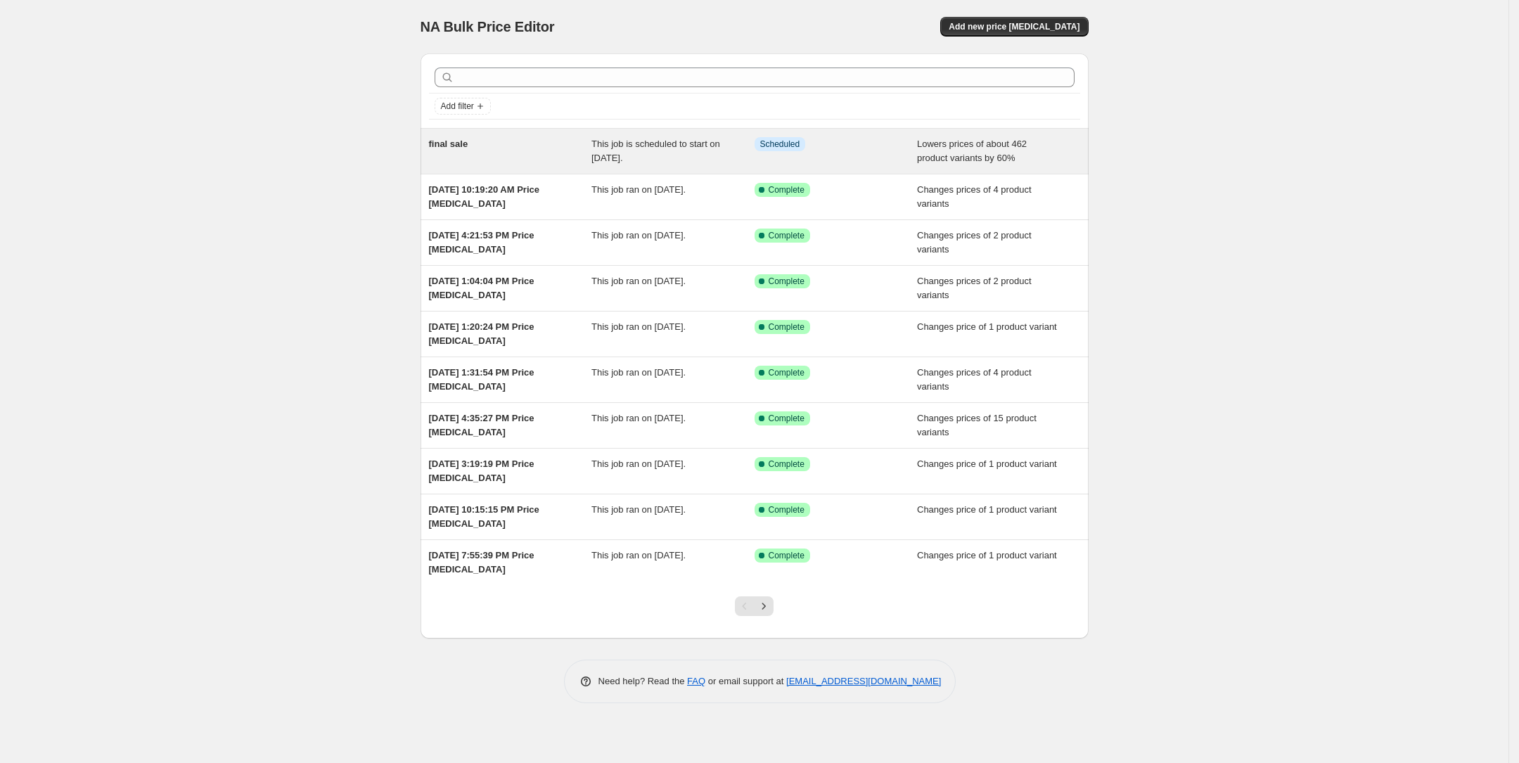
click at [450, 148] on span "final sale" at bounding box center [448, 144] width 39 height 11
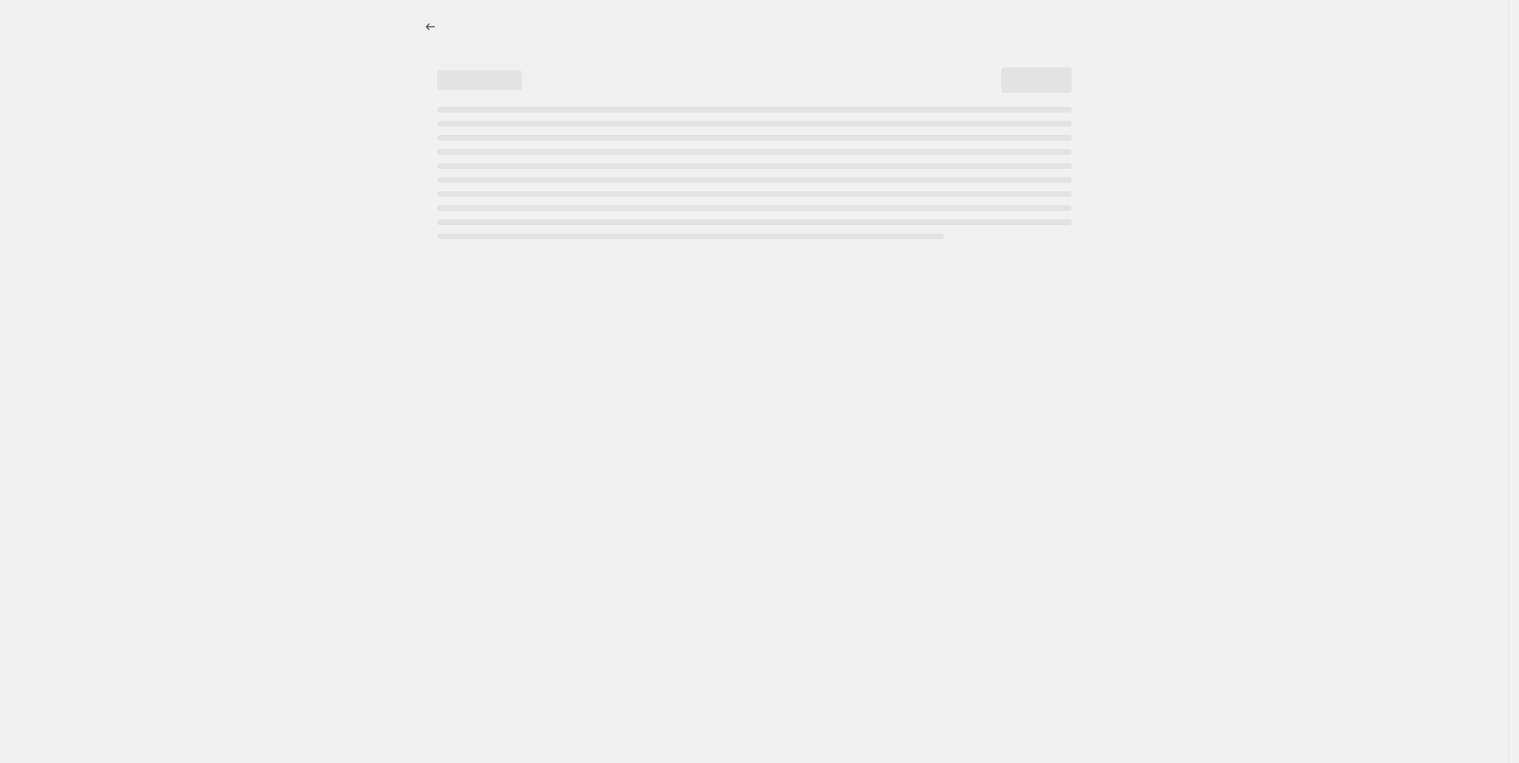
select select "percentage"
select select "no_change"
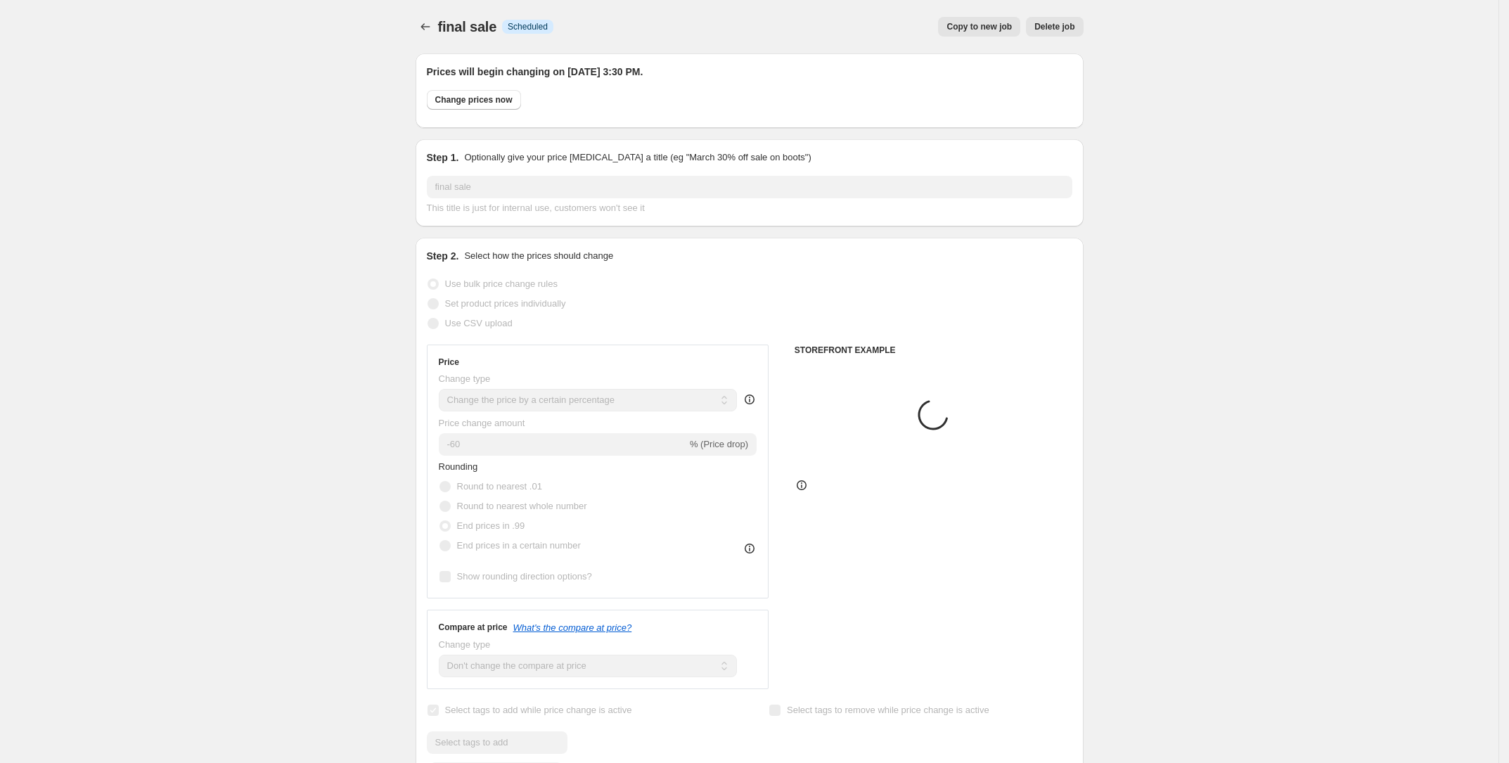
select select "tag"
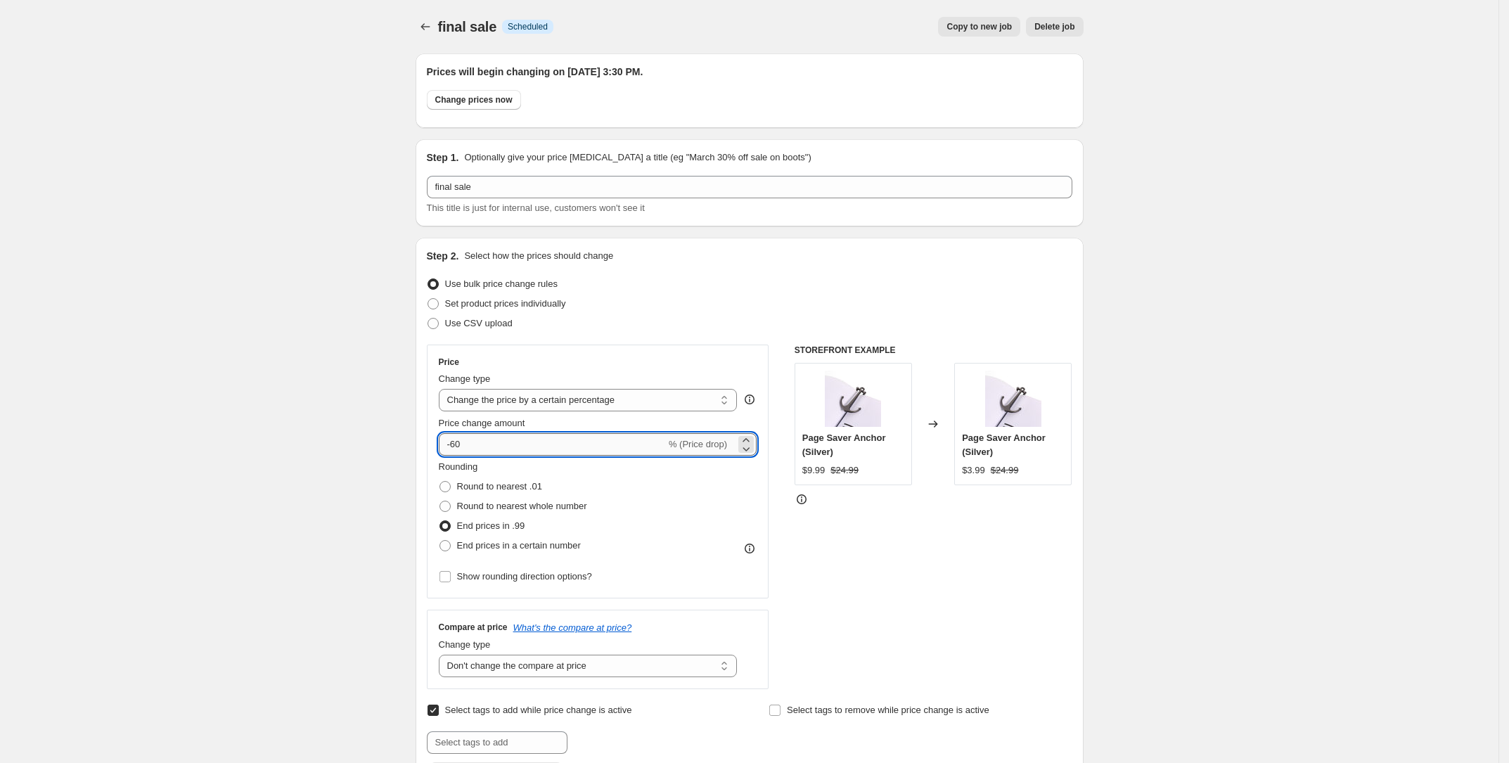
click at [465, 445] on input "-60" at bounding box center [552, 444] width 227 height 23
type input "-50"
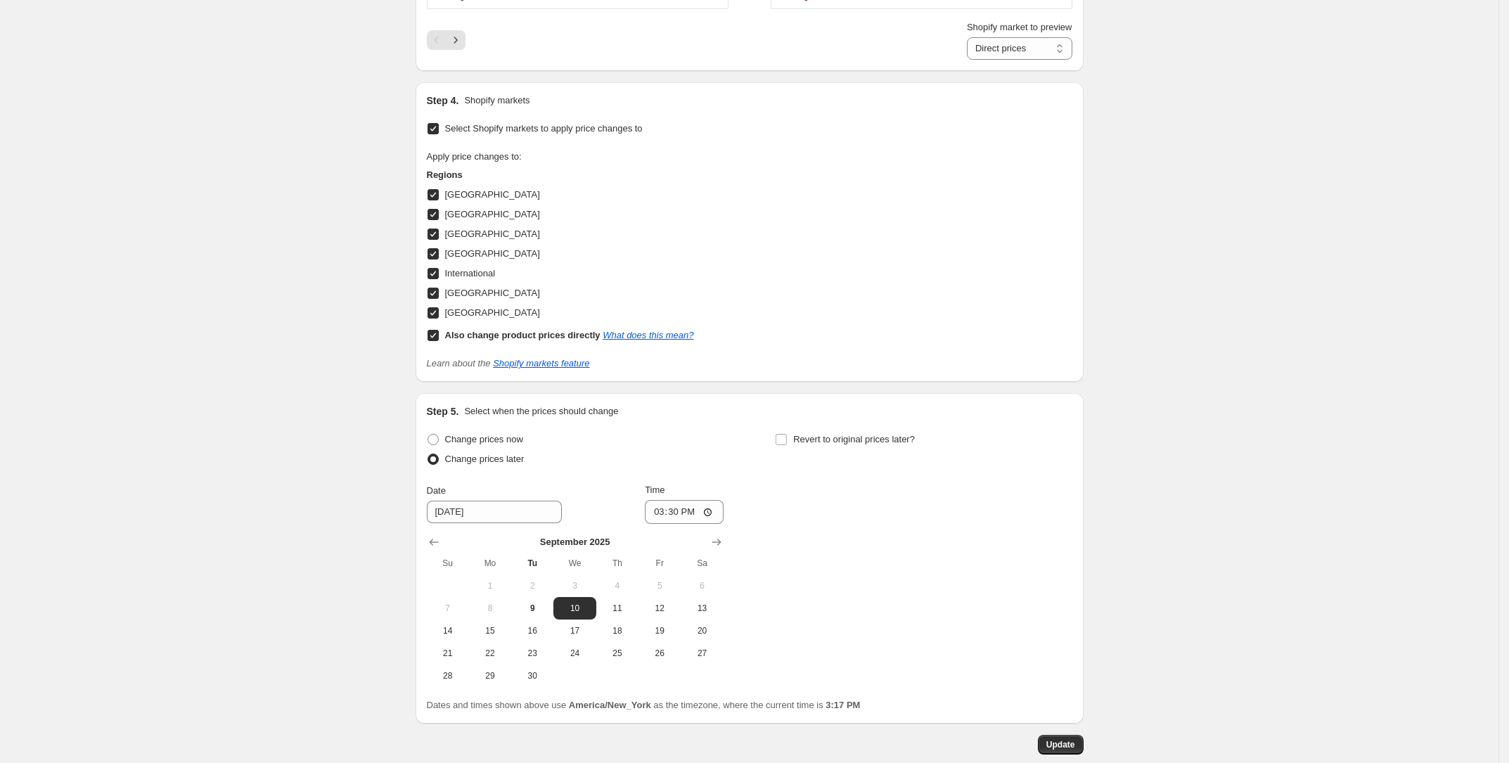
scroll to position [1532, 0]
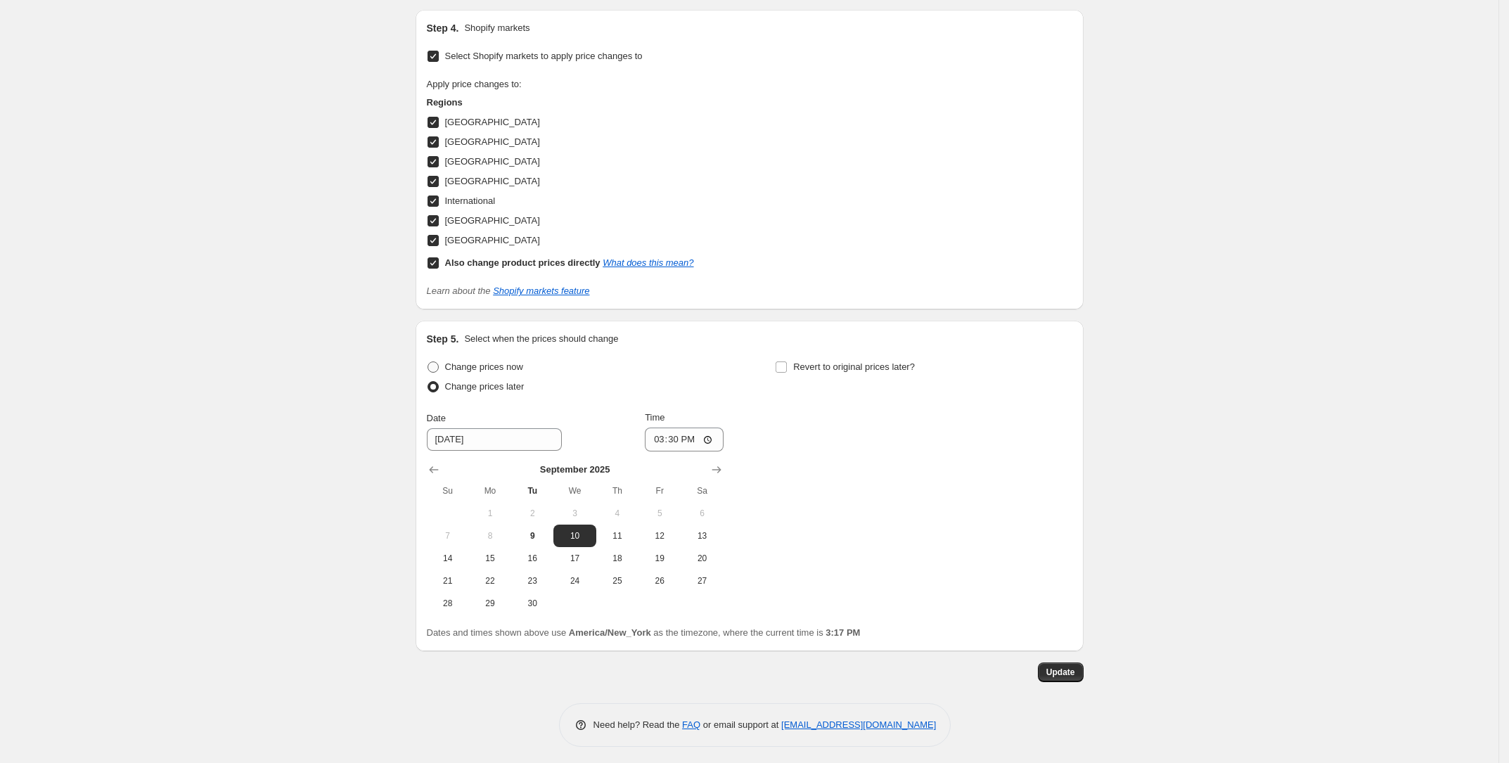
click at [456, 362] on span "Change prices now" at bounding box center [484, 367] width 78 height 11
click at [428, 362] on input "Change prices now" at bounding box center [428, 362] width 1 height 1
radio input "true"
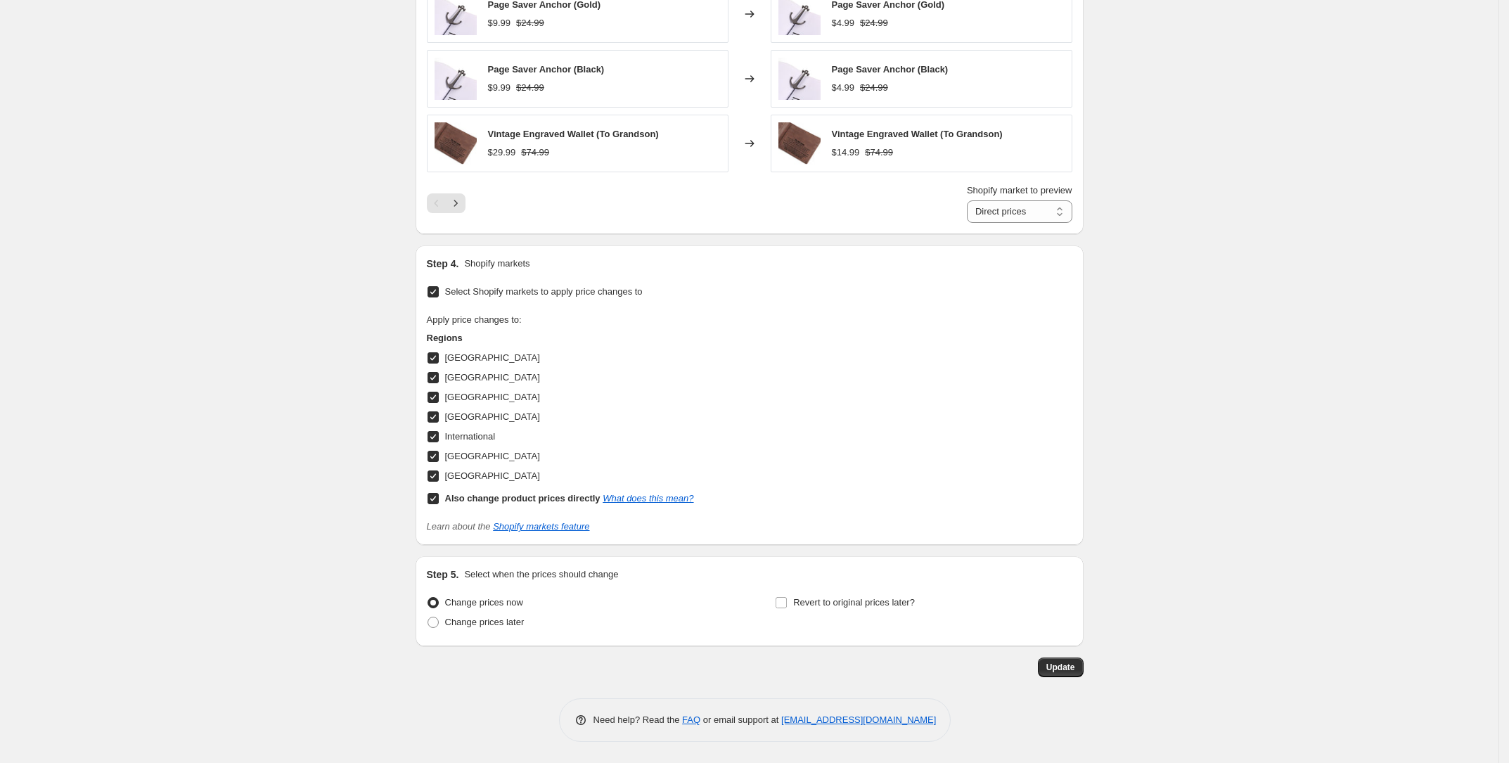
scroll to position [1291, 0]
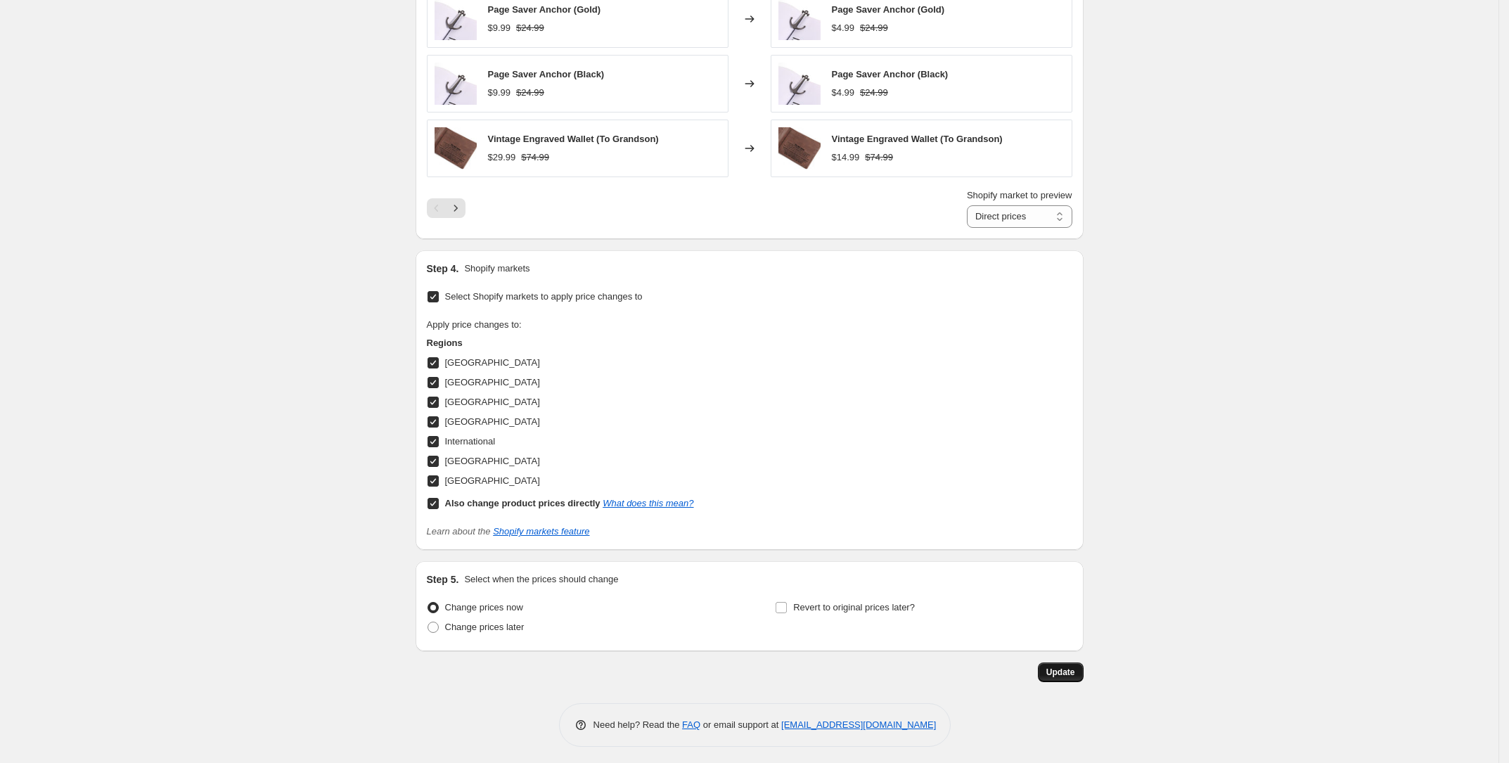
click at [1070, 667] on span "Update" at bounding box center [1061, 672] width 29 height 11
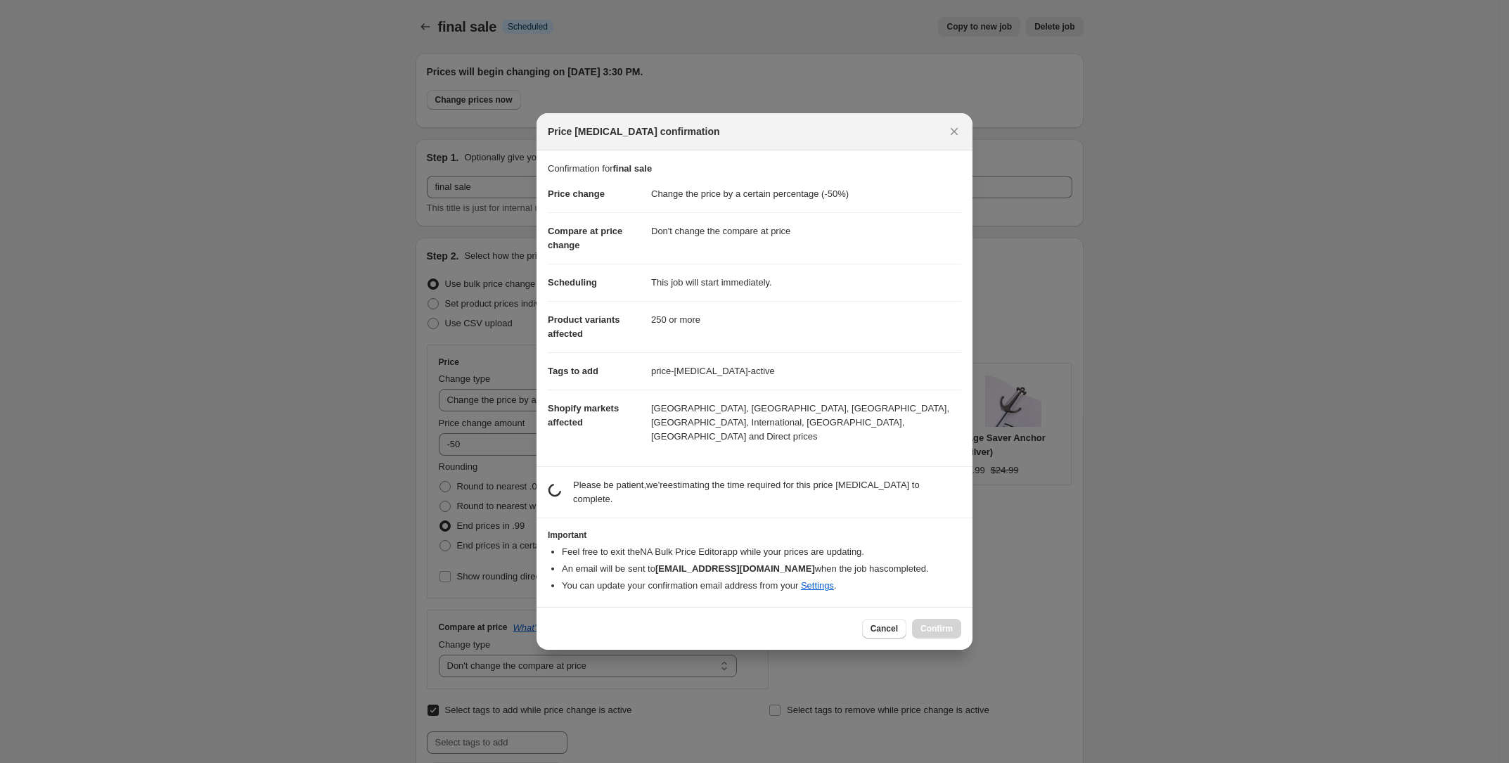
scroll to position [0, 0]
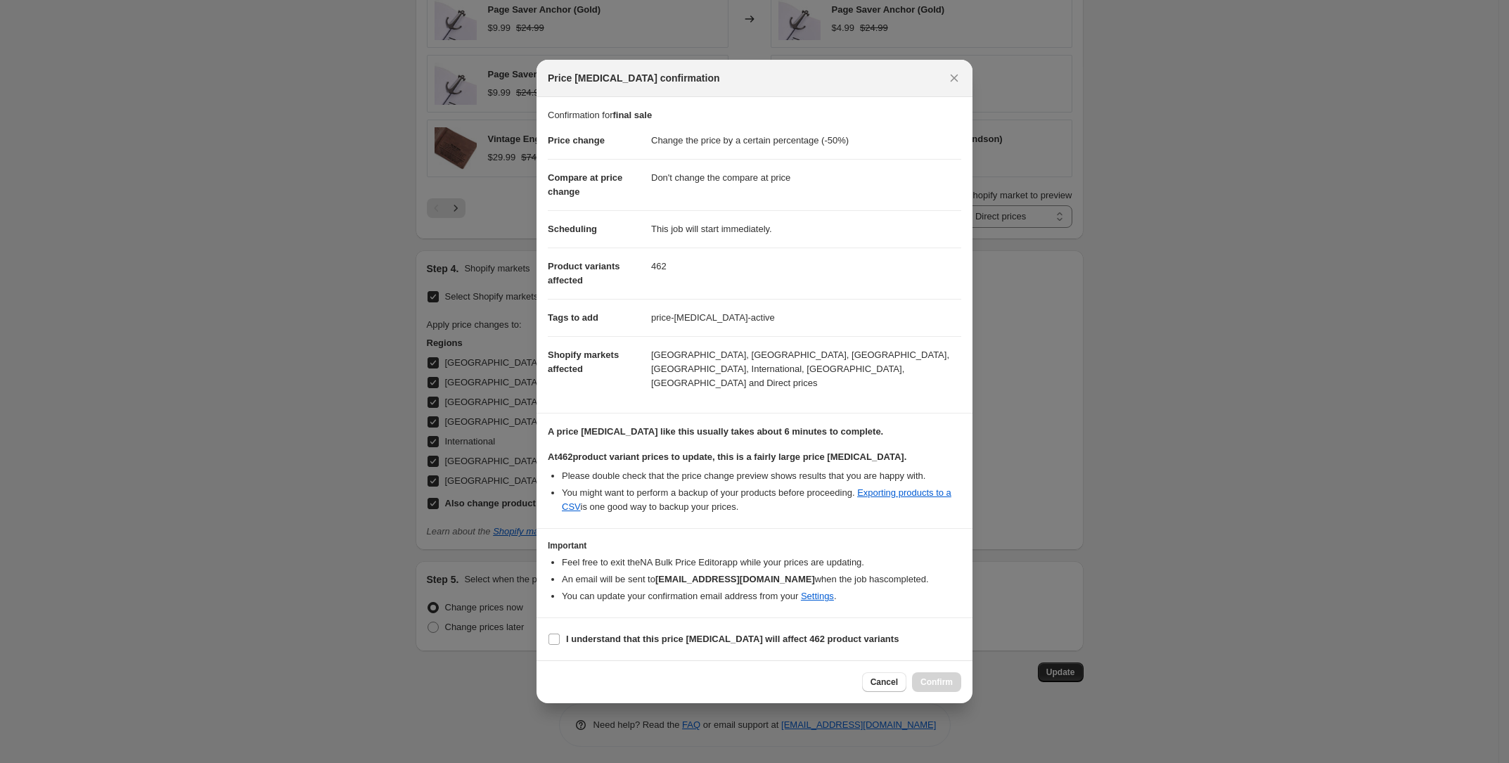
click at [639, 620] on section "I understand that this price change job will affect 462 product variants" at bounding box center [755, 639] width 436 height 42
click at [665, 634] on b "I understand that this price change job will affect 462 product variants" at bounding box center [732, 639] width 333 height 11
click at [560, 634] on input "I understand that this price change job will affect 462 product variants" at bounding box center [554, 639] width 11 height 11
checkbox input "true"
click at [937, 677] on span "Confirm" at bounding box center [937, 682] width 32 height 11
